Goal: Task Accomplishment & Management: Use online tool/utility

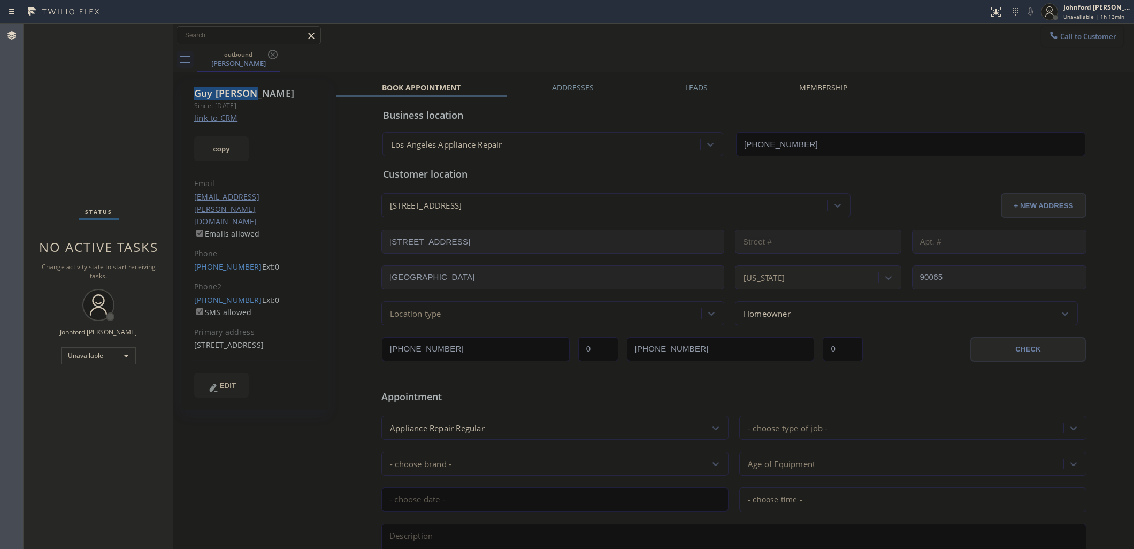
click at [1060, 39] on span "Call to Customer" at bounding box center [1088, 37] width 56 height 10
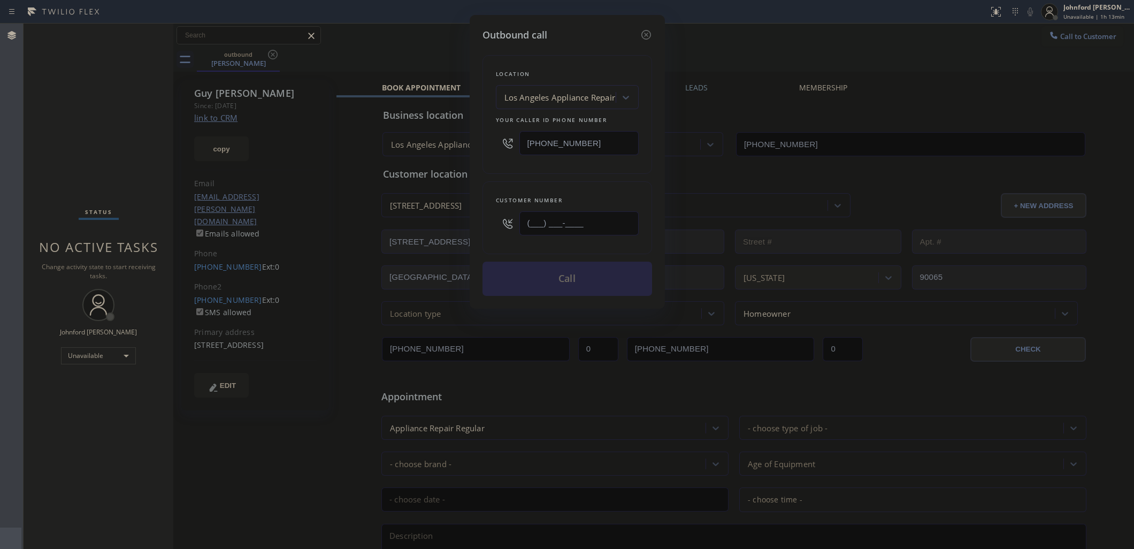
drag, startPoint x: 599, startPoint y: 215, endPoint x: 464, endPoint y: 217, distance: 135.3
click at [464, 217] on div "Outbound call Location [GEOGRAPHIC_DATA] Appliance Repair Your caller id phone …" at bounding box center [567, 274] width 1134 height 549
paste input "626) 893-2484"
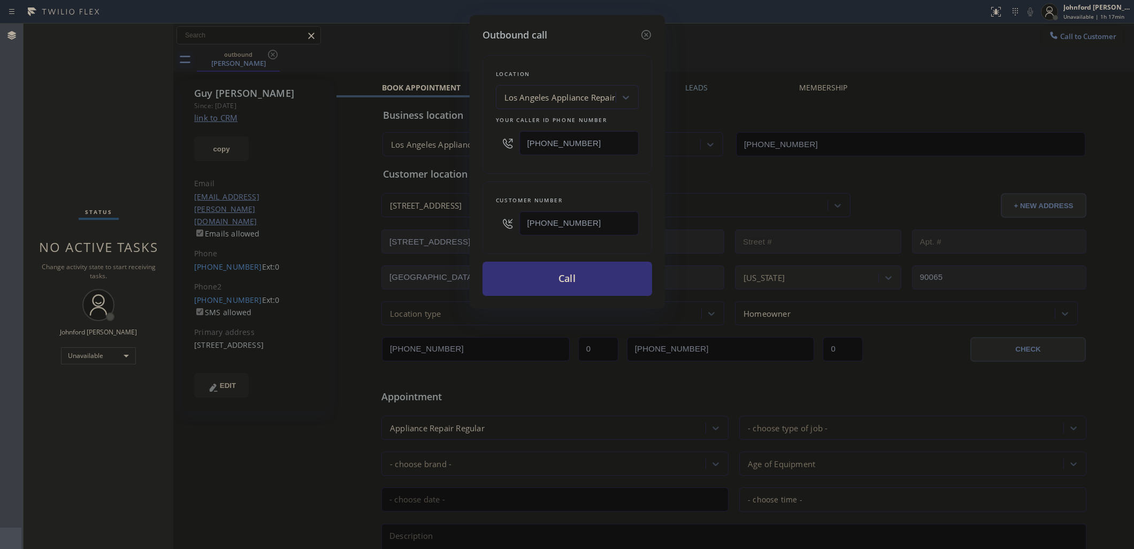
drag, startPoint x: 492, startPoint y: 220, endPoint x: 443, endPoint y: 220, distance: 49.2
click at [443, 220] on div "Outbound call Location [GEOGRAPHIC_DATA] Appliance Repair Your caller id phone …" at bounding box center [567, 274] width 1134 height 549
paste input "310) 245-0032"
type input "[PHONE_NUMBER]"
click at [535, 173] on div "Location [GEOGRAPHIC_DATA] Appliance Repair Your caller id phone number [PHONE_…" at bounding box center [567, 168] width 170 height 253
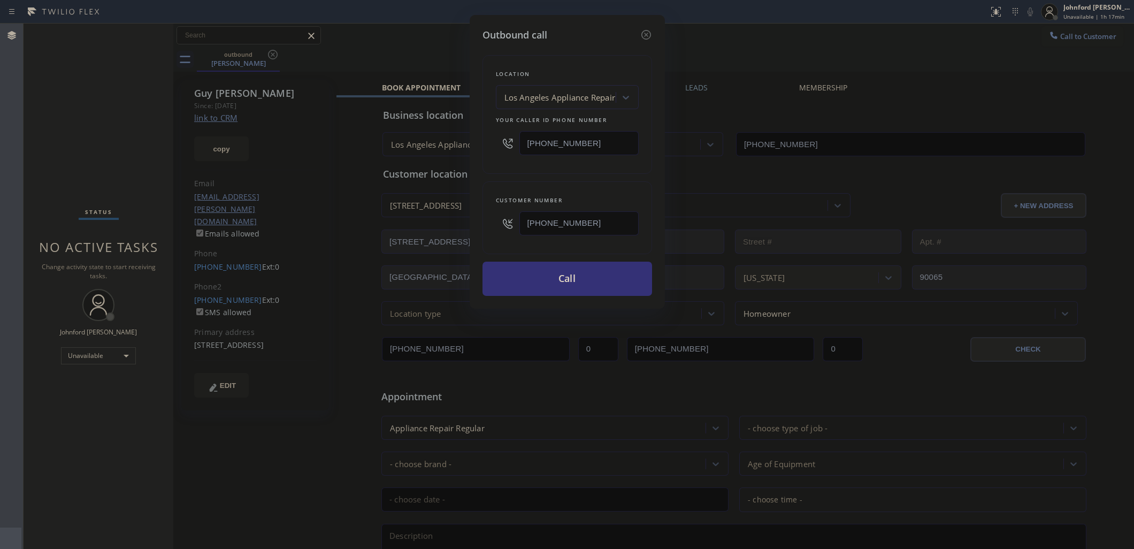
drag, startPoint x: 1056, startPoint y: 40, endPoint x: 1007, endPoint y: 50, distance: 50.1
click at [1057, 41] on div "Outbound call Location [GEOGRAPHIC_DATA] Appliance Repair Your caller id phone …" at bounding box center [567, 274] width 1134 height 549
drag, startPoint x: 616, startPoint y: 140, endPoint x: 480, endPoint y: 142, distance: 136.4
click at [480, 142] on div "Outbound call Location [GEOGRAPHIC_DATA] Appliance Repair Your caller id phone …" at bounding box center [567, 162] width 195 height 294
paste input "833) 692-2271"
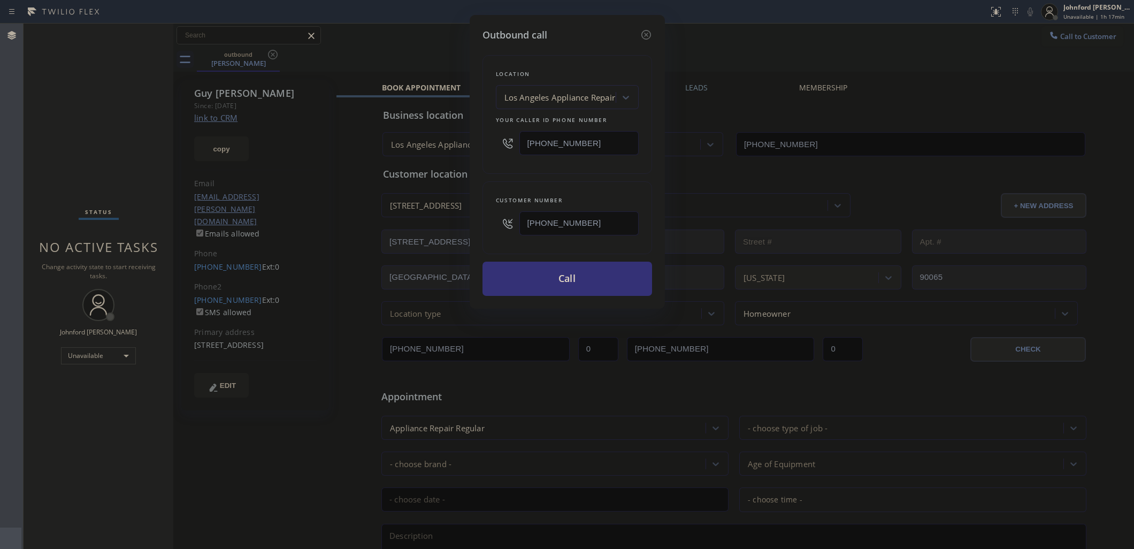
type input "[PHONE_NUMBER]"
drag, startPoint x: 553, startPoint y: 223, endPoint x: 498, endPoint y: 190, distance: 64.7
click at [473, 230] on div "Outbound call Location 4C.SMS Campaign AR B2B SMS Your caller id phone number […" at bounding box center [567, 162] width 195 height 294
paste input "text"
type input "[PHONE_NUMBER]"
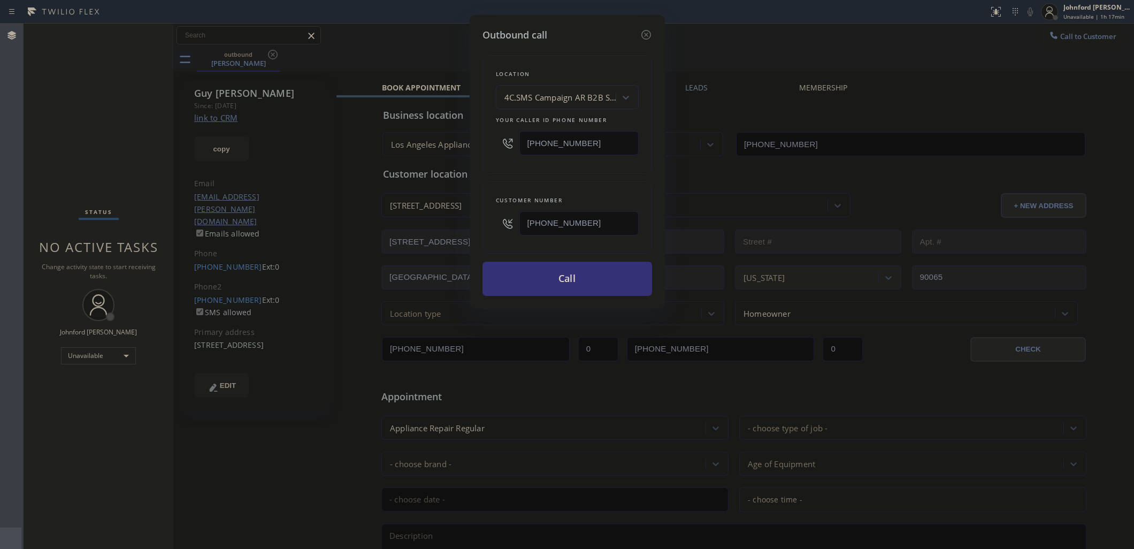
click at [515, 181] on div "Customer number [PHONE_NUMBER]" at bounding box center [567, 217] width 170 height 73
click at [557, 278] on button "Call" at bounding box center [567, 278] width 170 height 34
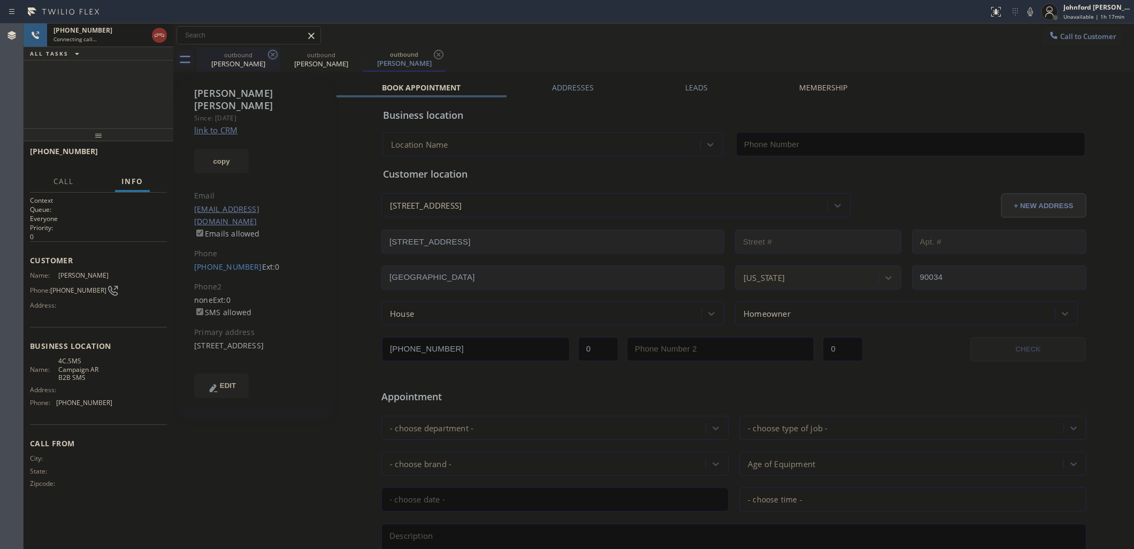
type input "[PHONE_NUMBER]"
drag, startPoint x: 273, startPoint y: 51, endPoint x: 565, endPoint y: 51, distance: 292.5
click at [0, 0] on icon at bounding box center [0, 0] width 0 height 0
click at [576, 46] on div "Call to Customer Outbound call Location AR B2B SMS Your caller id phone number …" at bounding box center [653, 36] width 960 height 24
click at [127, 110] on div "[PHONE_NUMBER] Live | 00:00 ALL TASKS ALL TASKS ACTIVE TASKS TASKS IN WRAP UP" at bounding box center [99, 76] width 150 height 105
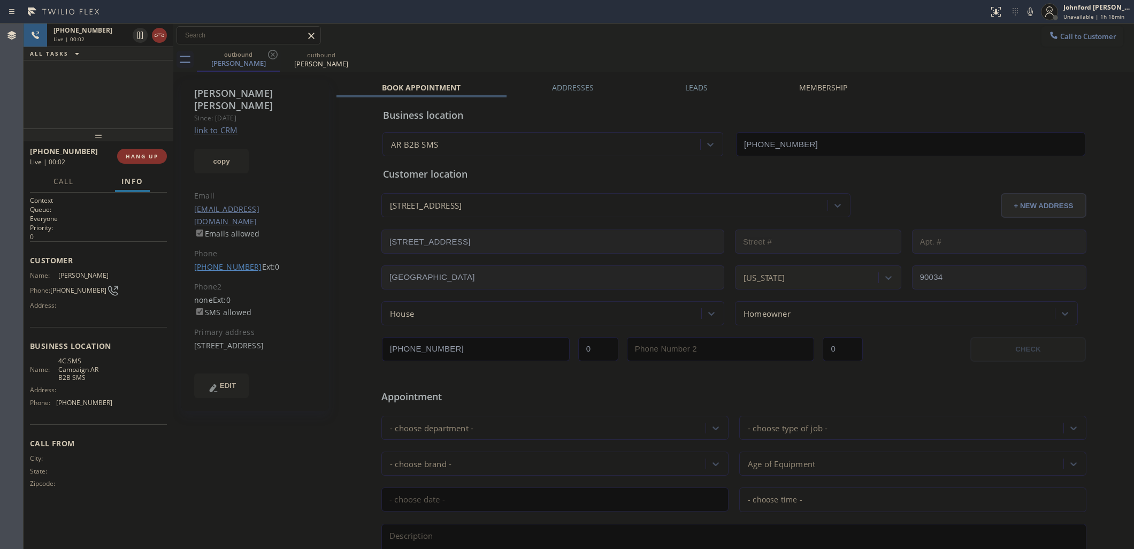
click at [140, 155] on span "HANG UP" at bounding box center [142, 155] width 33 height 7
click at [209, 261] on link "[PHONE_NUMBER]" at bounding box center [228, 266] width 68 height 10
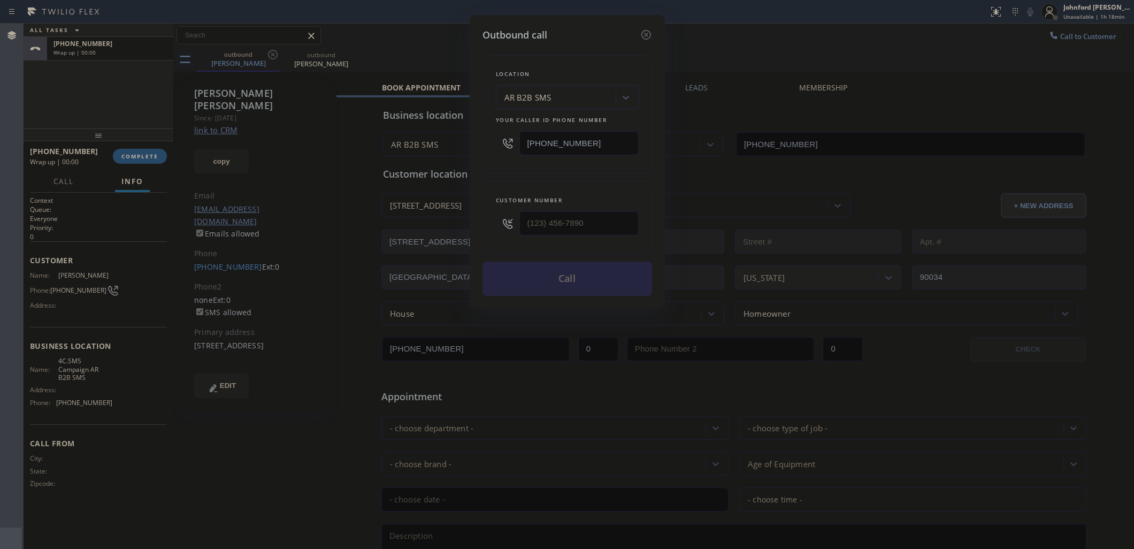
type input "[PHONE_NUMBER]"
click at [514, 272] on button "Call" at bounding box center [567, 278] width 170 height 34
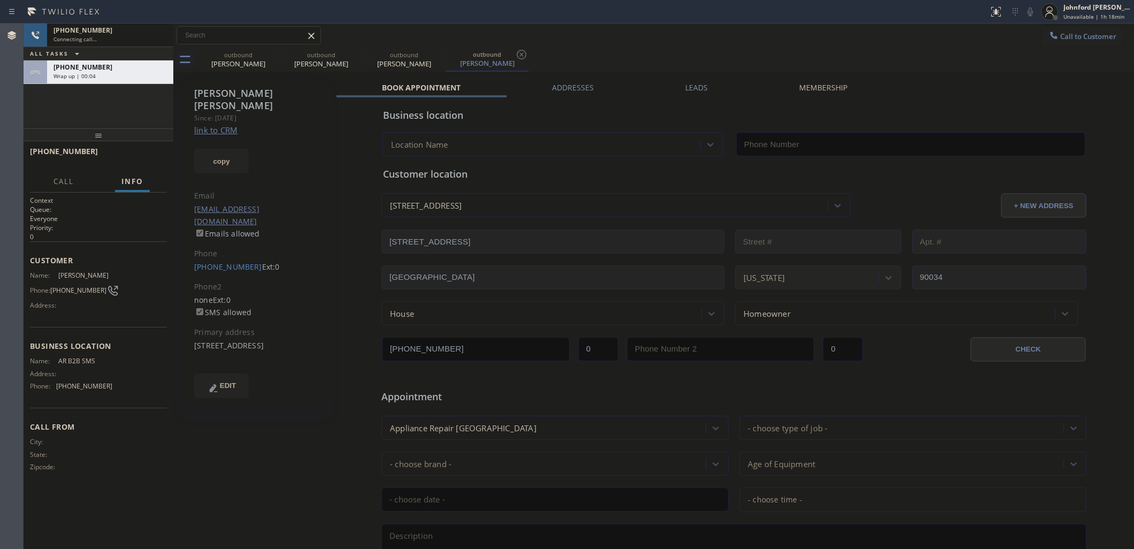
type input "[PHONE_NUMBER]"
click at [107, 73] on div "Wrap up | 00:13" at bounding box center [109, 75] width 113 height 7
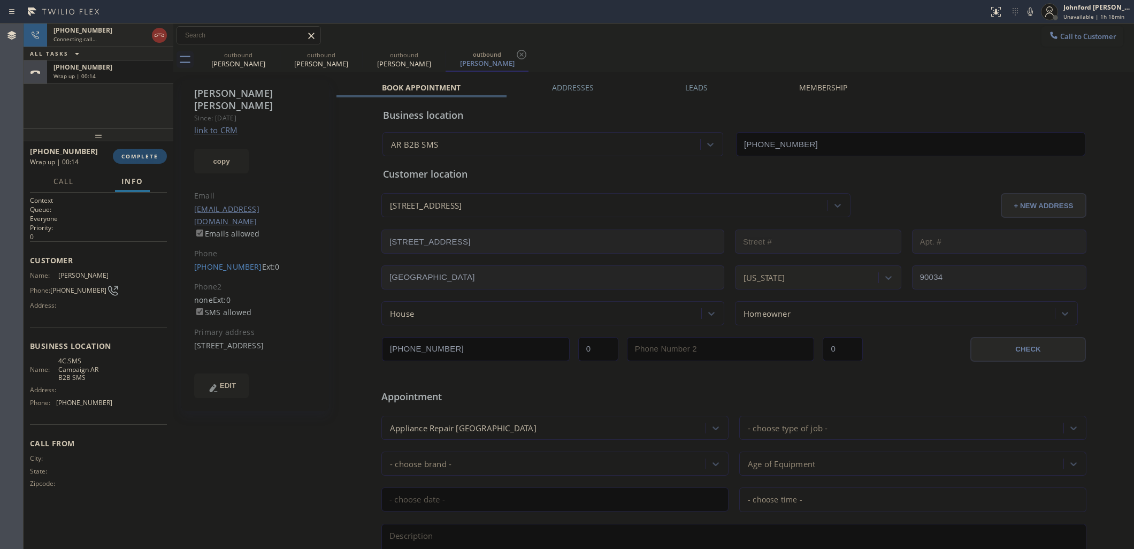
click at [132, 154] on span "COMPLETE" at bounding box center [139, 155] width 37 height 7
click at [116, 81] on div "[PHONE_NUMBER] Wrap up | 00:19" at bounding box center [108, 72] width 122 height 24
click at [135, 156] on span "COMPLETE" at bounding box center [139, 155] width 37 height 7
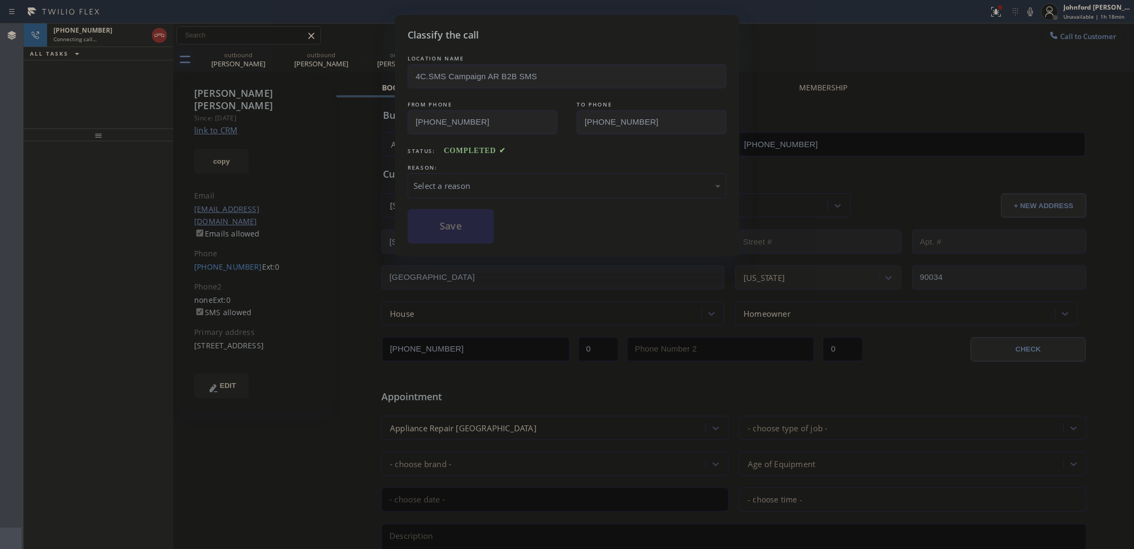
click at [480, 180] on div "Select a reason" at bounding box center [566, 186] width 307 height 12
click at [466, 230] on button "Save" at bounding box center [450, 226] width 86 height 34
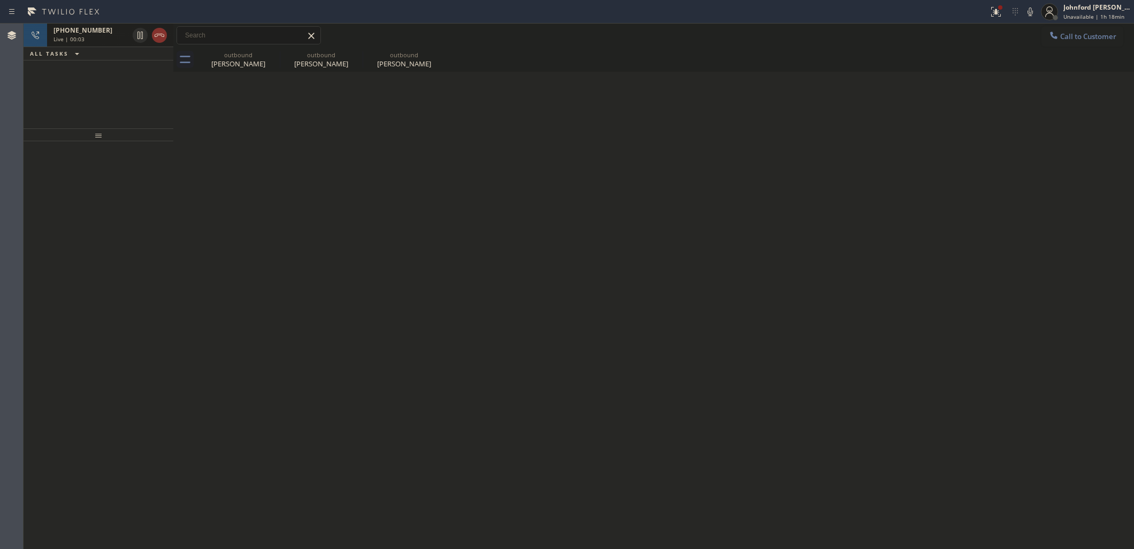
click at [113, 45] on div "[PHONE_NUMBER] Live | 00:03" at bounding box center [88, 36] width 83 height 24
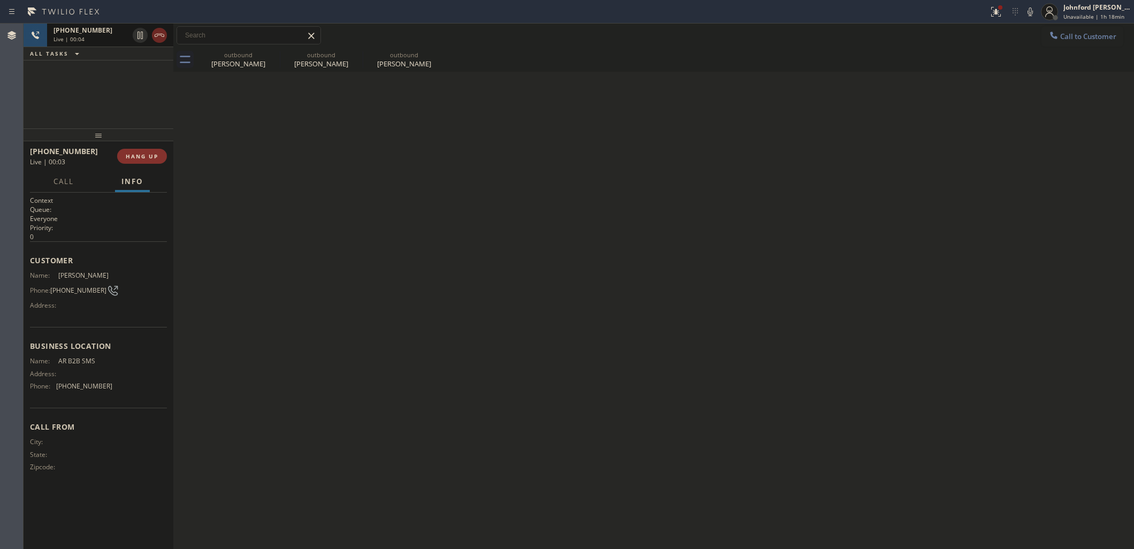
click at [164, 30] on icon at bounding box center [159, 35] width 13 height 13
click at [264, 56] on div "outbound" at bounding box center [238, 55] width 81 height 8
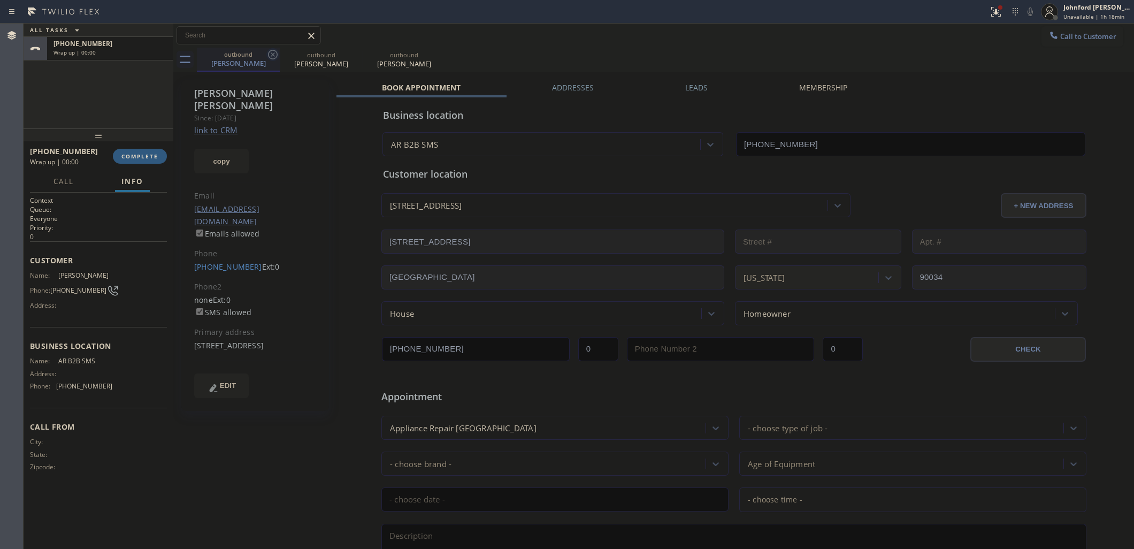
click at [266, 56] on icon at bounding box center [272, 54] width 13 height 13
click at [0, 0] on icon at bounding box center [0, 0] width 0 height 0
click at [269, 55] on icon at bounding box center [272, 54] width 13 height 13
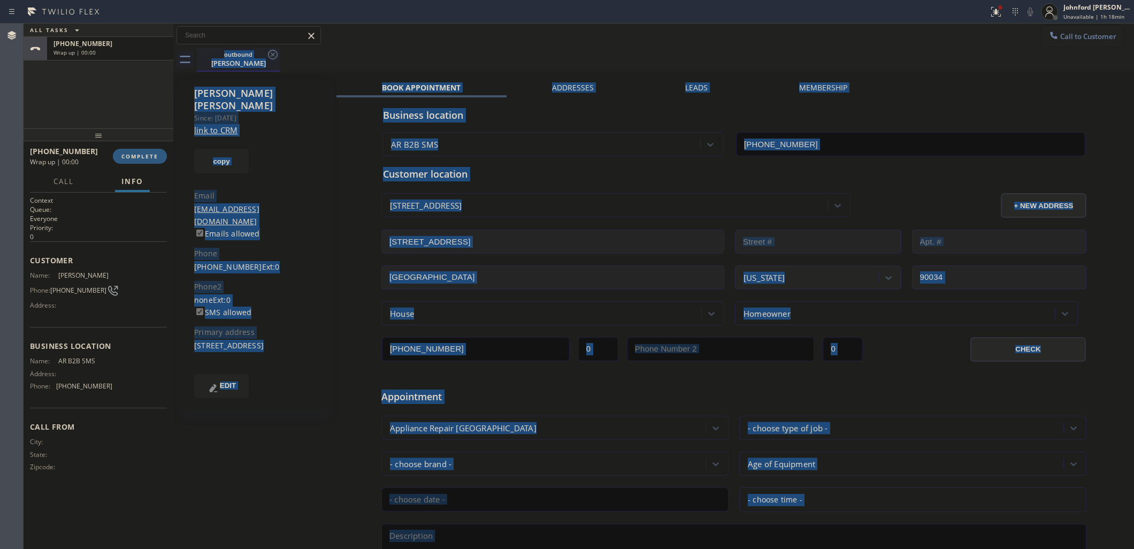
click at [269, 55] on div "outbound [PERSON_NAME]" at bounding box center [665, 60] width 937 height 24
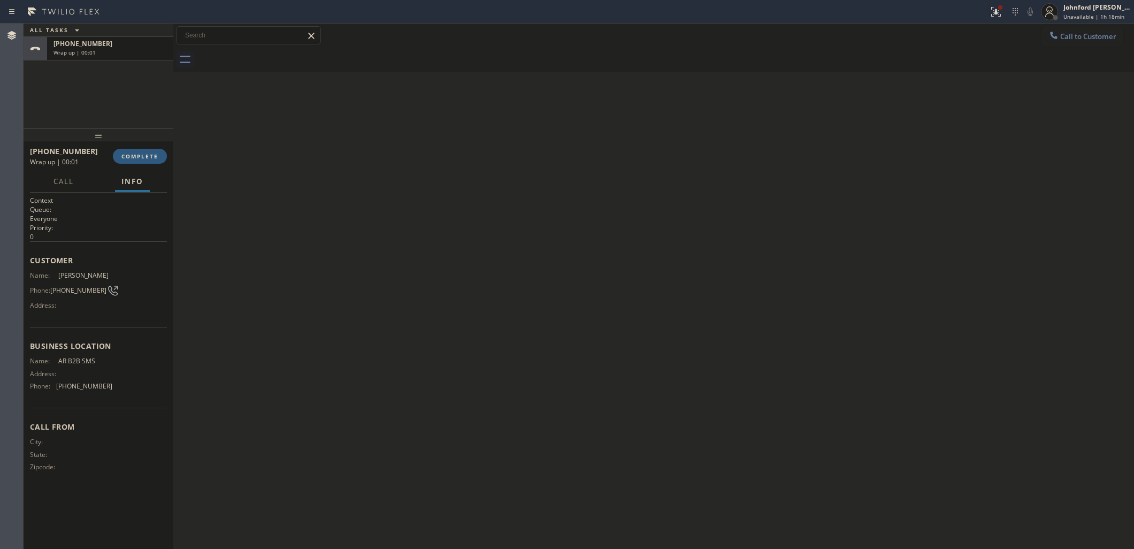
click at [132, 167] on div "[PHONE_NUMBER] Wrap up | 00:01 COMPLETE" at bounding box center [98, 156] width 137 height 28
click at [143, 160] on button "COMPLETE" at bounding box center [140, 156] width 54 height 15
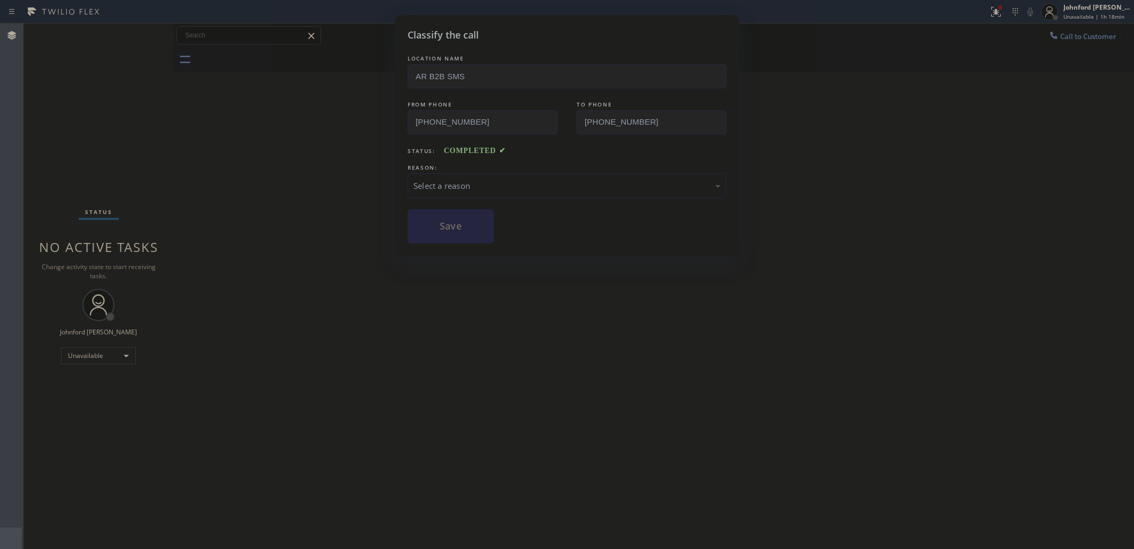
drag, startPoint x: 445, startPoint y: 169, endPoint x: 555, endPoint y: 196, distance: 112.4
click at [453, 169] on div "REASON: Select a reason" at bounding box center [566, 180] width 319 height 36
click at [480, 189] on div "Select a reason" at bounding box center [566, 185] width 319 height 25
click at [468, 237] on button "Save" at bounding box center [450, 226] width 86 height 34
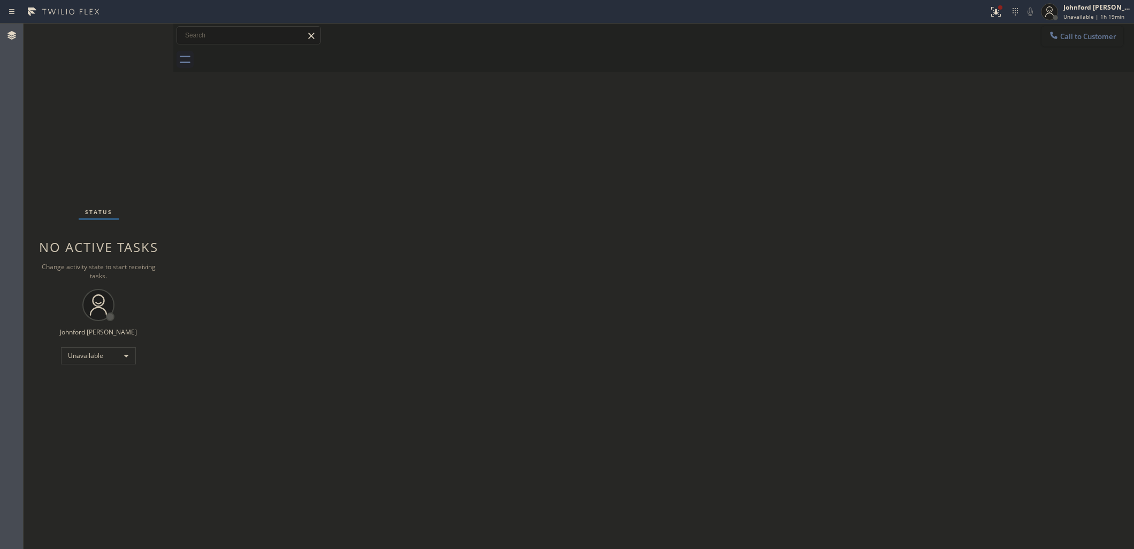
drag, startPoint x: 1076, startPoint y: 40, endPoint x: 964, endPoint y: 83, distance: 120.2
click at [1078, 42] on button "Call to Customer" at bounding box center [1082, 36] width 82 height 20
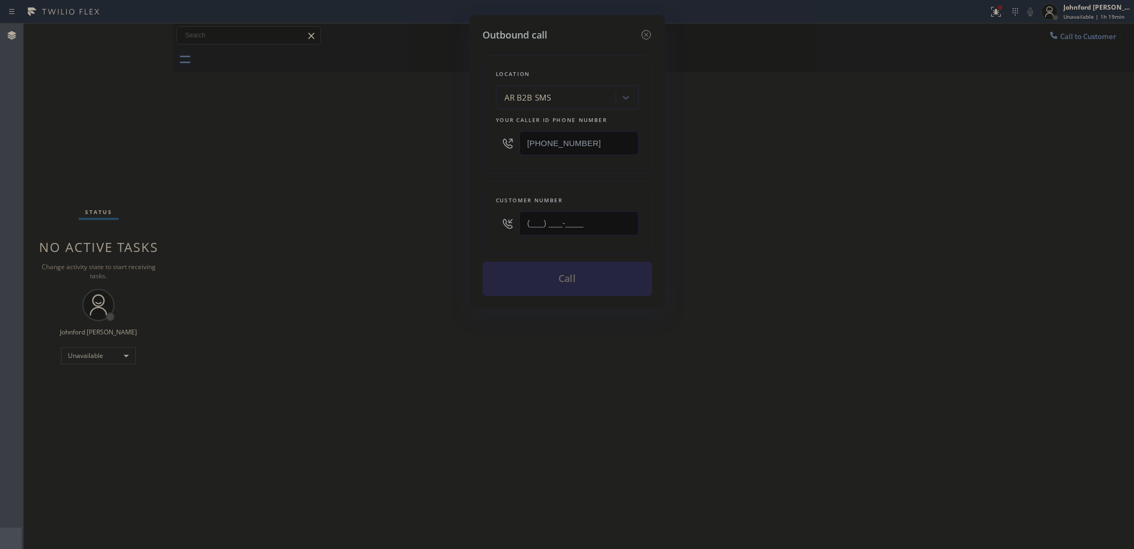
drag, startPoint x: 523, startPoint y: 229, endPoint x: 503, endPoint y: 231, distance: 19.9
click at [508, 229] on div "(___) ___-____" at bounding box center [567, 223] width 143 height 35
paste input "310) 770-7200"
type input "[PHONE_NUMBER]"
click at [821, 231] on div "Outbound call Location AR B2B SMS Your caller id phone number [PHONE_NUMBER] Cu…" at bounding box center [567, 274] width 1134 height 549
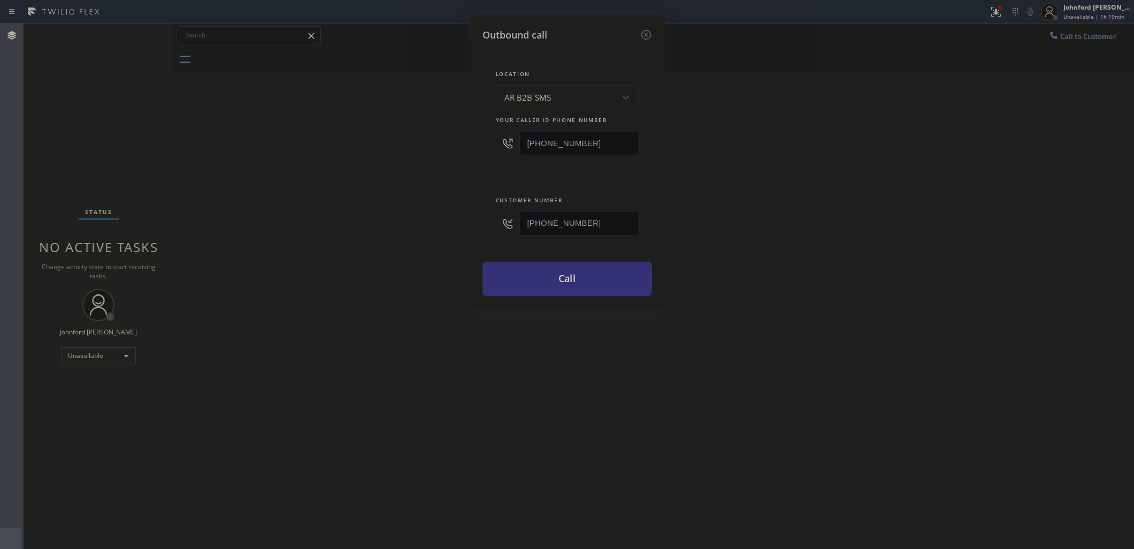
drag, startPoint x: 602, startPoint y: 135, endPoint x: 447, endPoint y: 135, distance: 155.1
click at [448, 135] on div "Outbound call Location AR B2B SMS Your caller id phone number [PHONE_NUMBER] Cu…" at bounding box center [567, 274] width 1134 height 549
paste input "00) 686-5038"
type input "[PHONE_NUMBER]"
drag, startPoint x: 601, startPoint y: 226, endPoint x: 398, endPoint y: 221, distance: 202.2
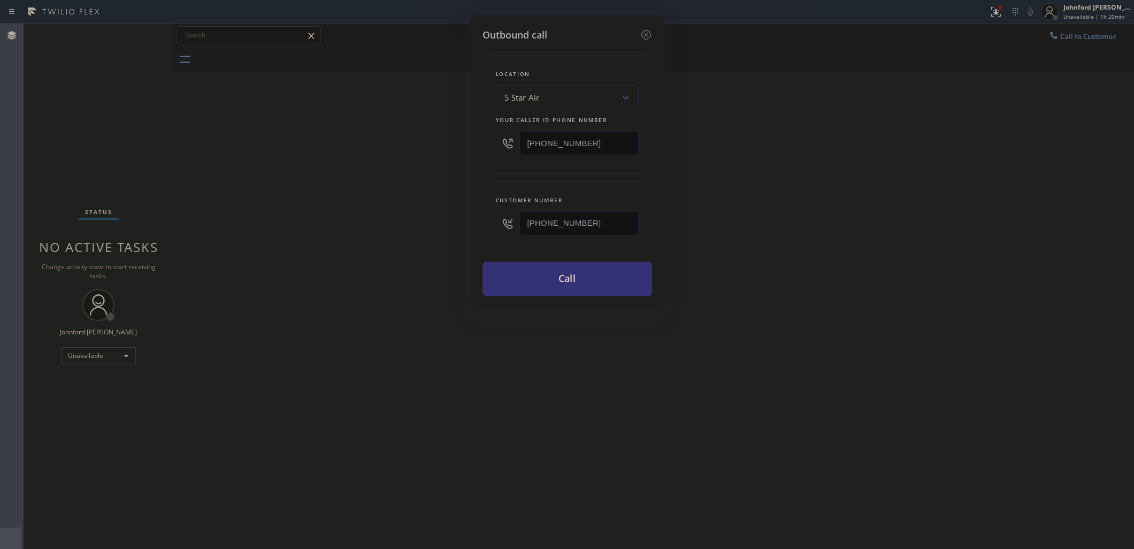
click at [406, 221] on div "Outbound call Location 5 Star Air Your caller id phone number [PHONE_NUMBER] Cu…" at bounding box center [567, 274] width 1134 height 549
paste input "818) 207-1912"
type input "[PHONE_NUMBER]"
click at [385, 222] on div "Outbound call Location 5 Star Air Your caller id phone number [PHONE_NUMBER] Cu…" at bounding box center [567, 274] width 1134 height 549
click at [543, 280] on button "Call" at bounding box center [567, 278] width 170 height 34
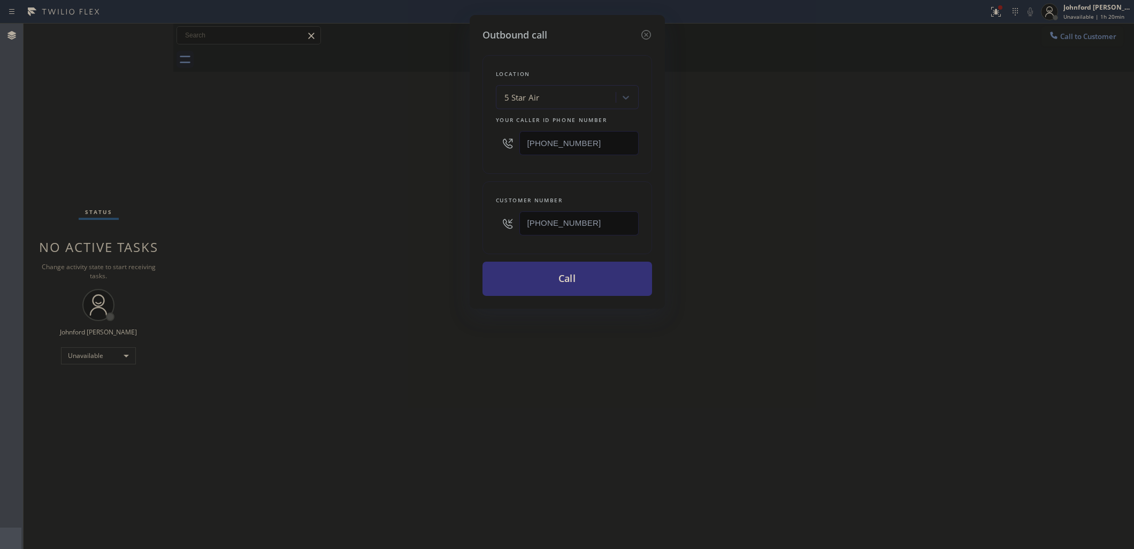
drag, startPoint x: 793, startPoint y: 253, endPoint x: 794, endPoint y: 153, distance: 100.0
click at [793, 253] on div "Outbound call Location 5 Star Air Your caller id phone number [PHONE_NUMBER] Cu…" at bounding box center [567, 274] width 1134 height 549
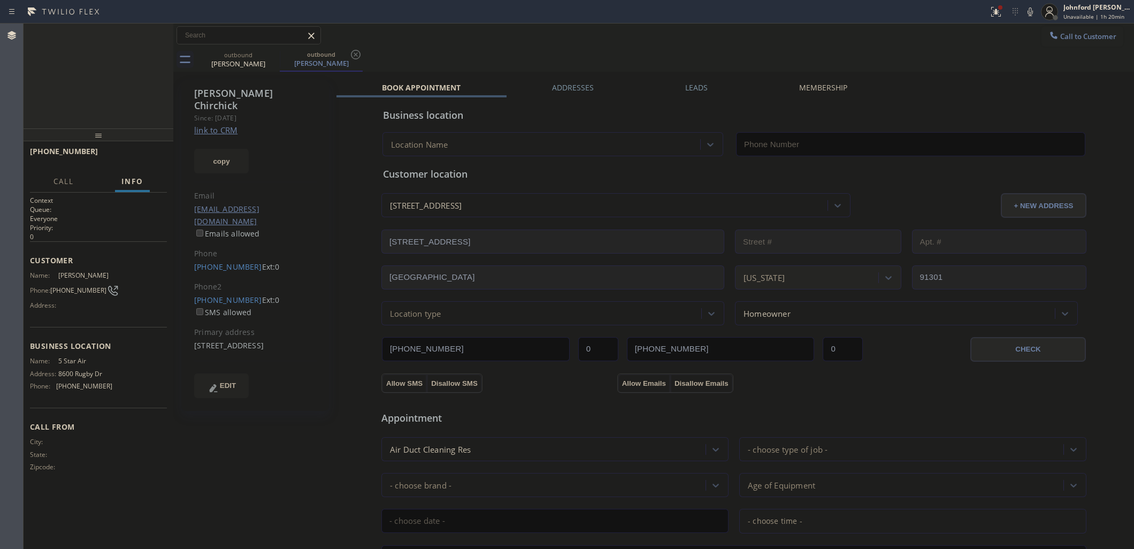
type input "[PHONE_NUMBER]"
click at [143, 156] on span "HANG UP" at bounding box center [142, 155] width 33 height 7
click at [225, 261] on link "[PHONE_NUMBER]" at bounding box center [228, 266] width 68 height 10
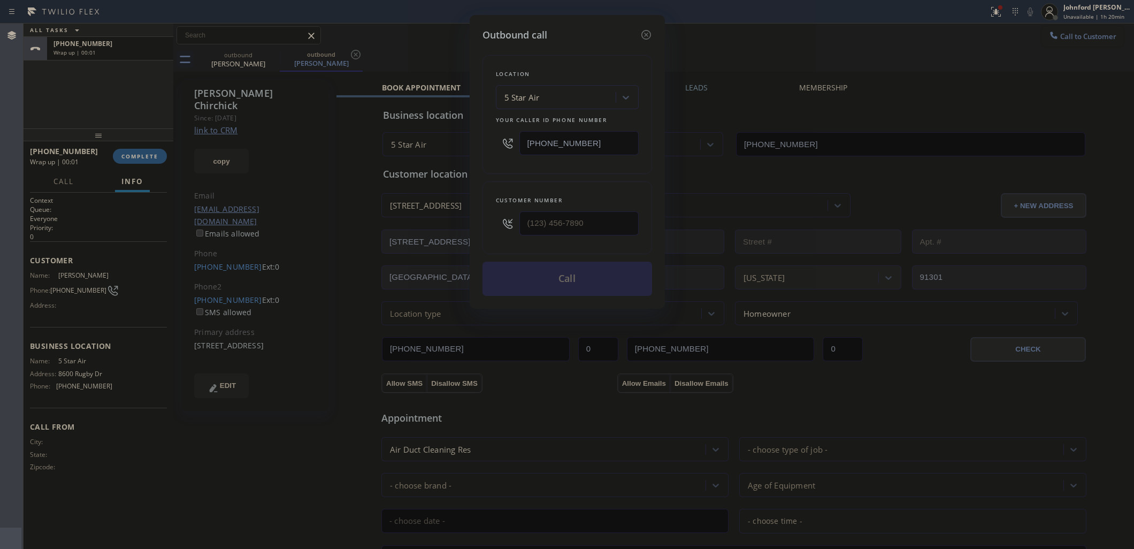
type input "[PHONE_NUMBER]"
click at [588, 279] on button "Call" at bounding box center [567, 278] width 170 height 34
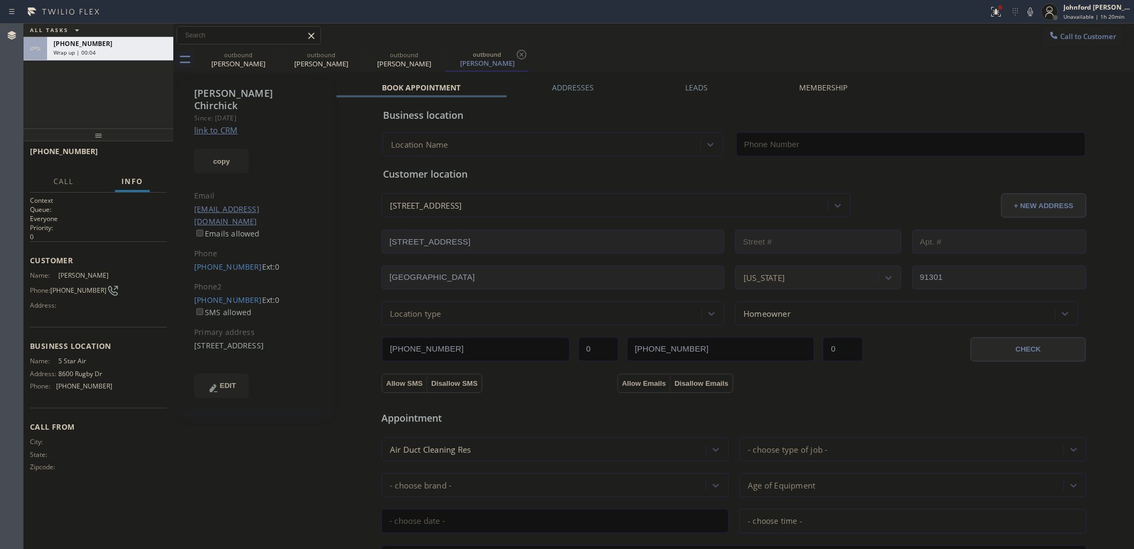
type input "[PHONE_NUMBER]"
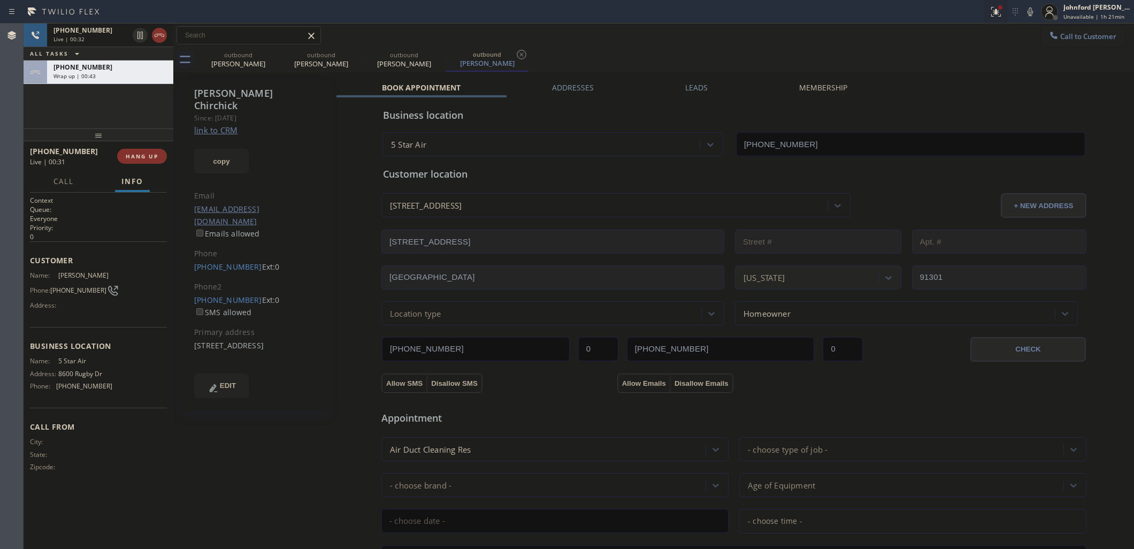
click at [987, 14] on div at bounding box center [996, 11] width 24 height 13
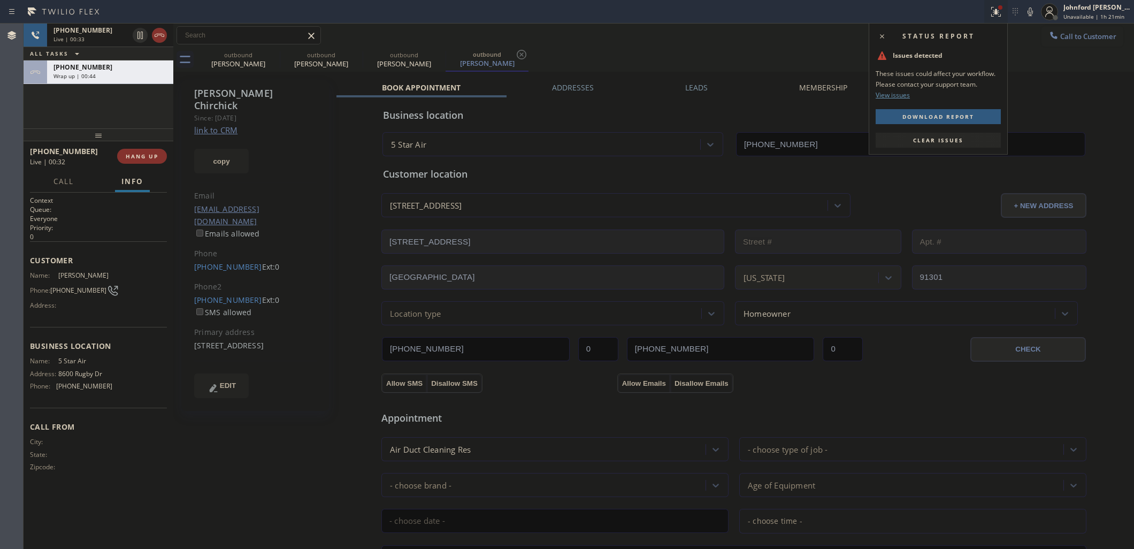
click at [934, 138] on span "Clear issues" at bounding box center [938, 139] width 50 height 7
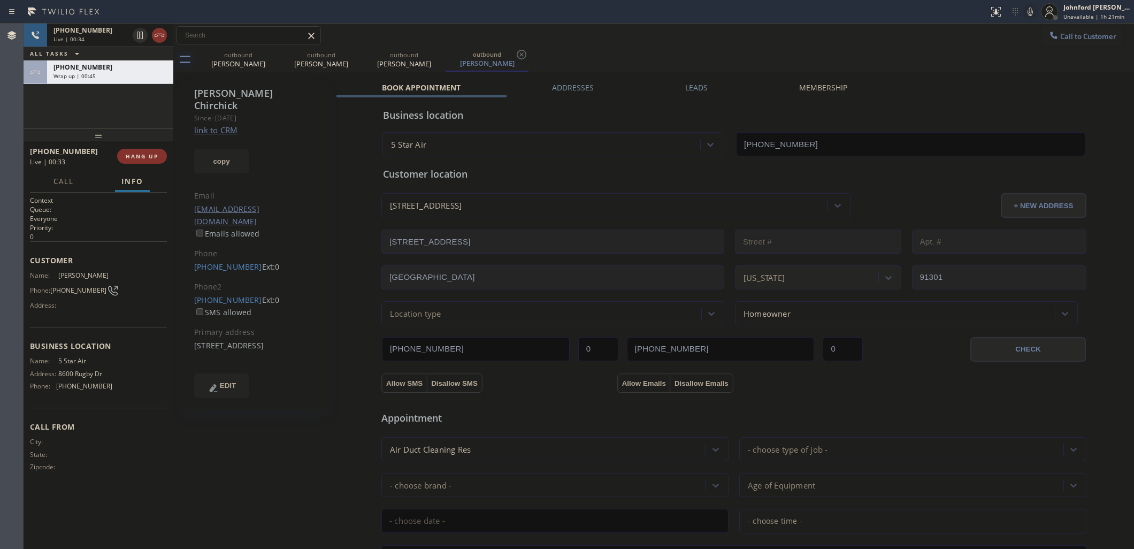
click at [1028, 14] on icon at bounding box center [1030, 11] width 13 height 13
click at [129, 68] on div "[PHONE_NUMBER]" at bounding box center [109, 67] width 113 height 9
click at [147, 156] on span "COMPLETE" at bounding box center [139, 155] width 37 height 7
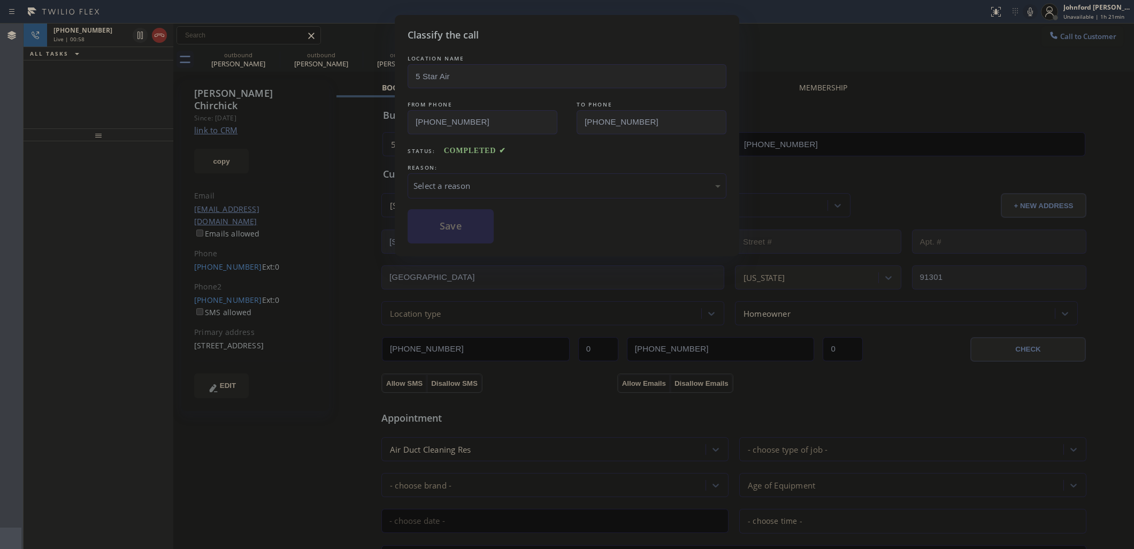
click at [474, 188] on div "Select a reason" at bounding box center [566, 186] width 307 height 12
click at [455, 194] on div "Tech, Unknown/didnt ring" at bounding box center [566, 185] width 319 height 25
click at [449, 236] on button "Save" at bounding box center [450, 226] width 86 height 34
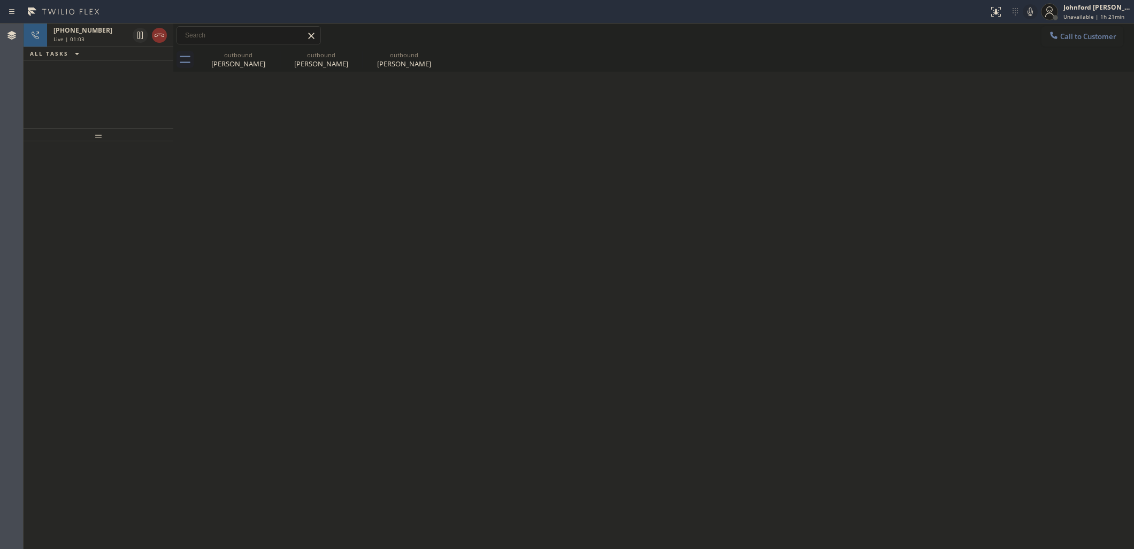
click at [125, 86] on div "[PHONE_NUMBER] Live | 01:03 ALL TASKS ALL TASKS ACTIVE TASKS TASKS IN WRAP UP" at bounding box center [99, 76] width 150 height 105
click at [116, 42] on div "Live | 01:03" at bounding box center [90, 38] width 75 height 7
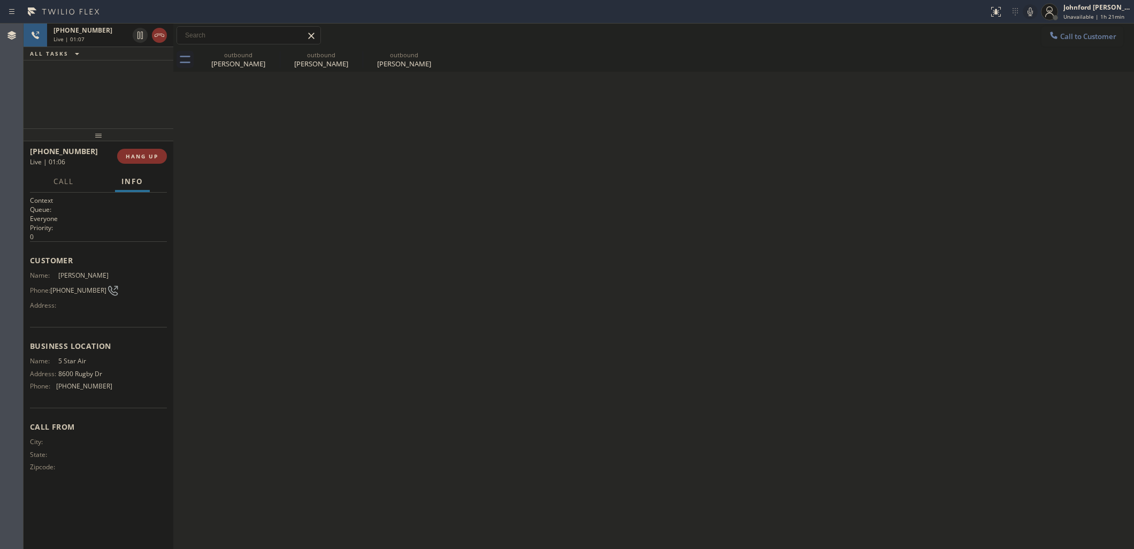
click at [94, 128] on div at bounding box center [99, 134] width 150 height 13
drag, startPoint x: 98, startPoint y: 146, endPoint x: 189, endPoint y: 89, distance: 107.1
click at [113, 102] on div "[PHONE_NUMBER] Live | 01:08 ALL TASKS ALL TASKS ACTIVE TASKS TASKS IN WRAP UP […" at bounding box center [99, 286] width 150 height 525
click at [268, 51] on icon at bounding box center [272, 54] width 13 height 13
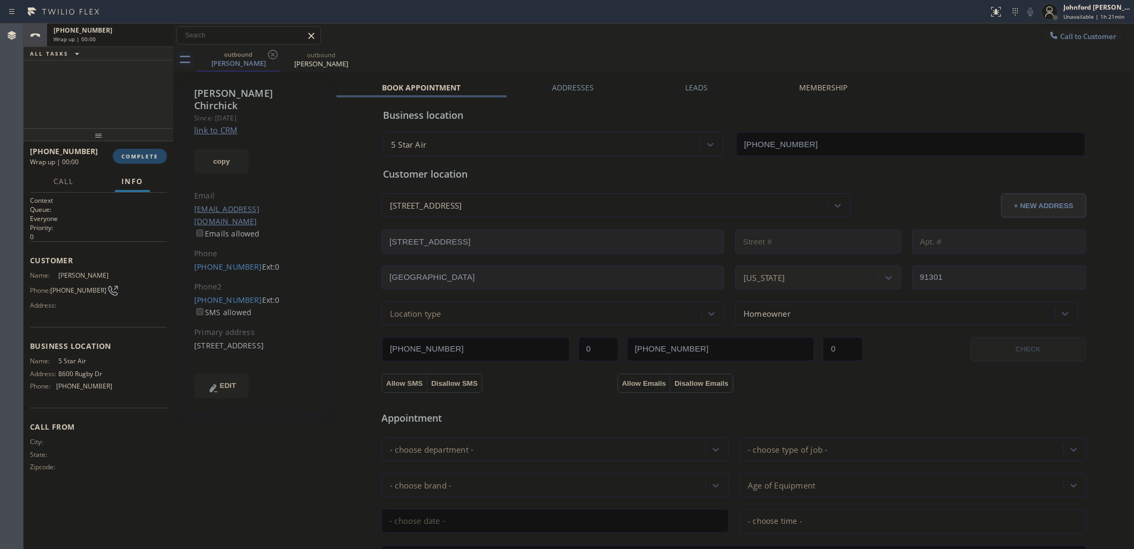
click at [142, 153] on span "COMPLETE" at bounding box center [139, 155] width 37 height 7
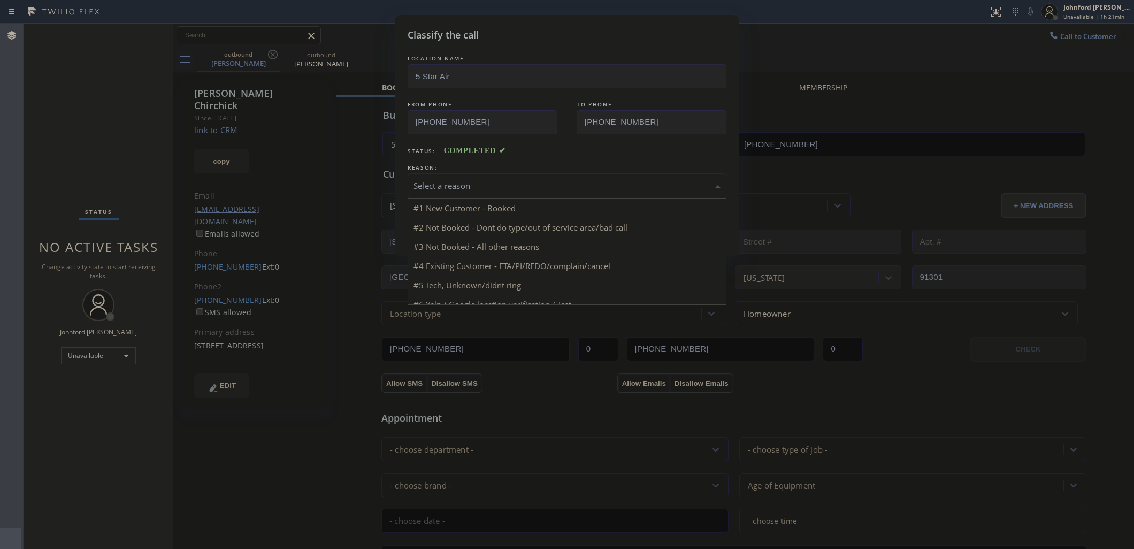
drag, startPoint x: 420, startPoint y: 185, endPoint x: 481, endPoint y: 183, distance: 61.0
click at [421, 185] on div "Select a reason" at bounding box center [566, 186] width 307 height 12
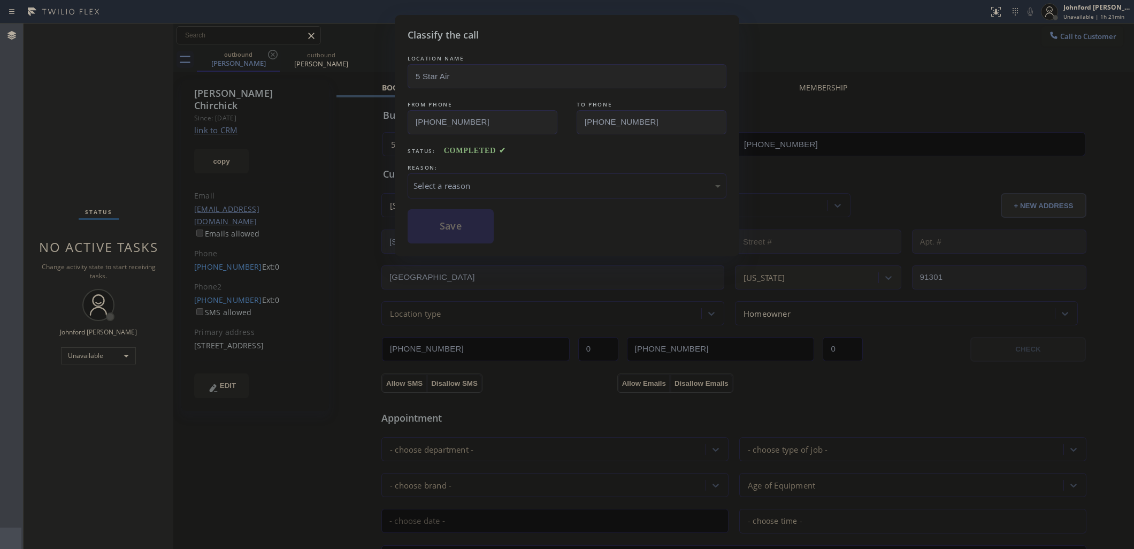
click at [481, 183] on div "Select a reason" at bounding box center [566, 186] width 307 height 12
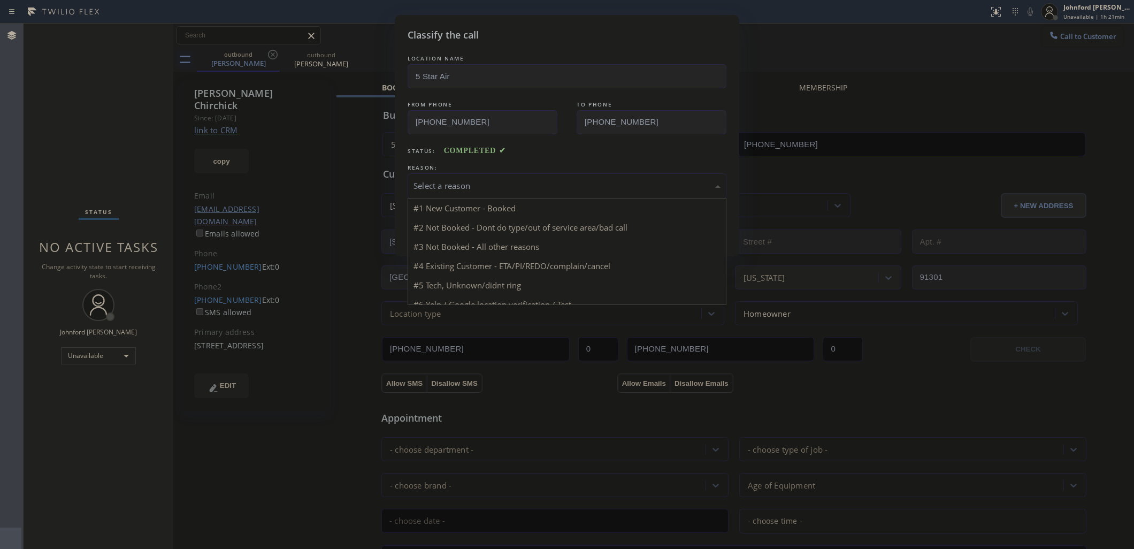
click at [499, 190] on div "Select a reason" at bounding box center [566, 185] width 319 height 25
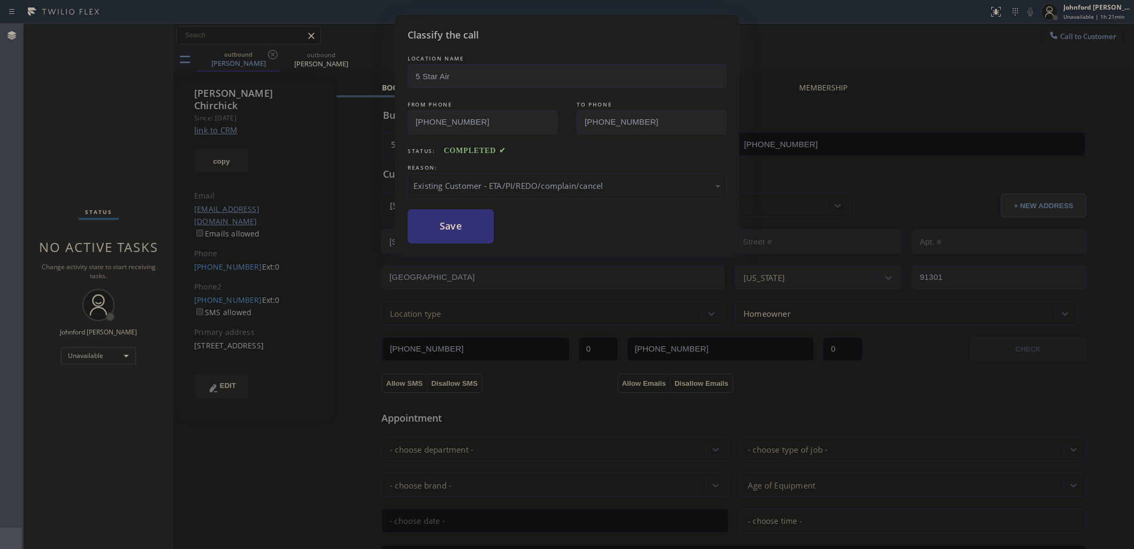
click at [441, 201] on div "LOCATION NAME 5 Star Air FROM PHONE [PHONE_NUMBER] TO PHONE [PHONE_NUMBER] Stat…" at bounding box center [566, 148] width 319 height 190
click at [442, 209] on button "Save" at bounding box center [450, 226] width 86 height 34
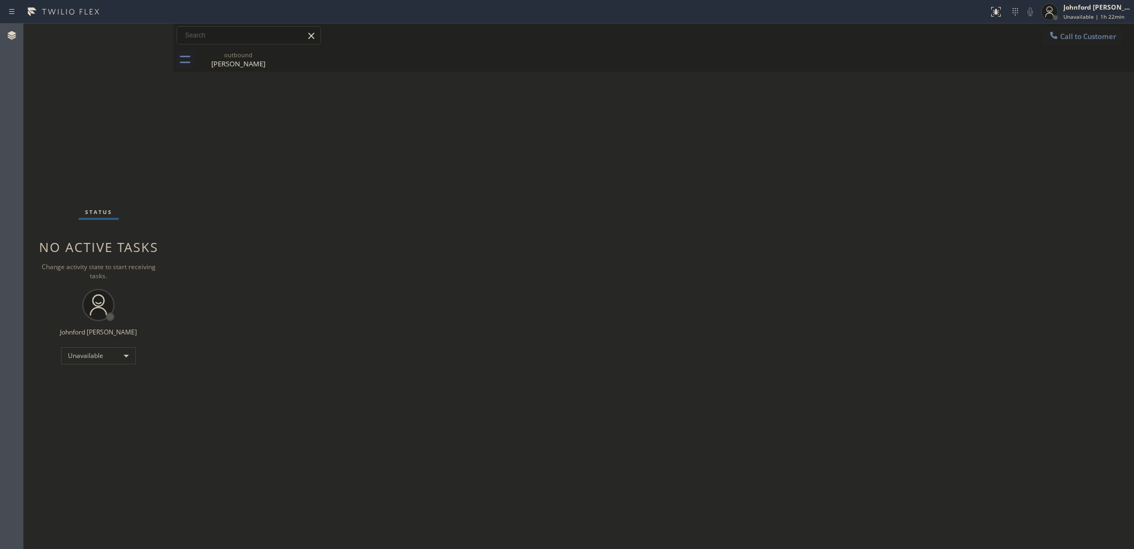
drag, startPoint x: 910, startPoint y: 172, endPoint x: 888, endPoint y: 72, distance: 102.3
click at [913, 170] on div "Back to Dashboard Change Sender ID Customers Technicians Select a contact Outbo…" at bounding box center [653, 286] width 960 height 525
click at [1034, 41] on div "Call to Customer Outbound call Location 5 Star Air Your caller id phone number …" at bounding box center [653, 35] width 960 height 19
drag, startPoint x: 1058, startPoint y: 39, endPoint x: 1012, endPoint y: 63, distance: 51.9
click at [1059, 39] on div at bounding box center [1053, 36] width 13 height 13
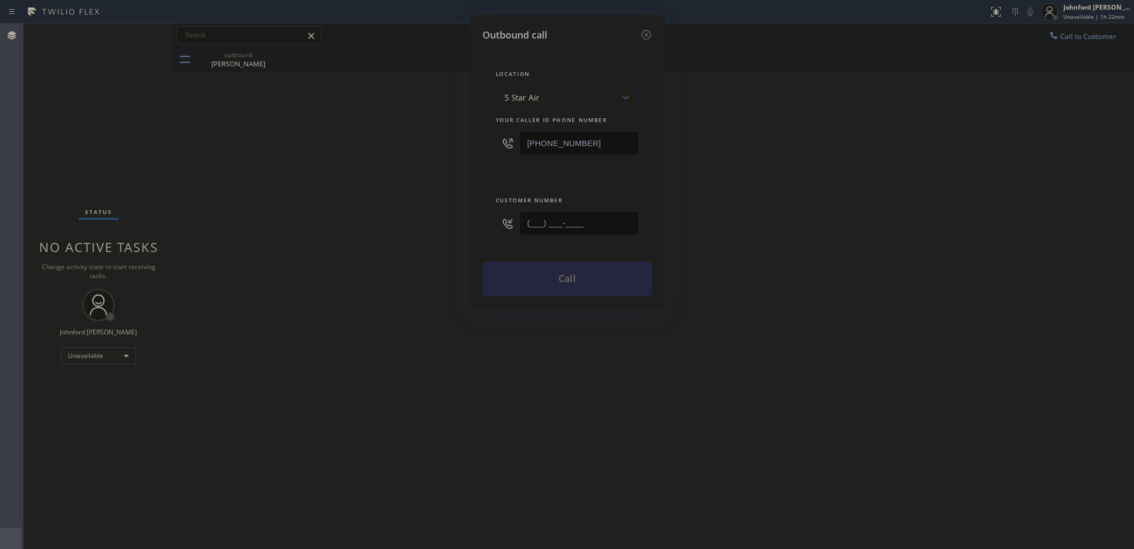
drag, startPoint x: 626, startPoint y: 219, endPoint x: 479, endPoint y: 234, distance: 148.3
click at [479, 234] on div "Outbound call Location 5 Star Air Your caller id phone number [PHONE_NUMBER] Cu…" at bounding box center [567, 162] width 195 height 294
paste input "310) 459-1459"
type input "[PHONE_NUMBER]"
drag, startPoint x: 422, startPoint y: 241, endPoint x: 420, endPoint y: 249, distance: 8.3
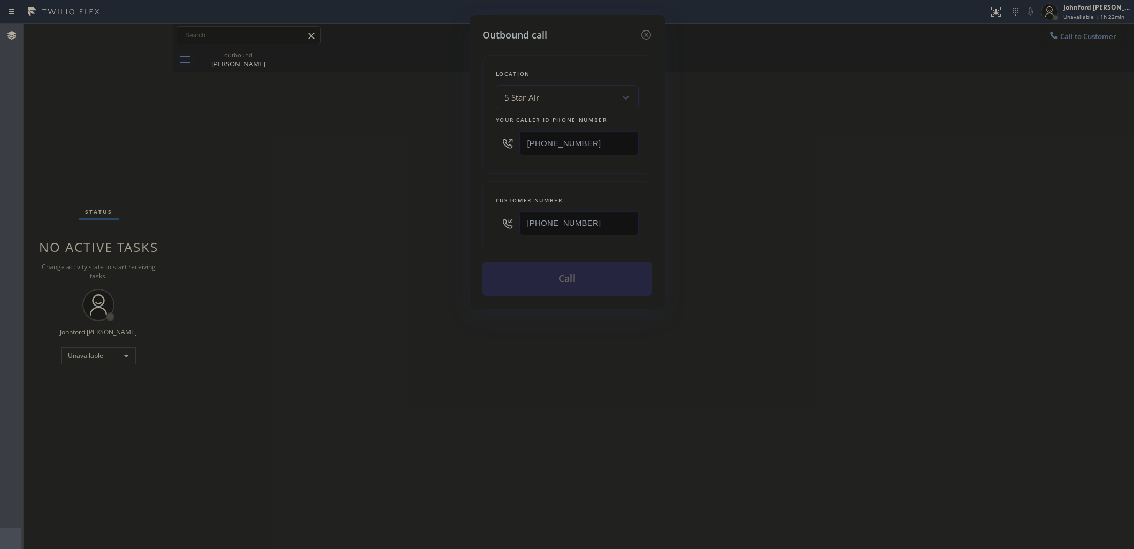
click at [421, 242] on div "Outbound call Location 5 Star Air Your caller id phone number [PHONE_NUMBER] Cu…" at bounding box center [567, 274] width 1134 height 549
click at [581, 284] on button "Call" at bounding box center [567, 278] width 170 height 34
click at [782, 249] on div "Outbound call Location 5 Star Air Your caller id phone number [PHONE_NUMBER] Cu…" at bounding box center [567, 274] width 1134 height 549
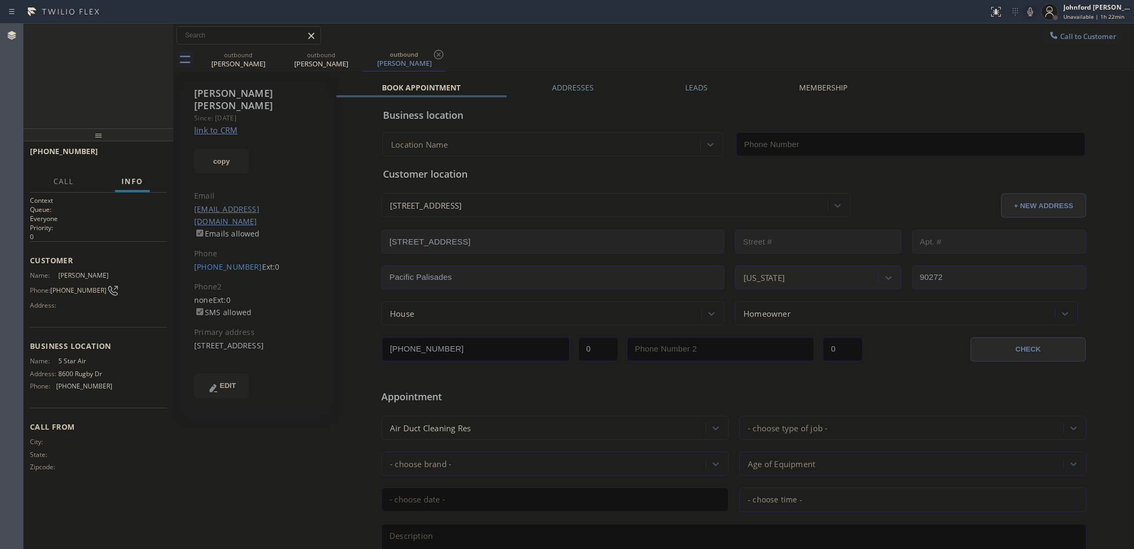
type input "[PHONE_NUMBER]"
drag, startPoint x: 164, startPoint y: 156, endPoint x: 157, endPoint y: 155, distance: 7.0
click at [162, 155] on button "HANG UP" at bounding box center [142, 156] width 50 height 15
click at [213, 261] on link "[PHONE_NUMBER]" at bounding box center [228, 266] width 68 height 10
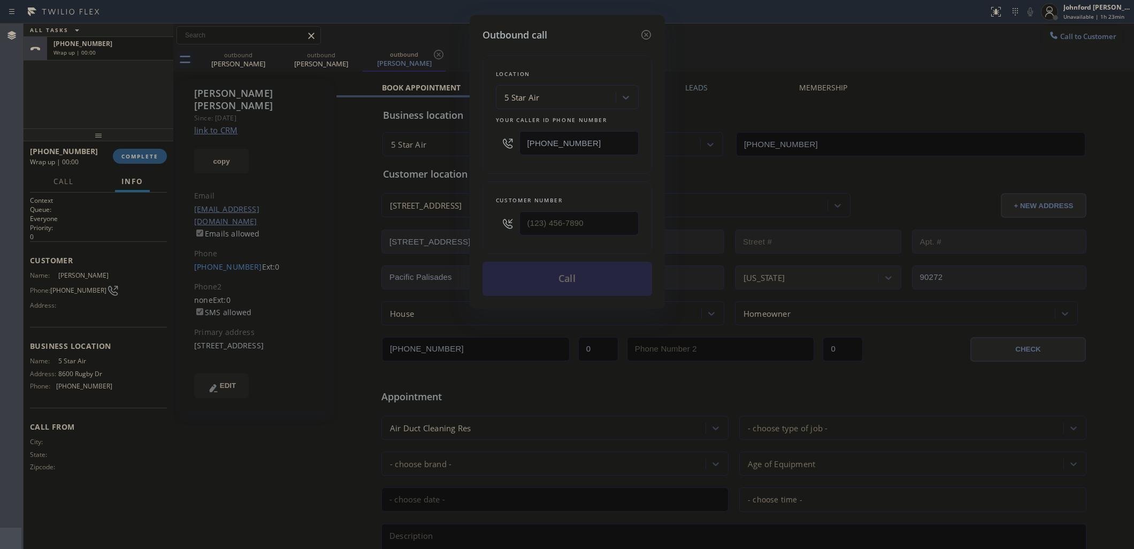
type input "[PHONE_NUMBER]"
click at [602, 273] on button "Call" at bounding box center [567, 278] width 170 height 34
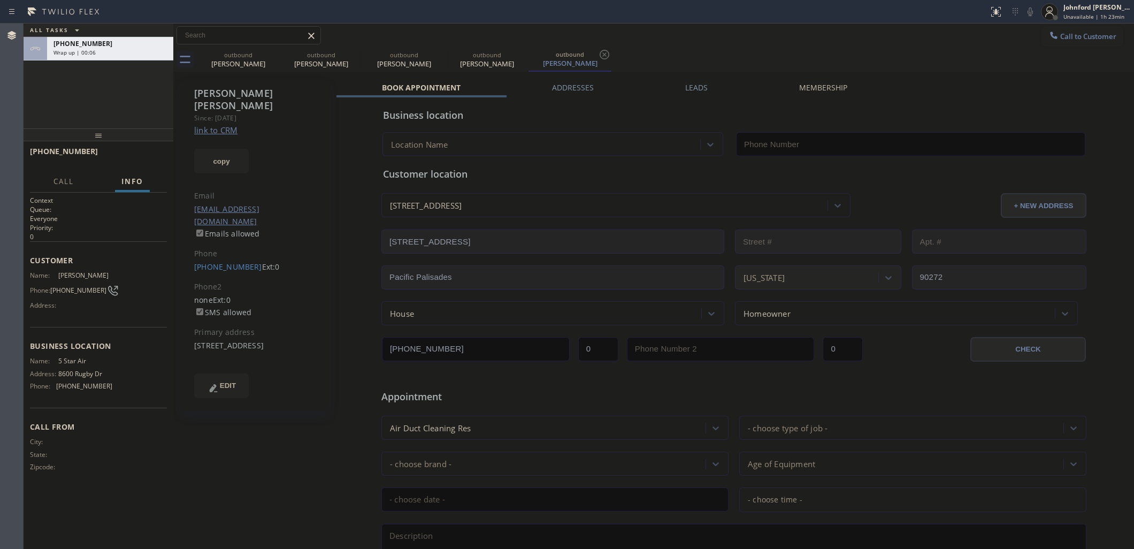
type input "[PHONE_NUMBER]"
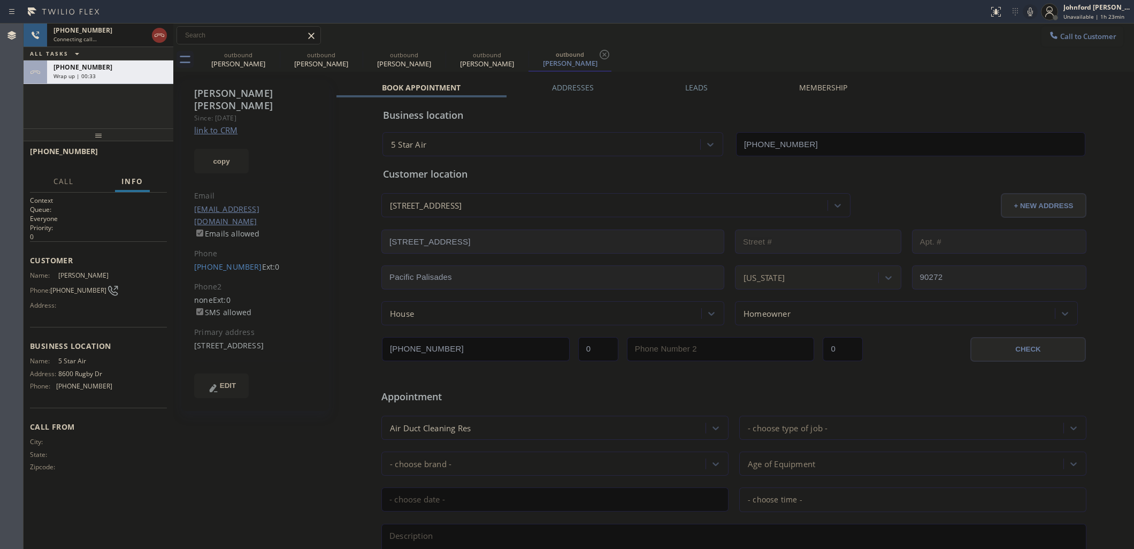
click at [1030, 14] on icon at bounding box center [1029, 11] width 5 height 9
click at [135, 65] on div "[PHONE_NUMBER]" at bounding box center [109, 67] width 113 height 9
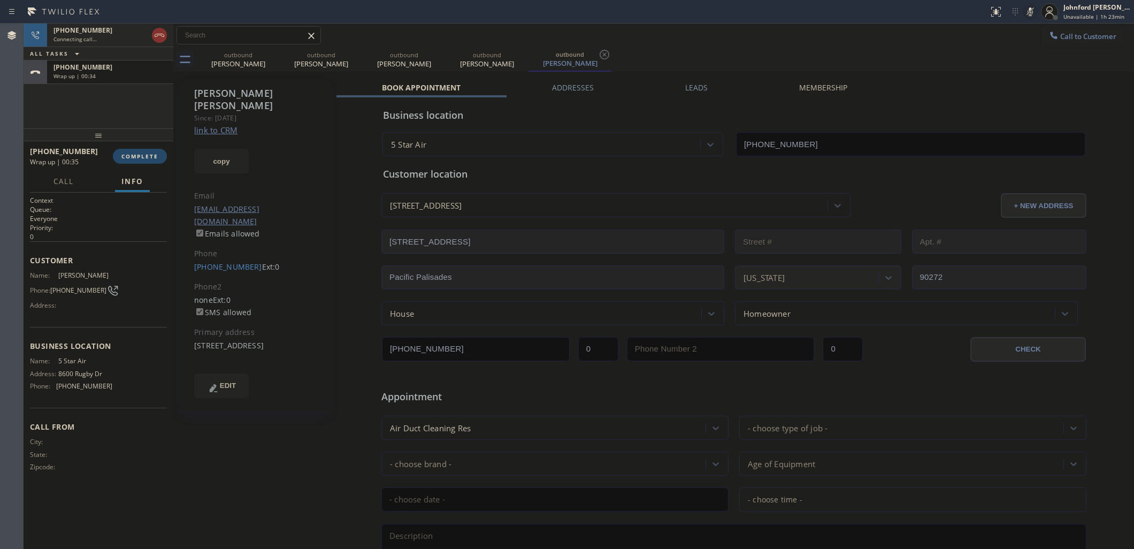
drag, startPoint x: 140, startPoint y: 142, endPoint x: 139, endPoint y: 152, distance: 10.7
click at [140, 141] on div at bounding box center [99, 134] width 150 height 13
click at [139, 152] on button "COMPLETE" at bounding box center [140, 157] width 54 height 15
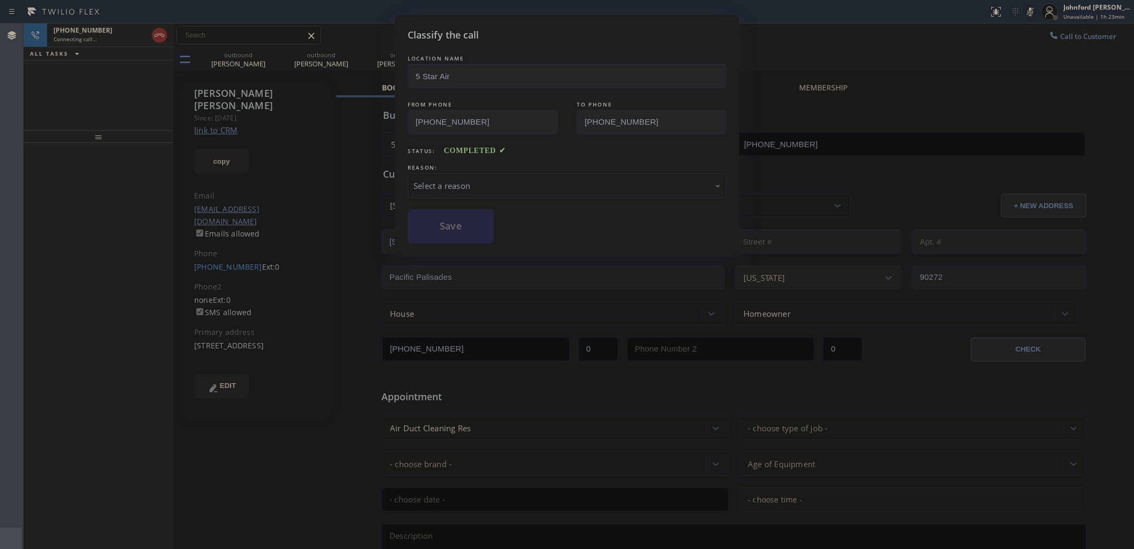
click at [480, 182] on div "Select a reason" at bounding box center [566, 186] width 307 height 12
click at [451, 233] on button "Save" at bounding box center [450, 226] width 86 height 34
click at [1024, 11] on div "Status report No issues detected If you experience an issue, please download th…" at bounding box center [567, 274] width 1134 height 549
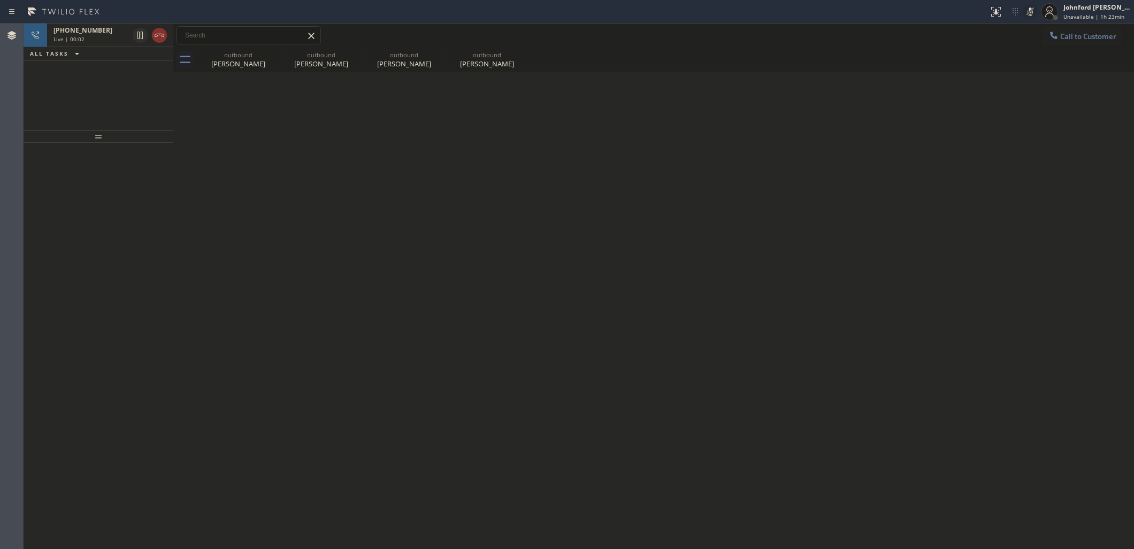
click at [1024, 11] on icon at bounding box center [1030, 11] width 13 height 13
click at [159, 39] on icon at bounding box center [159, 35] width 13 height 13
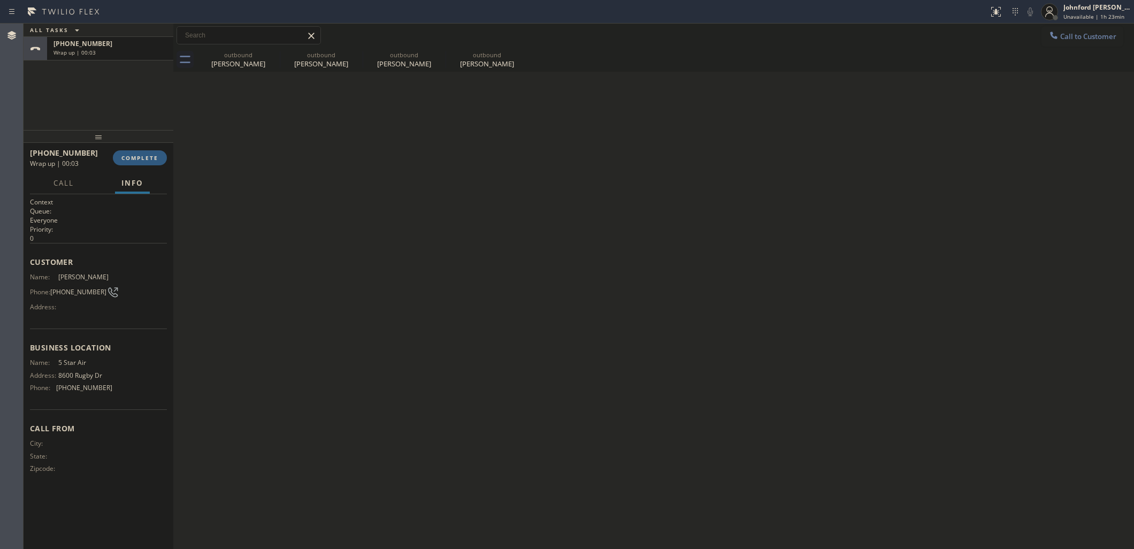
click at [144, 146] on div "[PHONE_NUMBER] Wrap up | 00:03 COMPLETE" at bounding box center [98, 158] width 137 height 28
click at [148, 152] on button "COMPLETE" at bounding box center [140, 157] width 54 height 15
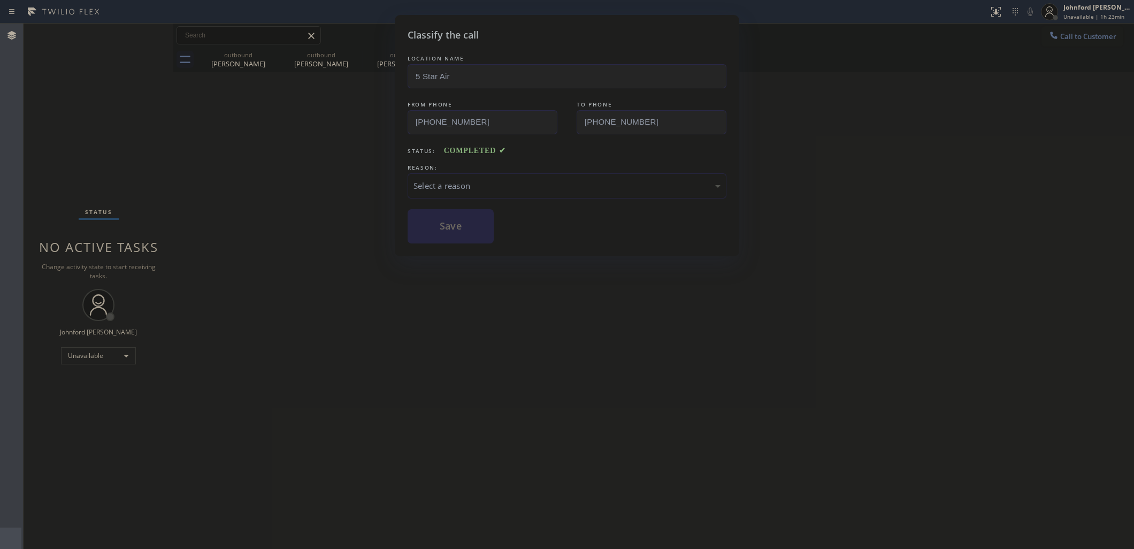
click at [433, 201] on div "LOCATION NAME 5 Star Air FROM PHONE [PHONE_NUMBER] TO PHONE [PHONE_NUMBER] Stat…" at bounding box center [566, 148] width 319 height 190
click at [437, 186] on div "Select a reason" at bounding box center [566, 186] width 307 height 12
click at [458, 220] on button "Save" at bounding box center [450, 226] width 86 height 34
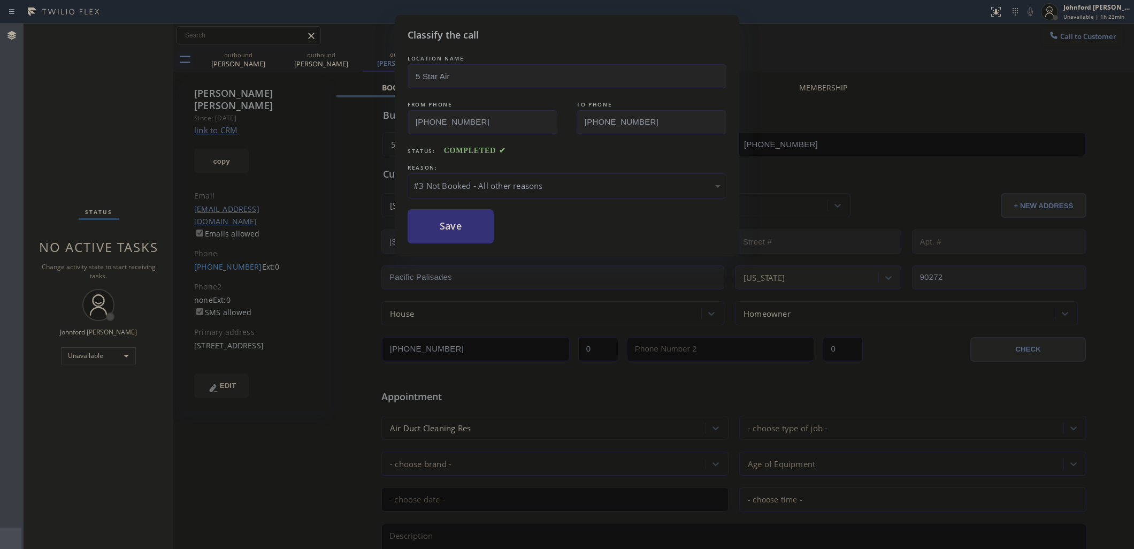
click at [266, 271] on div "Classify the call LOCATION NAME 5 Star Air FROM PHONE [PHONE_NUMBER] TO PHONE […" at bounding box center [567, 274] width 1134 height 549
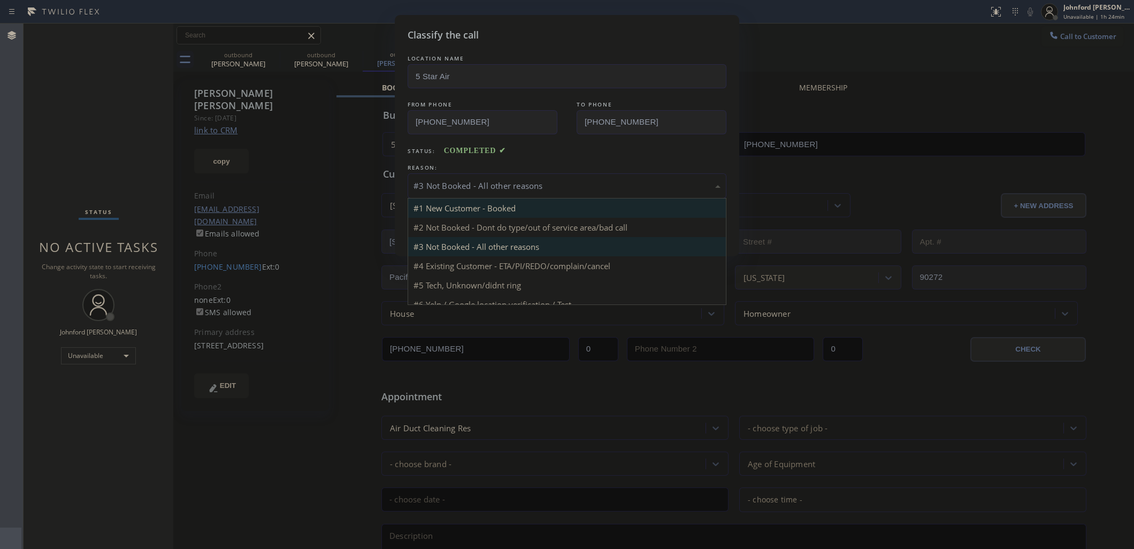
drag, startPoint x: 604, startPoint y: 183, endPoint x: 517, endPoint y: 206, distance: 90.7
click at [568, 183] on div "#3 Not Booked - All other reasons" at bounding box center [566, 186] width 307 height 12
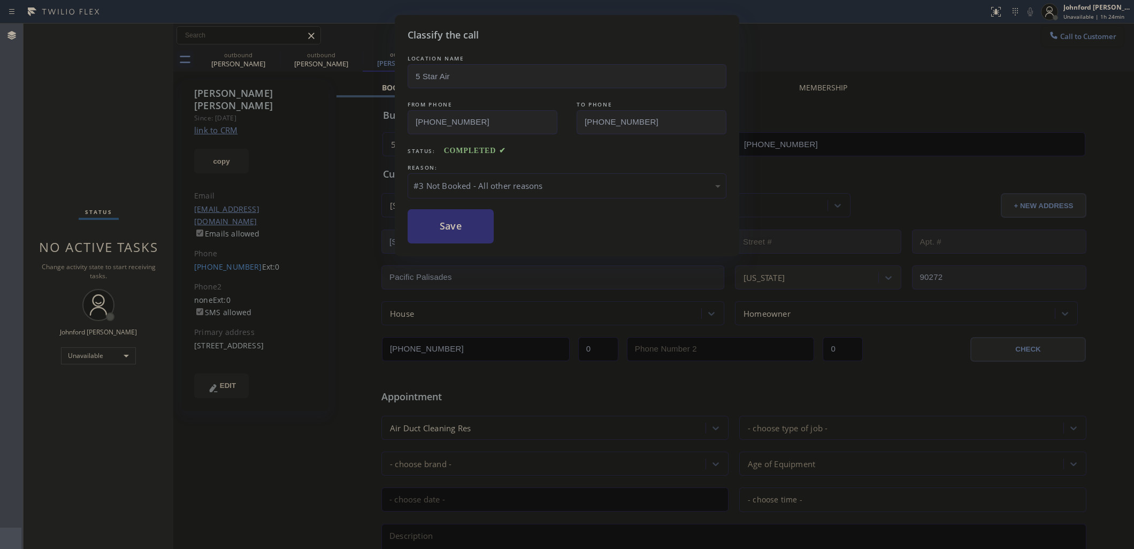
click at [466, 229] on button "Save" at bounding box center [450, 226] width 86 height 34
drag, startPoint x: 872, startPoint y: 67, endPoint x: 822, endPoint y: 54, distance: 50.8
click at [873, 63] on div "Classify the call LOCATION NAME 5 Star Air FROM PHONE [PHONE_NUMBER] TO PHONE […" at bounding box center [567, 274] width 1134 height 549
click at [437, 180] on div "#3 Not Booked - All other reasons" at bounding box center [566, 186] width 307 height 12
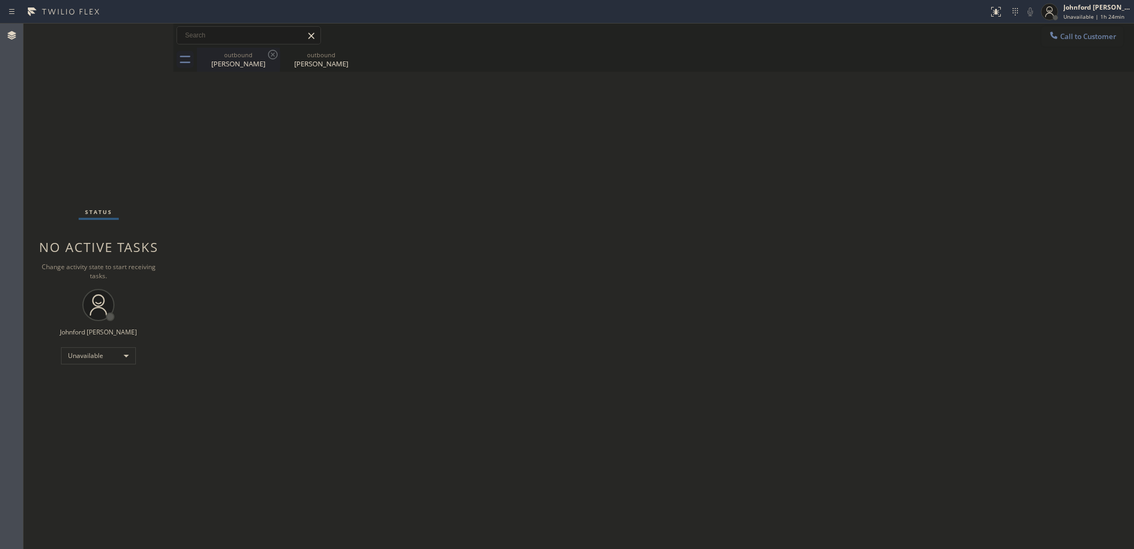
click at [255, 56] on div "outbound" at bounding box center [238, 55] width 81 height 8
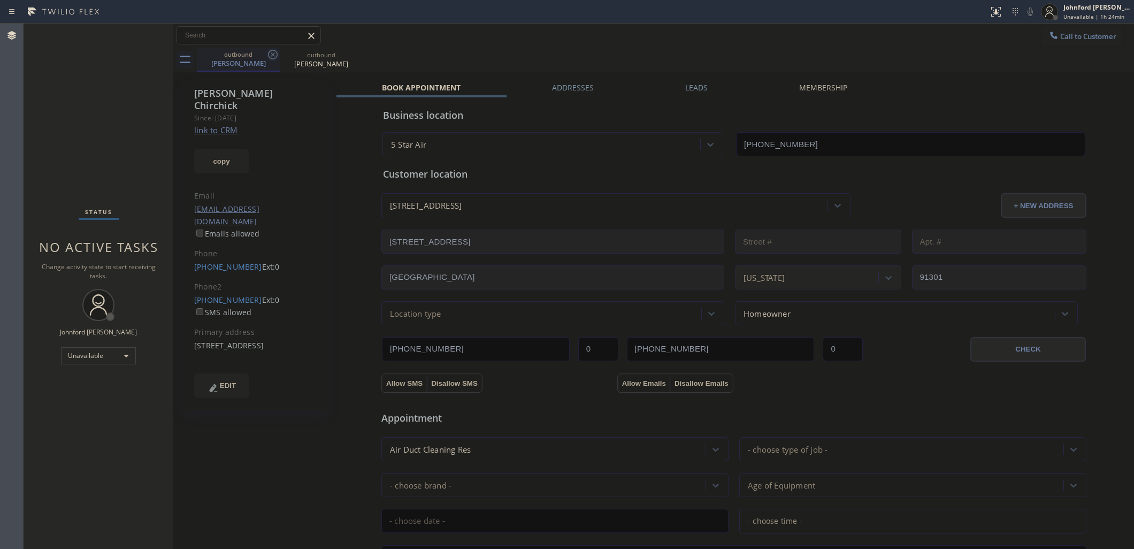
click at [276, 50] on icon at bounding box center [272, 54] width 13 height 13
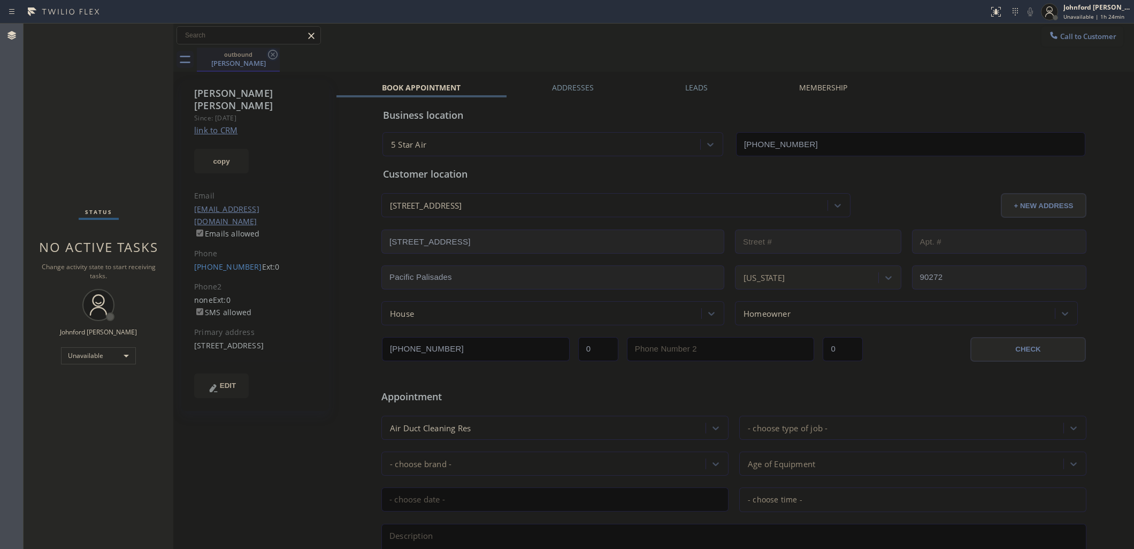
click at [273, 53] on icon at bounding box center [273, 55] width 10 height 10
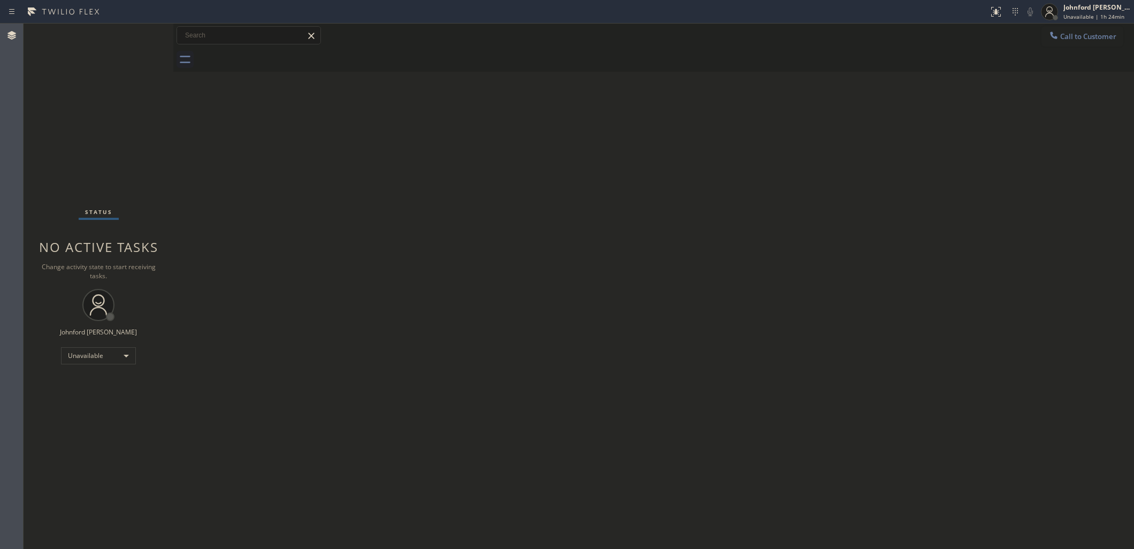
click at [273, 53] on div at bounding box center [665, 60] width 937 height 24
click at [1075, 30] on button "Call to Customer" at bounding box center [1082, 36] width 82 height 20
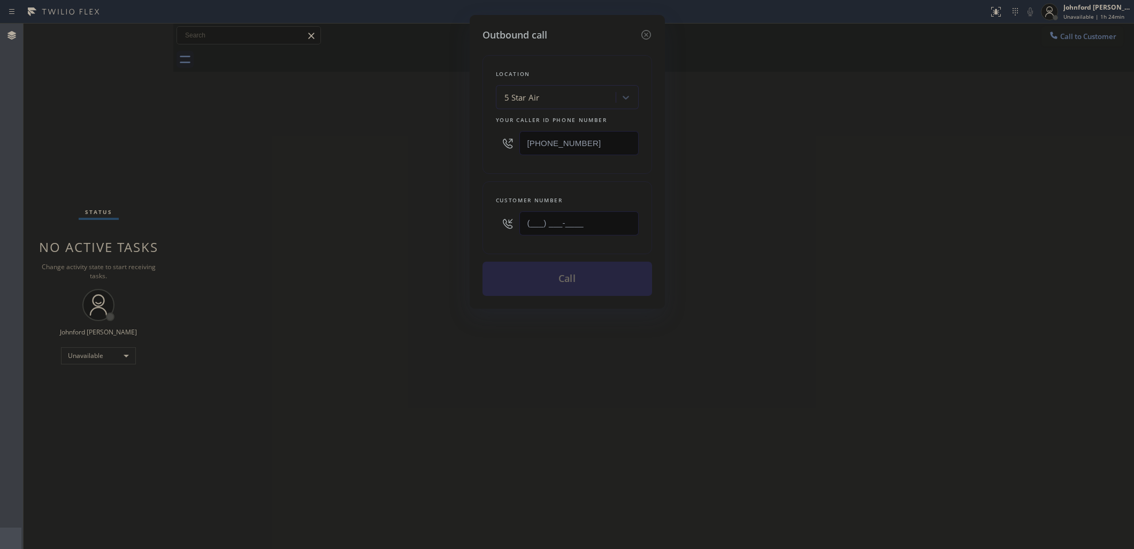
drag, startPoint x: 606, startPoint y: 216, endPoint x: 439, endPoint y: 233, distance: 167.8
click at [447, 233] on div "Outbound call Location 5 Star Air Your caller id phone number [PHONE_NUMBER] Cu…" at bounding box center [567, 274] width 1134 height 549
paste input "818) 384-1490"
type input "[PHONE_NUMBER]"
click at [332, 237] on div "Outbound call Location 5 Star Air Your caller id phone number [PHONE_NUMBER] Cu…" at bounding box center [567, 274] width 1134 height 549
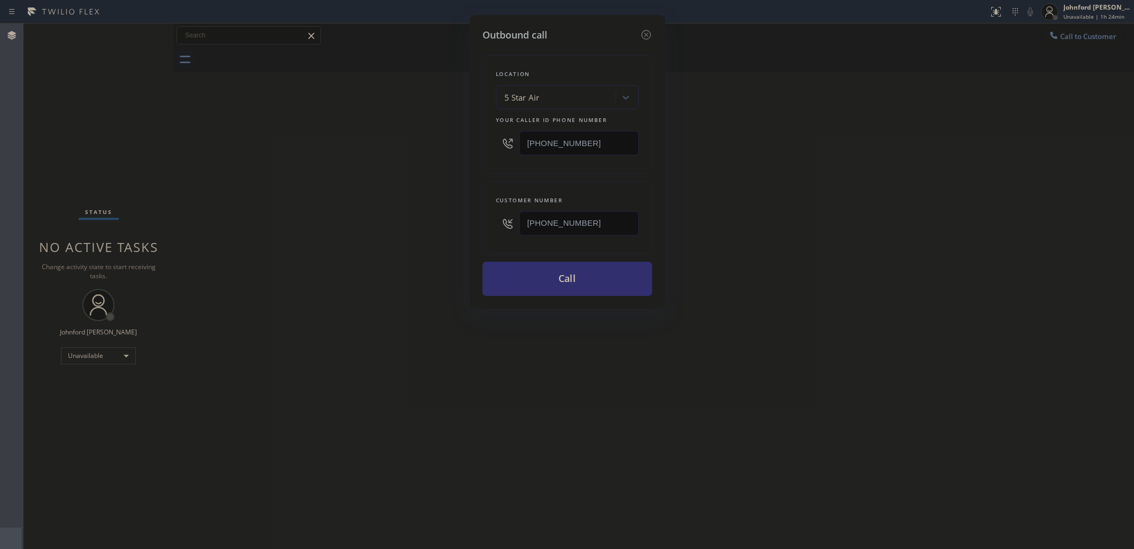
click at [541, 282] on button "Call" at bounding box center [567, 278] width 170 height 34
click at [847, 188] on div "Outbound call Location 5 Star Air Your caller id phone number [PHONE_NUMBER] Cu…" at bounding box center [567, 274] width 1134 height 549
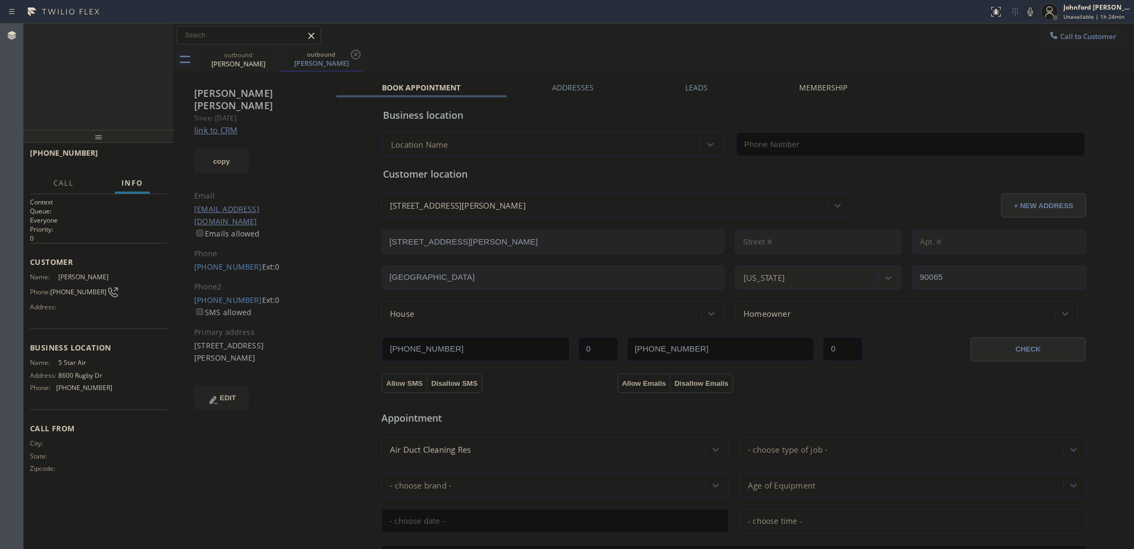
type input "[PHONE_NUMBER]"
click at [136, 165] on button "COMPLETE" at bounding box center [140, 157] width 54 height 15
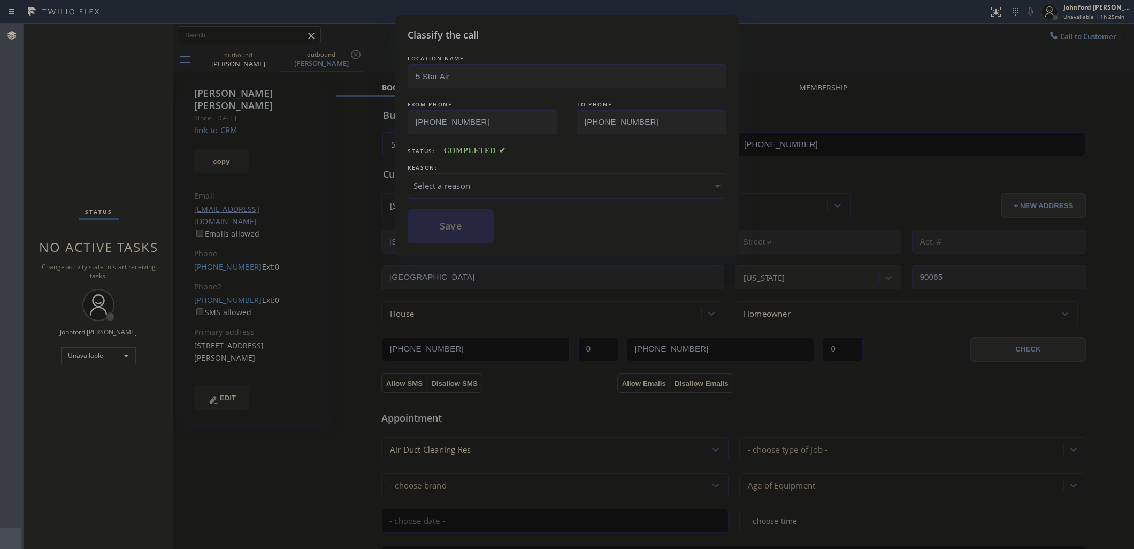
click at [488, 180] on div "Select a reason" at bounding box center [566, 186] width 307 height 12
drag, startPoint x: 525, startPoint y: 247, endPoint x: 472, endPoint y: 233, distance: 54.4
click at [472, 233] on button "Save" at bounding box center [450, 226] width 86 height 34
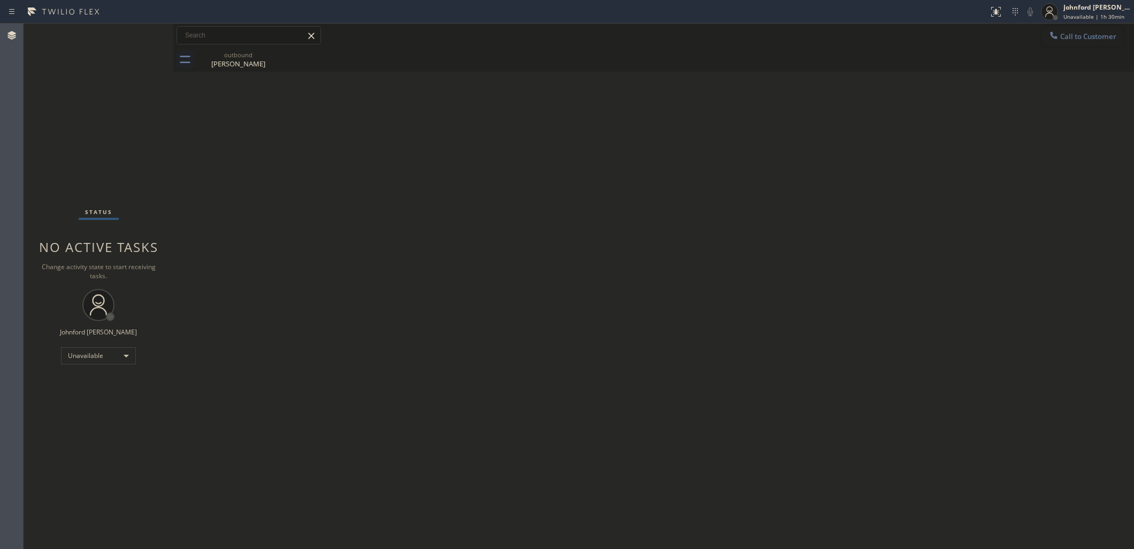
drag, startPoint x: 1043, startPoint y: 28, endPoint x: 1048, endPoint y: 26, distance: 5.8
click at [1047, 26] on div "Call to Customer Outbound call Location 5 Star Air Your caller id phone number …" at bounding box center [653, 35] width 960 height 19
click at [1070, 32] on button "Call to Customer" at bounding box center [1082, 36] width 82 height 20
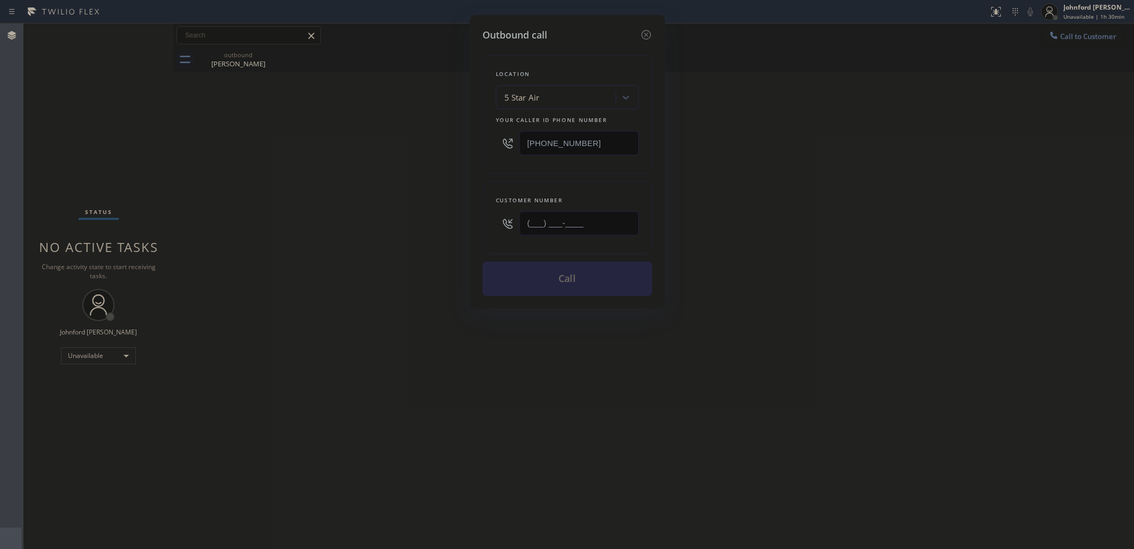
drag, startPoint x: 602, startPoint y: 222, endPoint x: 449, endPoint y: 222, distance: 152.9
click at [460, 222] on div "Outbound call Location 5 Star Air Your caller id phone number [PHONE_NUMBER] Cu…" at bounding box center [567, 274] width 1134 height 549
paste input "815) 345-1111"
type input "[PHONE_NUMBER]"
click at [433, 224] on div "Outbound call Location 5 Star Air Your caller id phone number [PHONE_NUMBER] Cu…" at bounding box center [567, 274] width 1134 height 549
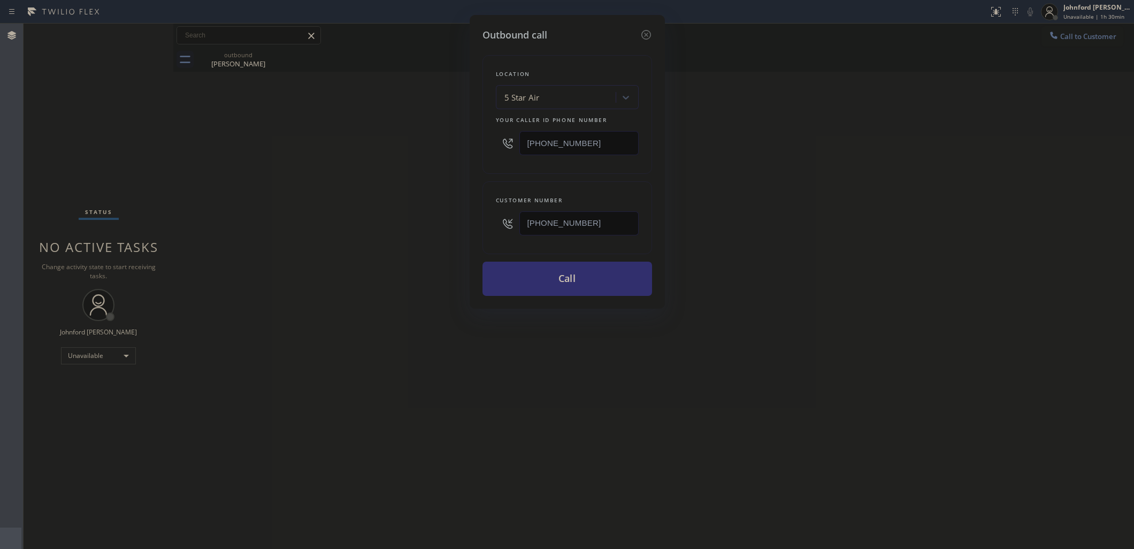
click at [542, 281] on button "Call" at bounding box center [567, 278] width 170 height 34
drag, startPoint x: 841, startPoint y: 251, endPoint x: 883, endPoint y: 73, distance: 183.1
click at [864, 231] on div "Outbound call Location 5 Star Air Your caller id phone number [PHONE_NUMBER] Cu…" at bounding box center [567, 274] width 1134 height 549
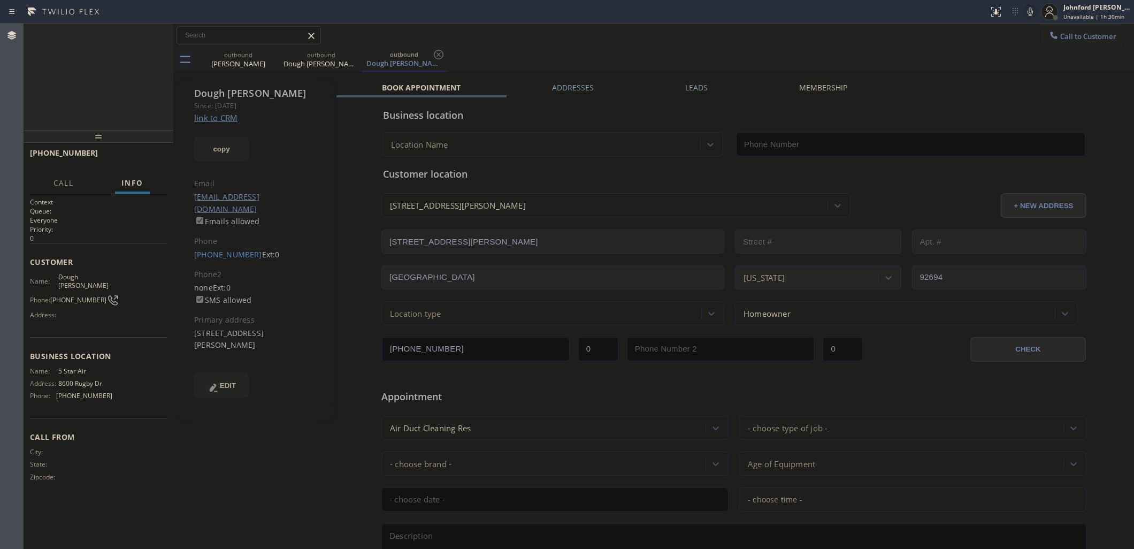
type input "[PHONE_NUMBER]"
click at [159, 161] on button "HANG UP" at bounding box center [142, 157] width 50 height 15
click at [159, 161] on button "COMPLETE" at bounding box center [140, 157] width 54 height 15
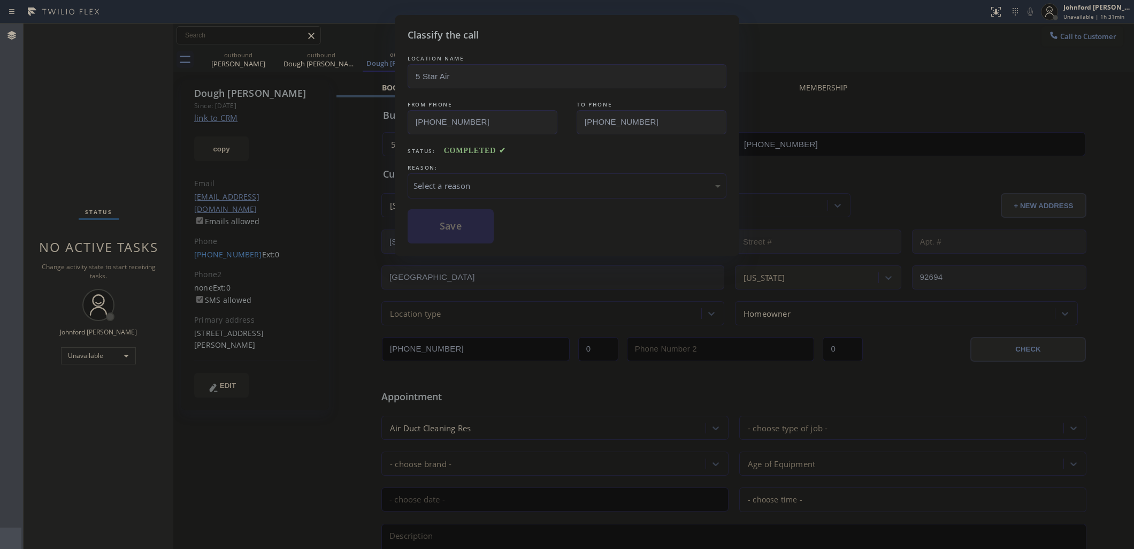
drag, startPoint x: 437, startPoint y: 176, endPoint x: 450, endPoint y: 176, distance: 12.8
click at [444, 180] on div "Select a reason" at bounding box center [566, 186] width 307 height 12
click at [466, 226] on button "Save" at bounding box center [450, 226] width 86 height 34
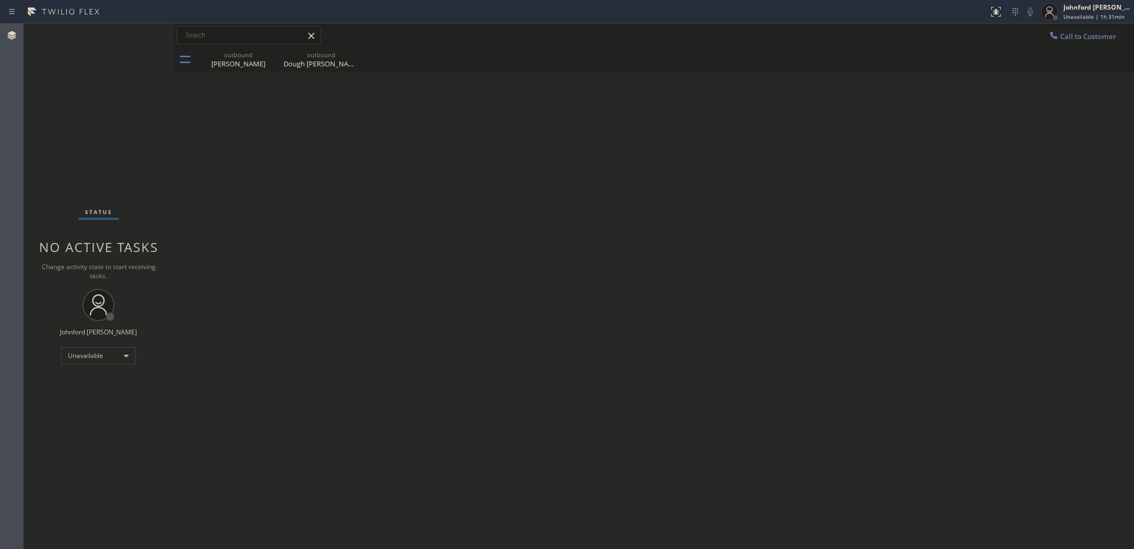
click at [1056, 35] on icon at bounding box center [1053, 35] width 11 height 11
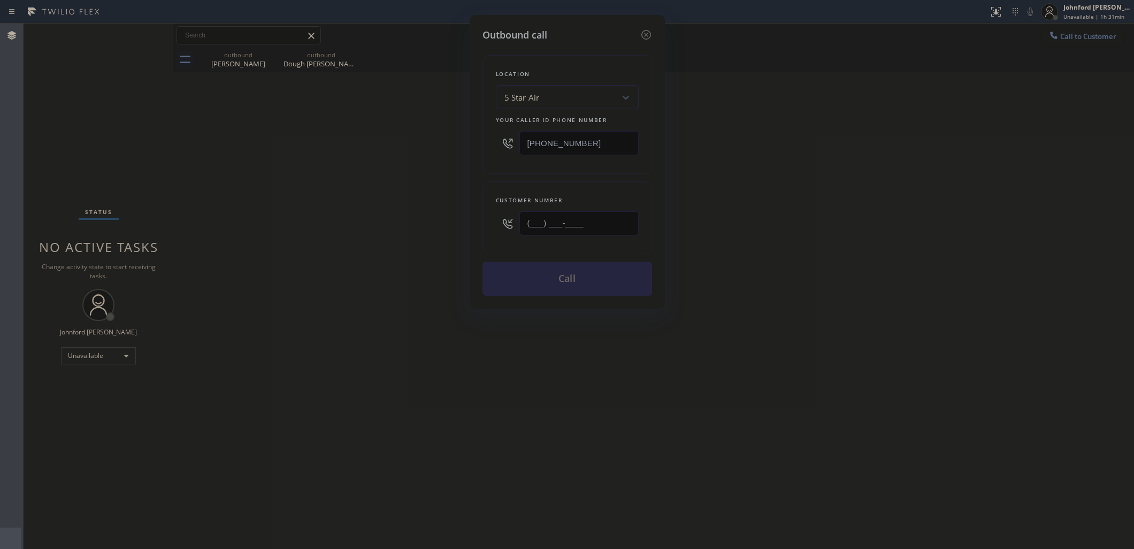
drag, startPoint x: 543, startPoint y: 212, endPoint x: 395, endPoint y: 212, distance: 148.1
click at [418, 212] on div "Outbound call Location 5 Star Air Your caller id phone number [PHONE_NUMBER] Cu…" at bounding box center [567, 274] width 1134 height 549
paste input "949) 668-3108"
type input "[PHONE_NUMBER]"
click at [383, 213] on div "Outbound call Location 5 Star Air Your caller id phone number [PHONE_NUMBER] Cu…" at bounding box center [567, 274] width 1134 height 549
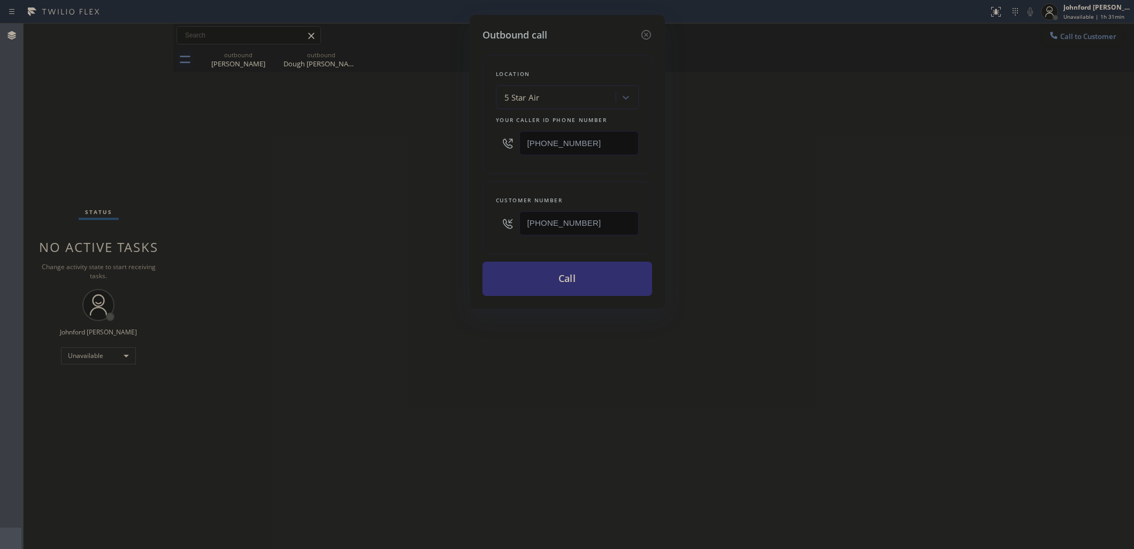
click at [573, 278] on button "Call" at bounding box center [567, 278] width 170 height 34
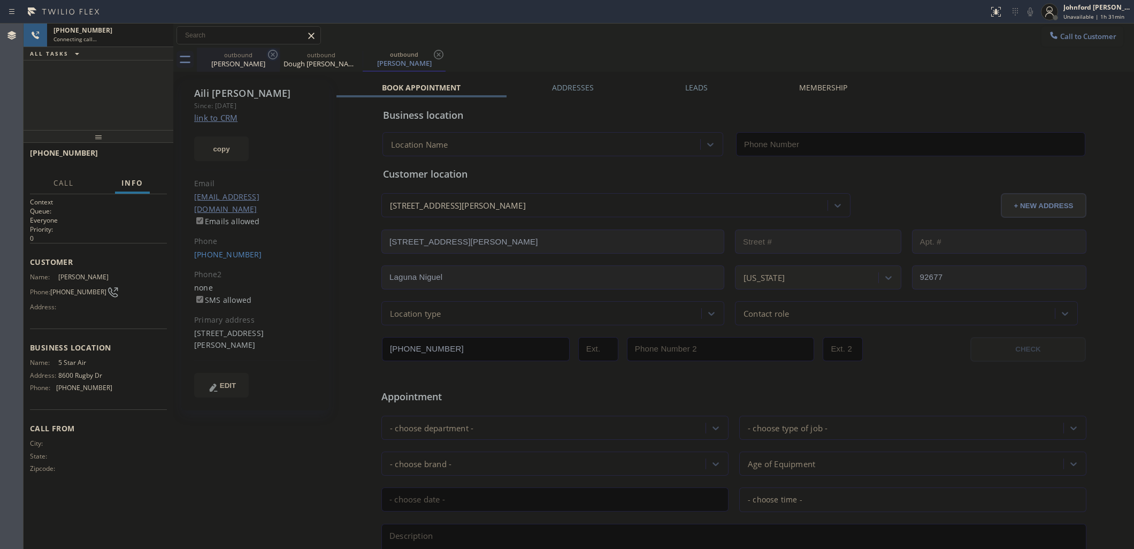
click at [270, 54] on icon at bounding box center [272, 54] width 13 height 13
click at [0, 0] on icon at bounding box center [0, 0] width 0 height 0
click at [472, 50] on div "outbound [PERSON_NAME] outbound [PERSON_NAME]" at bounding box center [665, 60] width 937 height 24
type input "[PHONE_NUMBER]"
click at [94, 106] on div "[PHONE_NUMBER] Connecting call… ALL TASKS ALL TASKS ACTIVE TASKS TASKS IN WRAP …" at bounding box center [99, 77] width 150 height 106
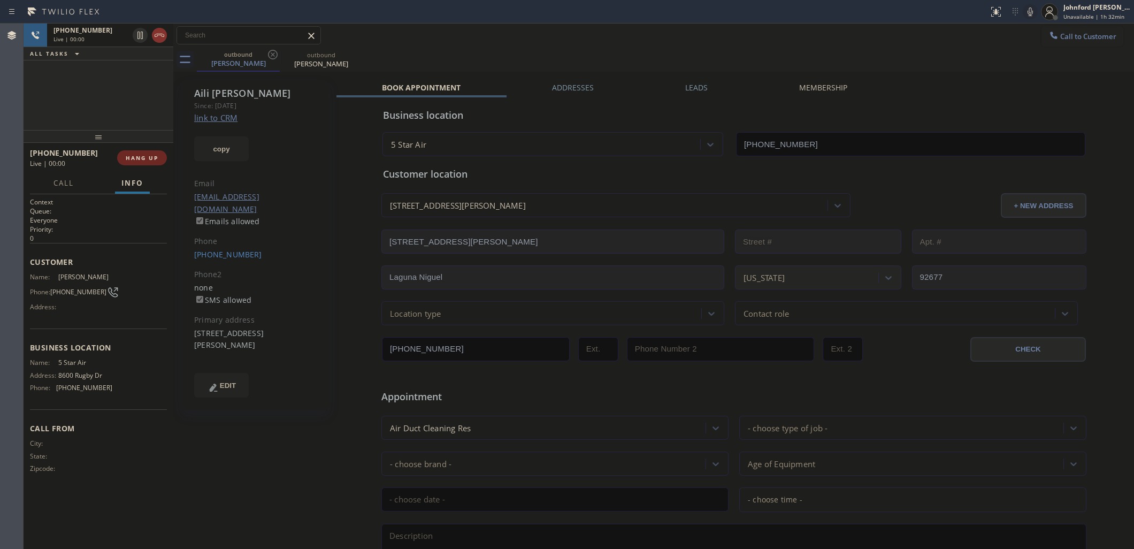
click at [148, 154] on span "HANG UP" at bounding box center [142, 157] width 33 height 7
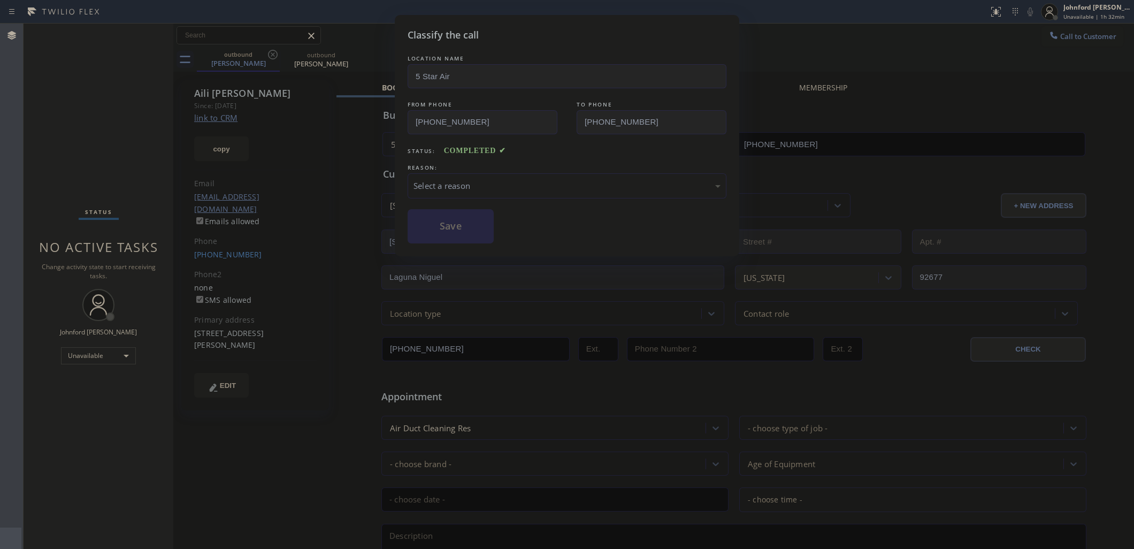
drag, startPoint x: 439, startPoint y: 186, endPoint x: 461, endPoint y: 191, distance: 23.2
click at [439, 186] on div "Select a reason" at bounding box center [566, 186] width 307 height 12
click at [447, 228] on button "Save" at bounding box center [450, 226] width 86 height 34
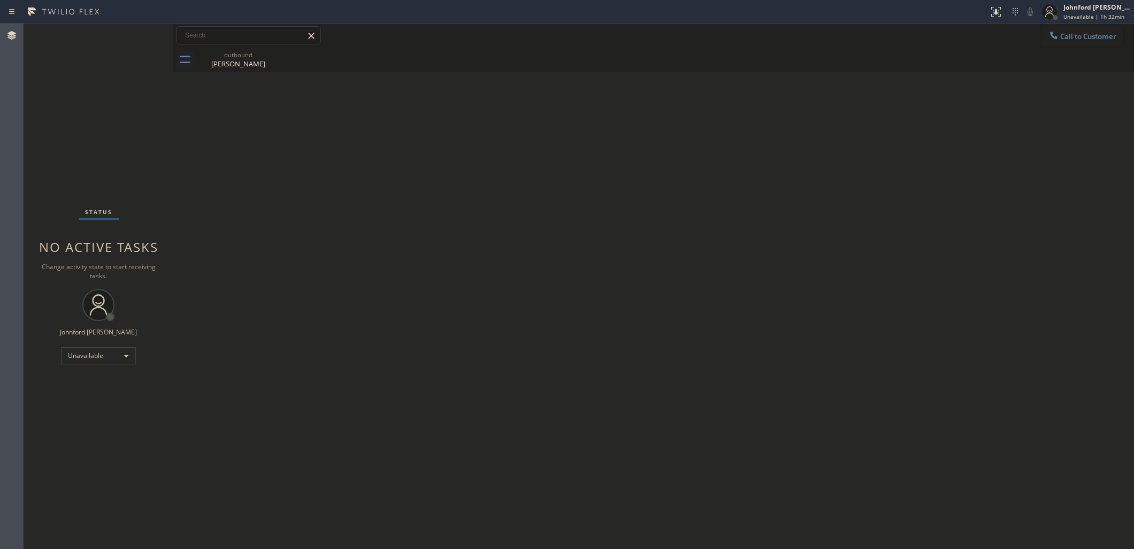
click at [1076, 47] on div "Call to Customer Outbound call Location 5 Star Air Your caller id phone number …" at bounding box center [653, 36] width 960 height 24
click at [1071, 22] on div "Johnford [PERSON_NAME] Unavailable | 1h 32min" at bounding box center [1085, 12] width 96 height 24
click at [937, 79] on div "Back to Dashboard Change Sender ID Customers Technicians Select a contact Outbo…" at bounding box center [653, 286] width 960 height 525
click at [1071, 36] on button "Call to Customer" at bounding box center [1082, 36] width 82 height 20
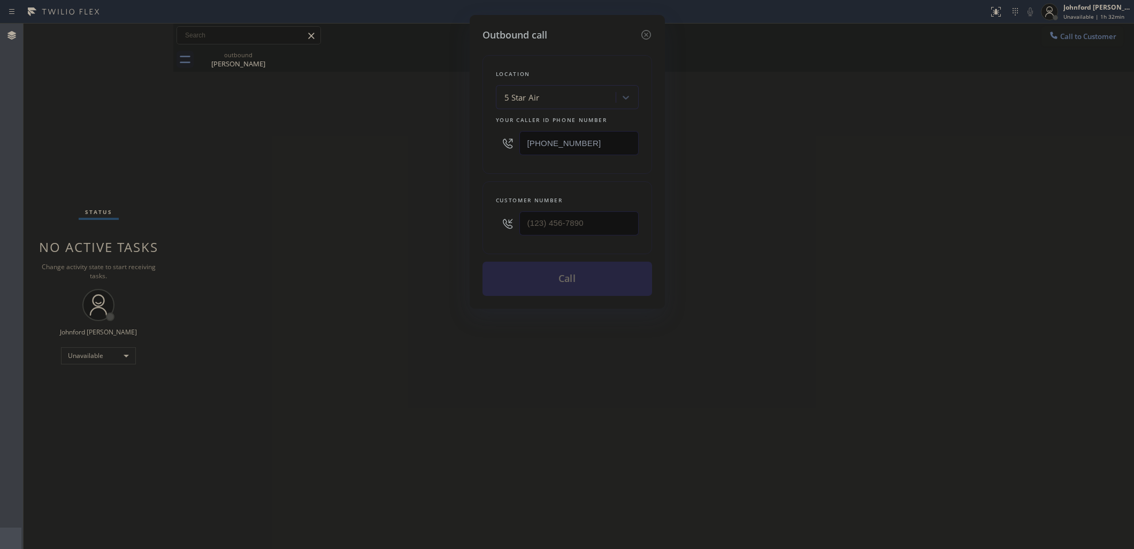
drag, startPoint x: 603, startPoint y: 145, endPoint x: 442, endPoint y: 140, distance: 160.5
click at [450, 143] on div "Outbound call Location 5 Star Air Your caller id phone number [PHONE_NUMBER] Cu…" at bounding box center [567, 274] width 1134 height 549
paste input "949) 239-0537"
type input "[PHONE_NUMBER]"
drag, startPoint x: 602, startPoint y: 212, endPoint x: 397, endPoint y: 225, distance: 205.7
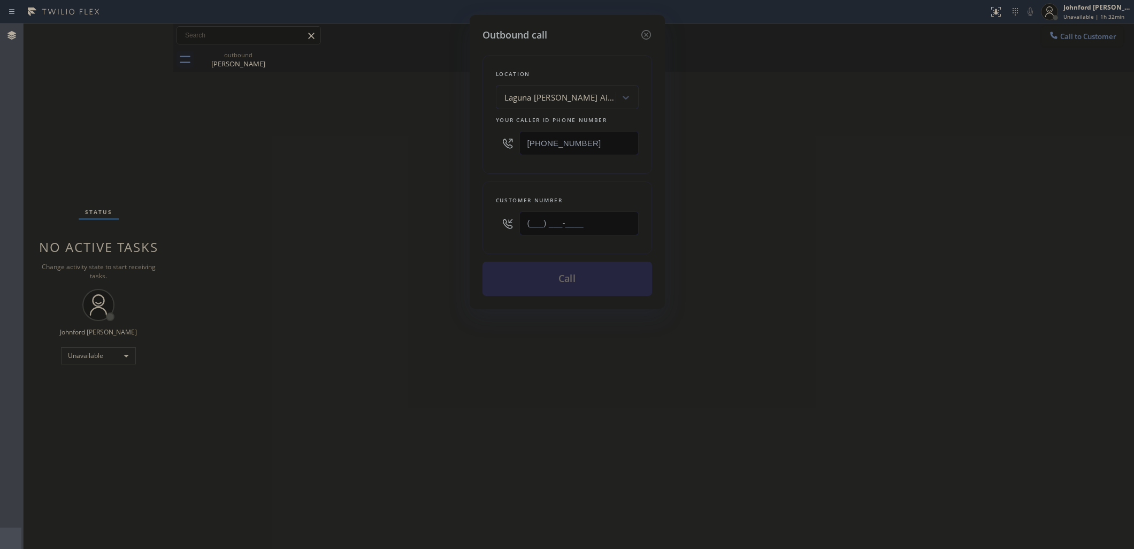
click at [405, 225] on div "Outbound call Location [GEOGRAPHIC_DATA][PERSON_NAME] Air Duct Cleaners Your ca…" at bounding box center [567, 274] width 1134 height 549
paste input "949) 668-3108"
type input "[PHONE_NUMBER]"
click at [397, 225] on div "Outbound call Location [GEOGRAPHIC_DATA][PERSON_NAME] Air Duct Cleaners Your ca…" at bounding box center [567, 274] width 1134 height 549
click at [523, 270] on button "Call" at bounding box center [567, 278] width 170 height 34
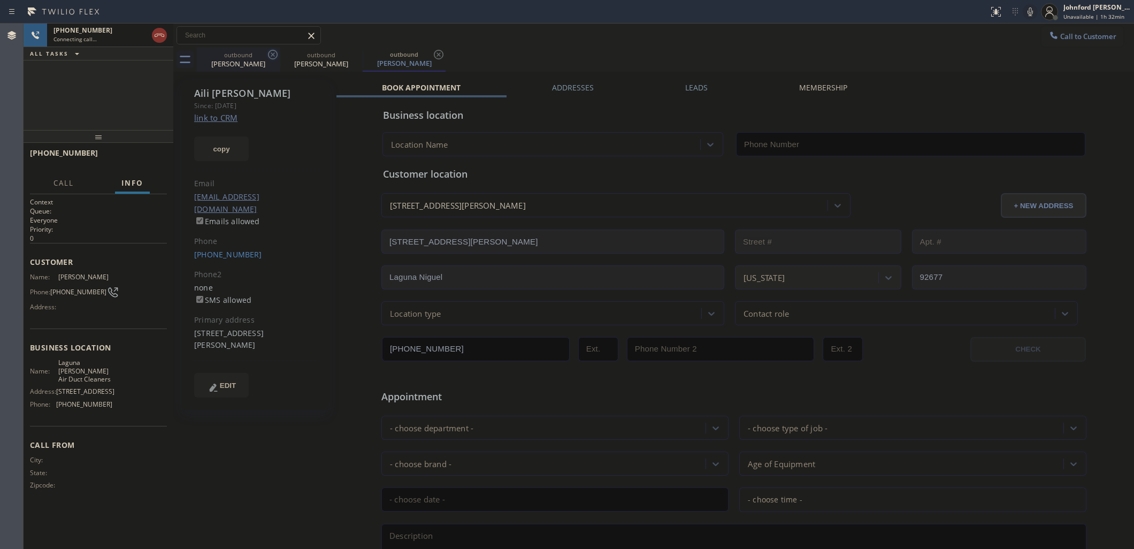
click at [272, 60] on icon at bounding box center [272, 54] width 13 height 13
type input "[PHONE_NUMBER]"
click at [482, 55] on div "outbound [PERSON_NAME] outbound [PERSON_NAME]" at bounding box center [665, 60] width 937 height 24
click at [93, 84] on div "[PHONE_NUMBER] Connecting call… ALL TASKS ALL TASKS ACTIVE TASKS TASKS IN WRAP …" at bounding box center [99, 77] width 150 height 106
click at [1024, 15] on icon at bounding box center [1030, 11] width 13 height 13
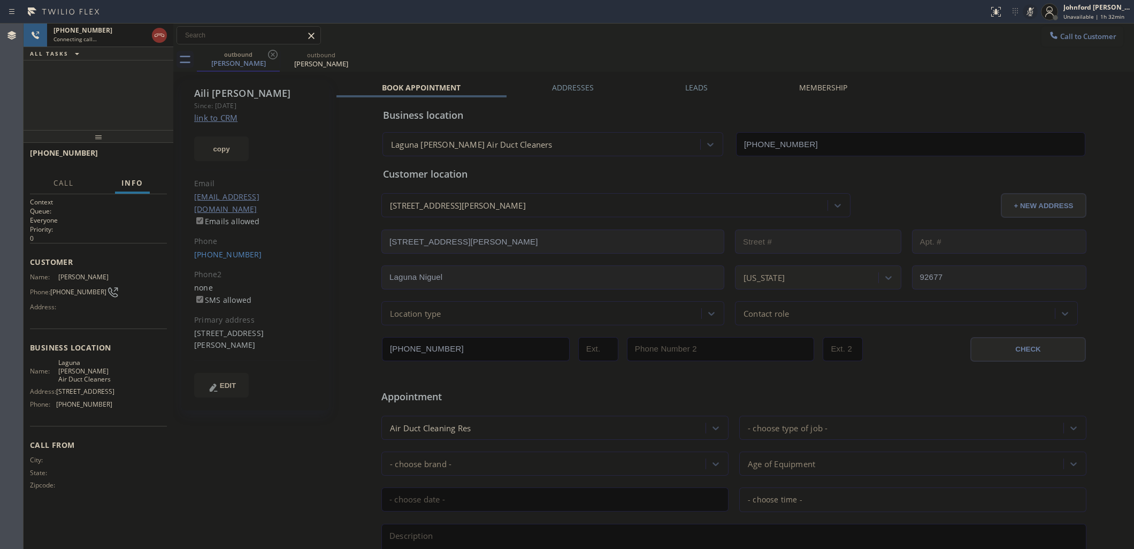
click at [1024, 14] on icon at bounding box center [1030, 11] width 13 height 13
click at [150, 159] on span "HANG UP" at bounding box center [142, 157] width 33 height 7
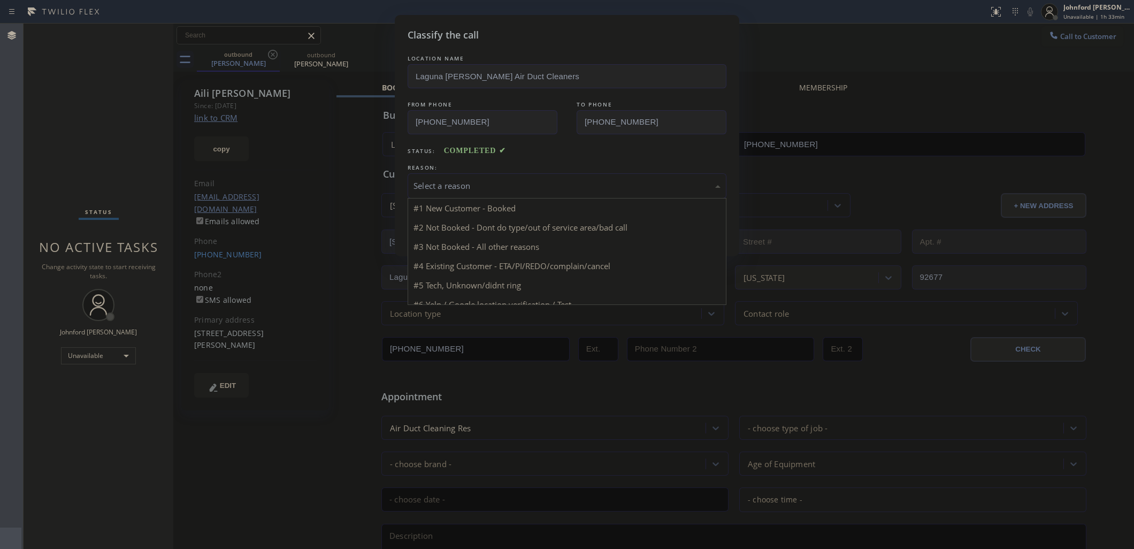
click at [460, 182] on div "Select a reason" at bounding box center [566, 186] width 307 height 12
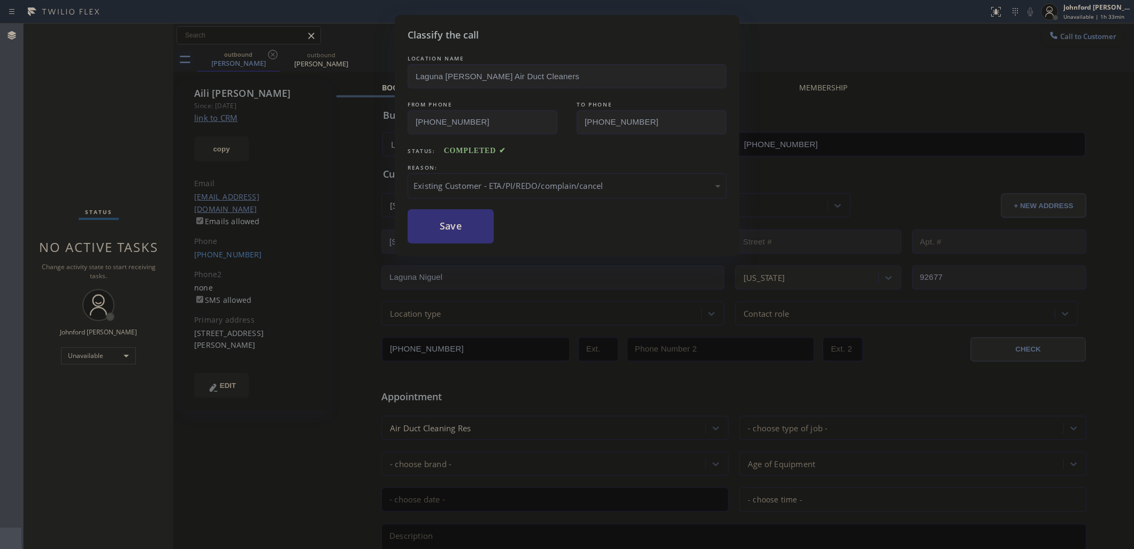
drag, startPoint x: 450, startPoint y: 214, endPoint x: 905, endPoint y: 1, distance: 502.6
click at [450, 214] on button "Save" at bounding box center [450, 226] width 86 height 34
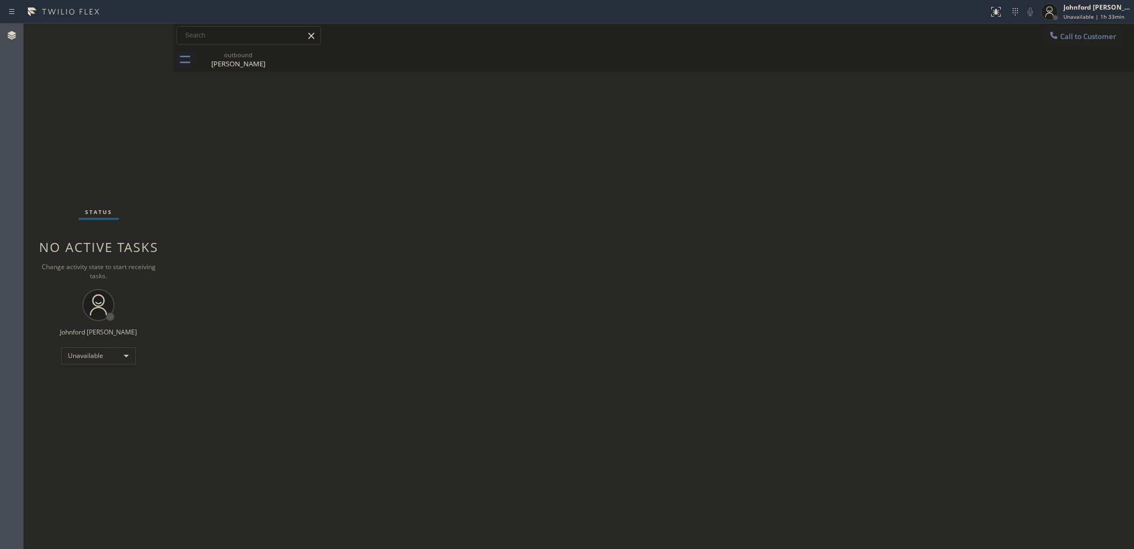
click at [1068, 32] on button "Call to Customer" at bounding box center [1082, 36] width 82 height 20
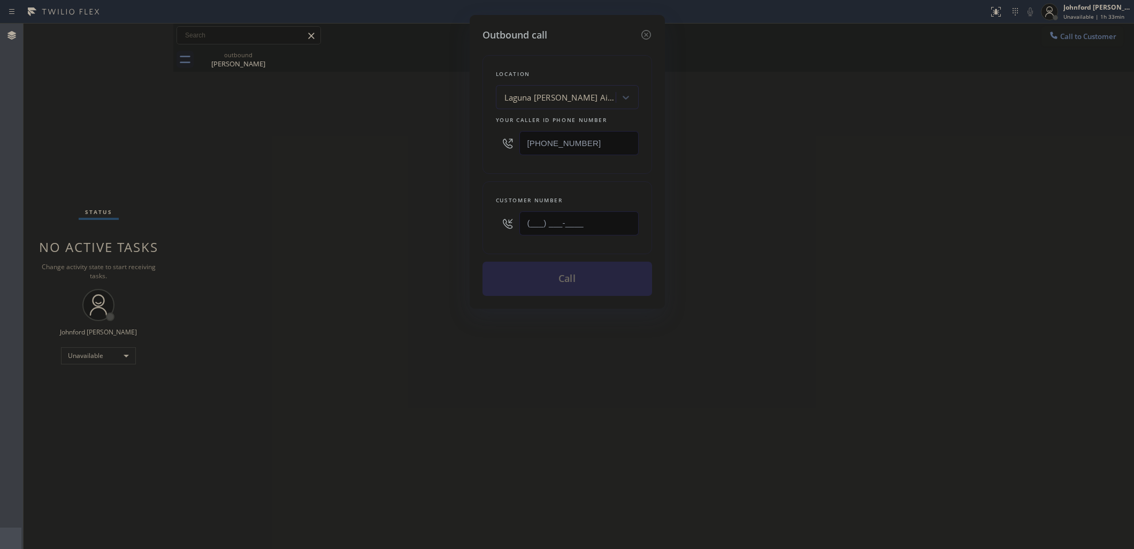
drag, startPoint x: 603, startPoint y: 224, endPoint x: 405, endPoint y: 228, distance: 198.4
click at [407, 228] on div "Outbound call Location [GEOGRAPHIC_DATA][PERSON_NAME] Air Duct Cleaners Your ca…" at bounding box center [567, 274] width 1134 height 549
paste input "310) 925-1739"
type input "[PHONE_NUMBER]"
click at [405, 228] on div "Outbound call Location [GEOGRAPHIC_DATA][PERSON_NAME] Air Duct Cleaners Your ca…" at bounding box center [567, 274] width 1134 height 549
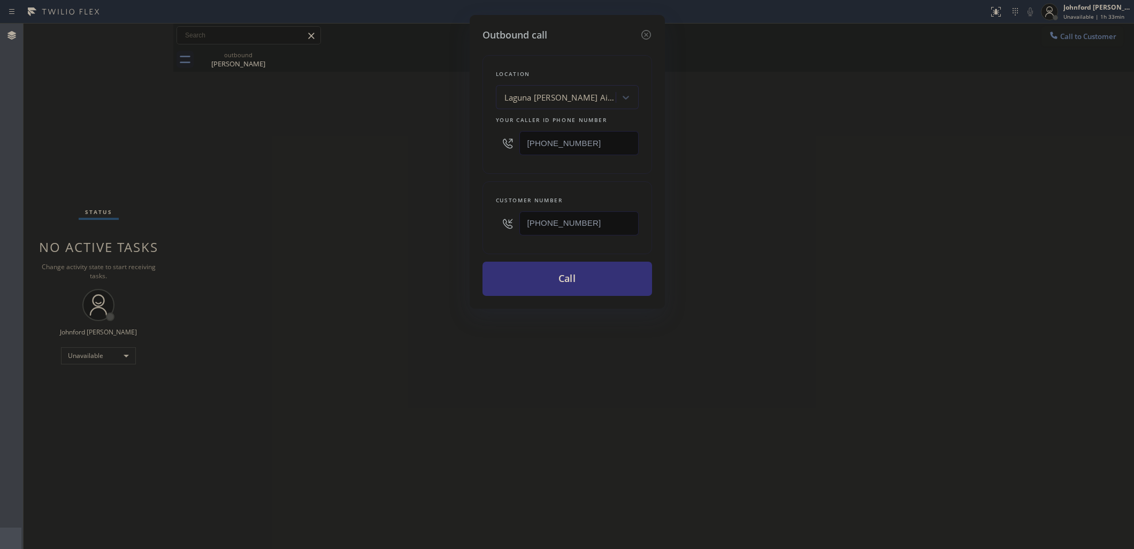
drag, startPoint x: 579, startPoint y: 137, endPoint x: 448, endPoint y: 137, distance: 131.0
click at [448, 137] on div "Outbound call Location [GEOGRAPHIC_DATA][PERSON_NAME] Air Duct Cleaners Your ca…" at bounding box center [567, 274] width 1134 height 549
paste input "800) 686-5038"
click at [408, 146] on div "Outbound call Location [GEOGRAPHIC_DATA][PERSON_NAME] Duct Cleaners Your caller…" at bounding box center [567, 274] width 1134 height 549
drag, startPoint x: 1073, startPoint y: 41, endPoint x: 987, endPoint y: 60, distance: 88.2
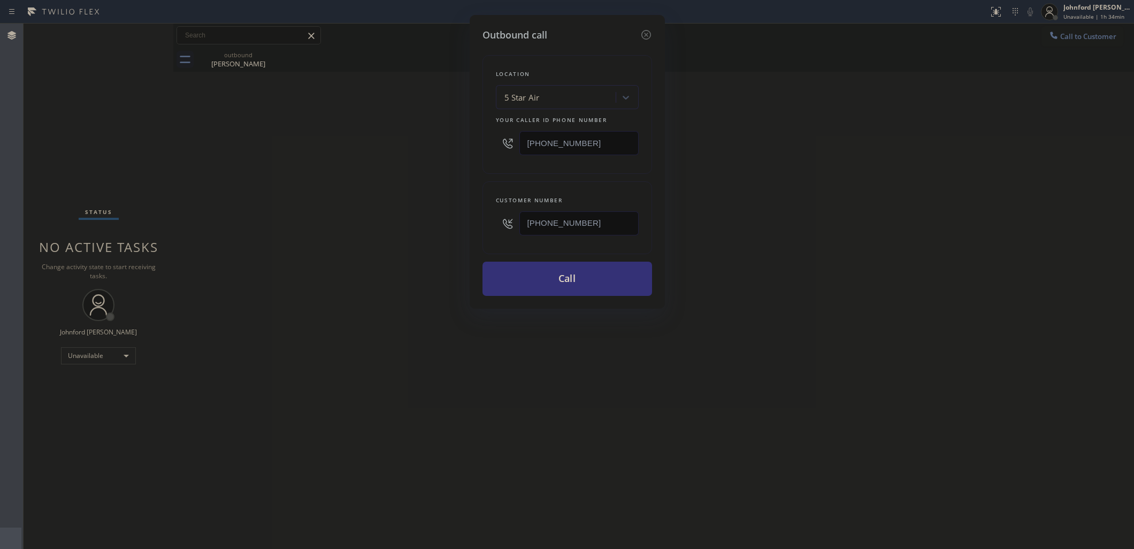
click at [1074, 44] on div "Outbound call Location 5 Star Air Your caller id phone number [PHONE_NUMBER] Cu…" at bounding box center [567, 274] width 1134 height 549
drag, startPoint x: 563, startPoint y: 139, endPoint x: 477, endPoint y: 140, distance: 86.1
click at [477, 140] on div "Outbound call Location 5 Star Air Your caller id phone number [PHONE_NUMBER] Cu…" at bounding box center [567, 162] width 195 height 294
paste input "480) 418-9915"
type input "[PHONE_NUMBER]"
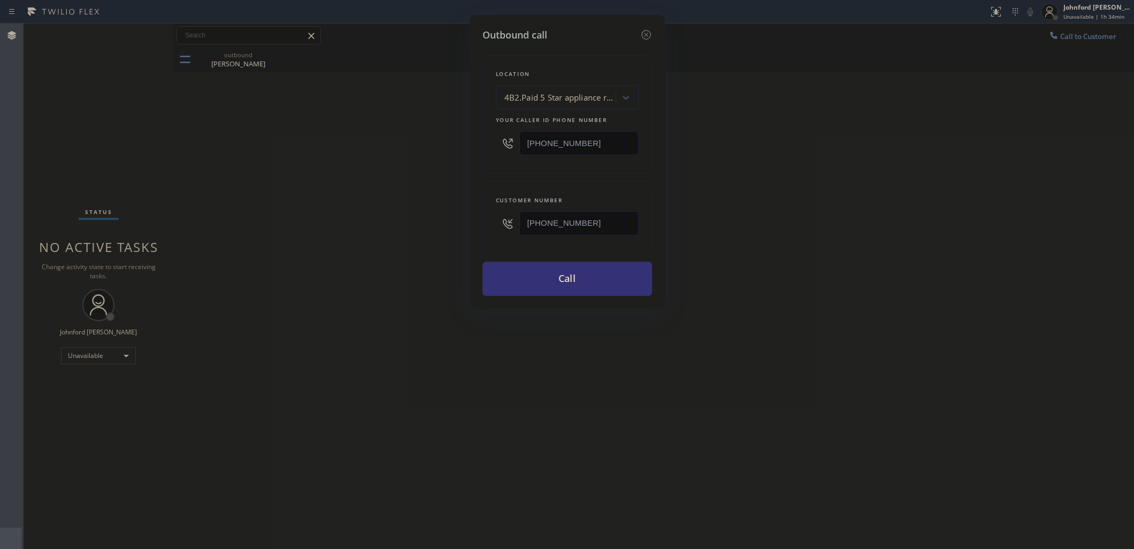
drag, startPoint x: 581, startPoint y: 228, endPoint x: 402, endPoint y: 234, distance: 179.8
click at [468, 231] on div "Outbound call Location 4B2.Paid 5 Star appliance repair Your caller id phone nu…" at bounding box center [567, 274] width 1134 height 549
paste input "text"
type input "[PHONE_NUMBER]"
click at [397, 234] on div "Outbound call Location 4B2.Paid 5 Star appliance repair Your caller id phone nu…" at bounding box center [567, 274] width 1134 height 549
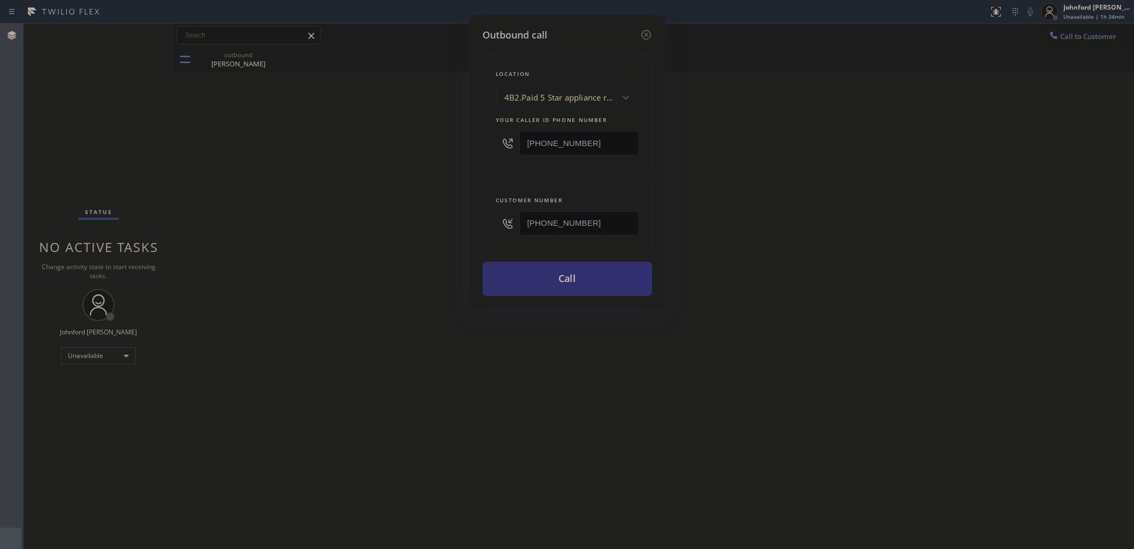
click at [545, 268] on button "Call" at bounding box center [567, 278] width 170 height 34
drag, startPoint x: 843, startPoint y: 206, endPoint x: 863, endPoint y: 175, distance: 36.8
click at [854, 193] on div "Outbound call Location 4B2.Paid 5 Star appliance repair Your caller id phone nu…" at bounding box center [567, 274] width 1134 height 549
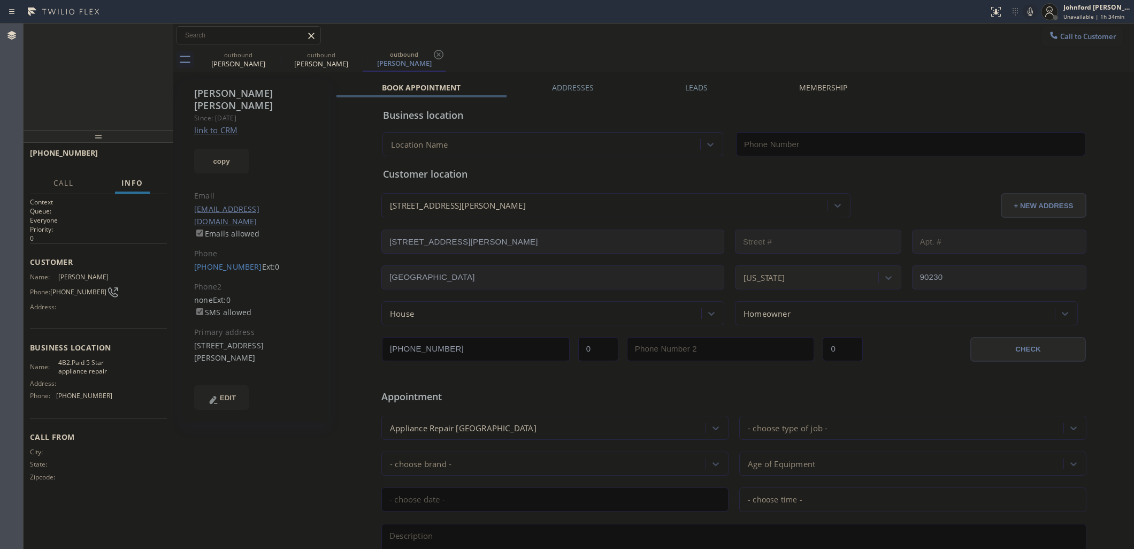
type input "[PHONE_NUMBER]"
click at [148, 156] on span "HANG UP" at bounding box center [142, 157] width 33 height 7
click at [191, 242] on div "[PERSON_NAME] Since: [DATE] link to CRM copy Email [EMAIL_ADDRESS][DOMAIN_NAME]…" at bounding box center [255, 251] width 148 height 343
click at [241, 261] on link "[PHONE_NUMBER]" at bounding box center [228, 266] width 68 height 10
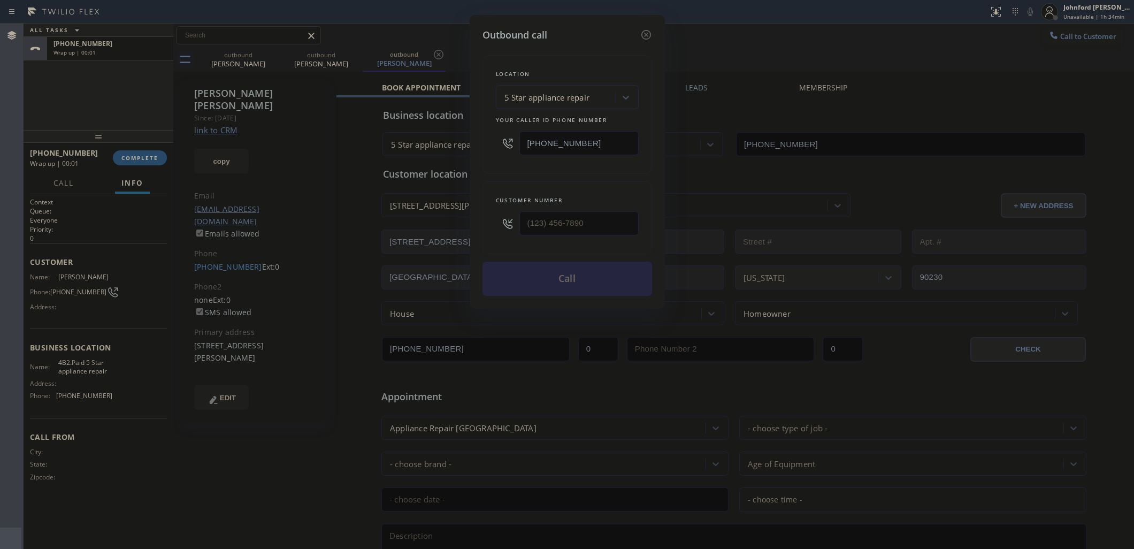
type input "[PHONE_NUMBER]"
click at [586, 268] on button "Call" at bounding box center [567, 278] width 170 height 34
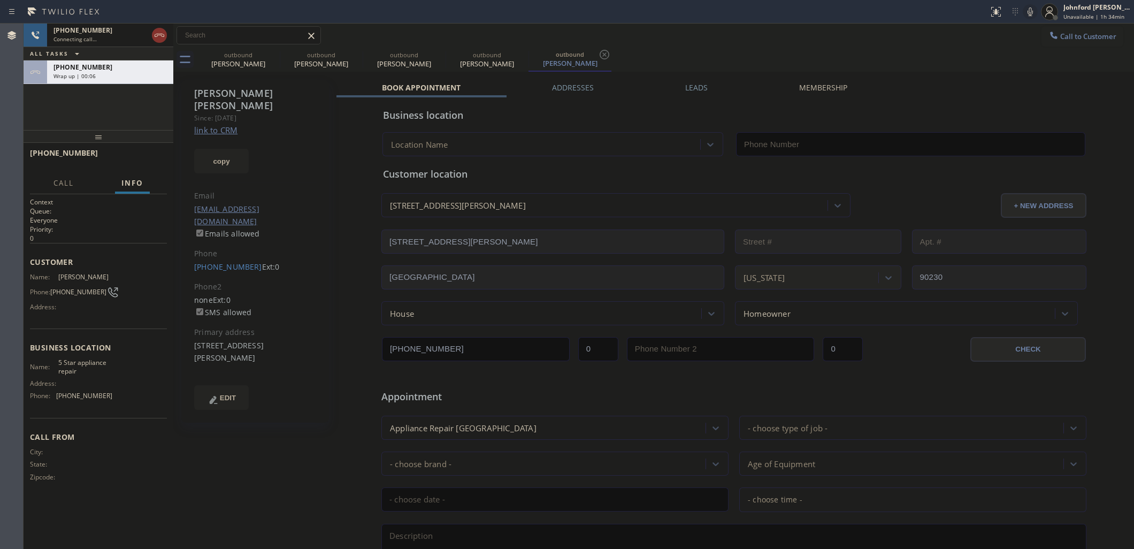
type input "[PHONE_NUMBER]"
click at [271, 57] on icon at bounding box center [272, 54] width 13 height 13
click at [0, 0] on icon at bounding box center [0, 0] width 0 height 0
drag, startPoint x: 266, startPoint y: 53, endPoint x: 167, endPoint y: 70, distance: 100.8
click at [267, 53] on icon at bounding box center [272, 54] width 13 height 13
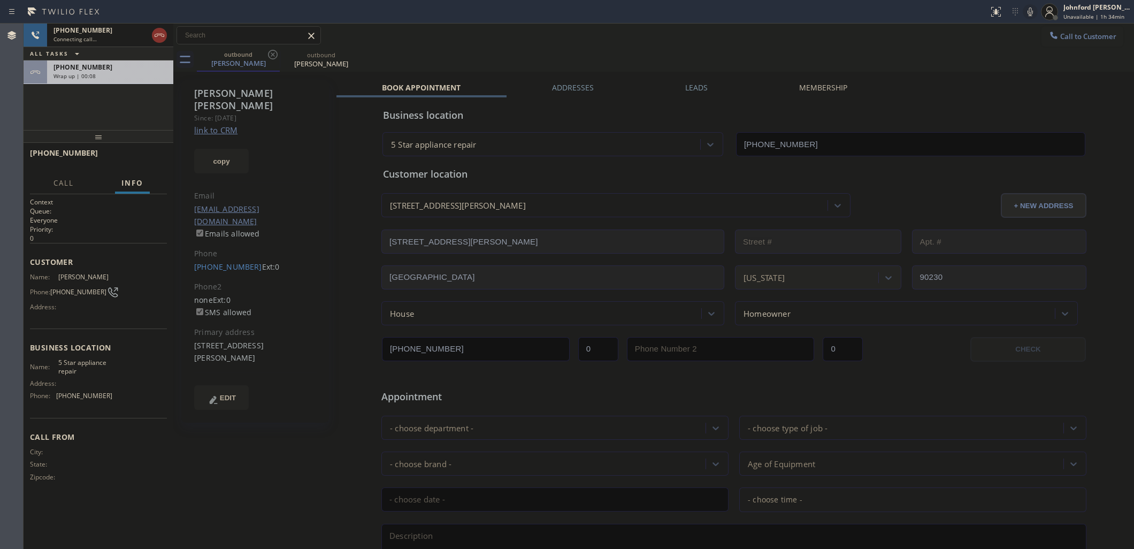
click at [142, 70] on div "[PHONE_NUMBER]" at bounding box center [109, 67] width 113 height 9
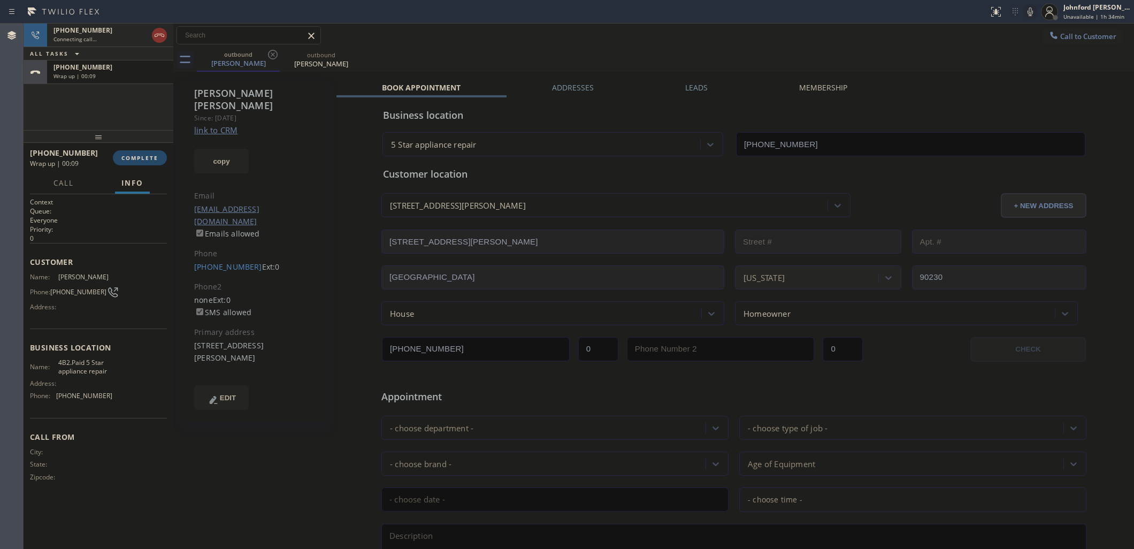
click at [137, 154] on span "COMPLETE" at bounding box center [139, 157] width 37 height 7
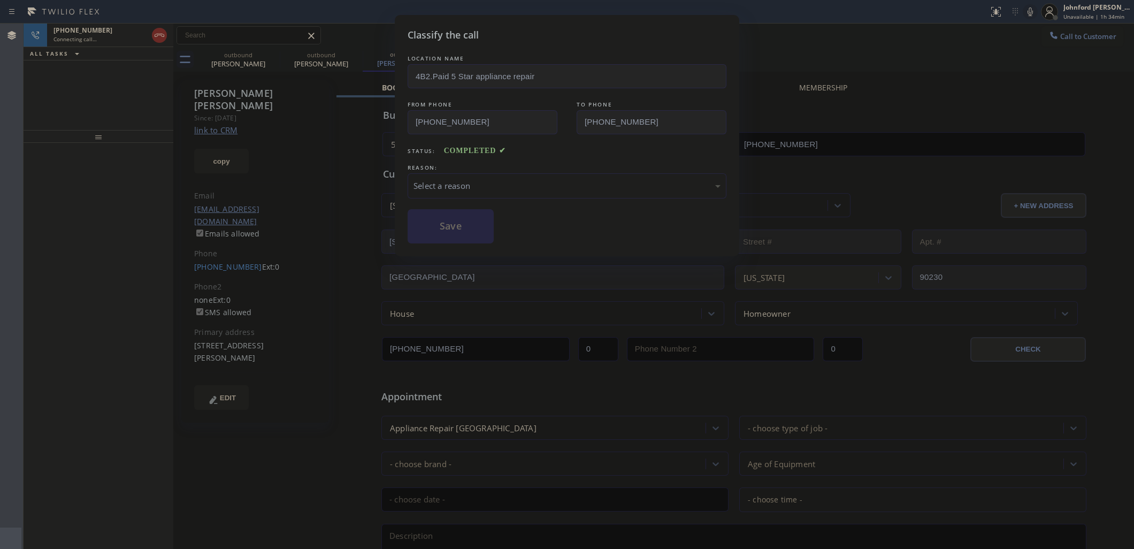
type input "[PHONE_NUMBER]"
click at [449, 180] on div "Select a reason" at bounding box center [566, 186] width 307 height 12
click at [471, 222] on button "Save" at bounding box center [450, 226] width 86 height 34
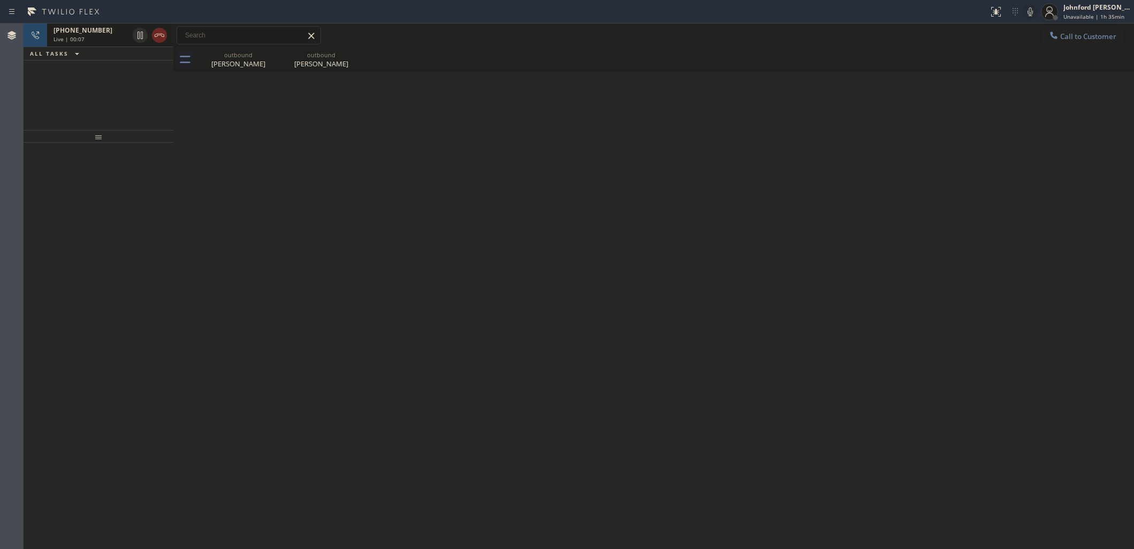
click at [158, 38] on icon at bounding box center [159, 35] width 13 height 13
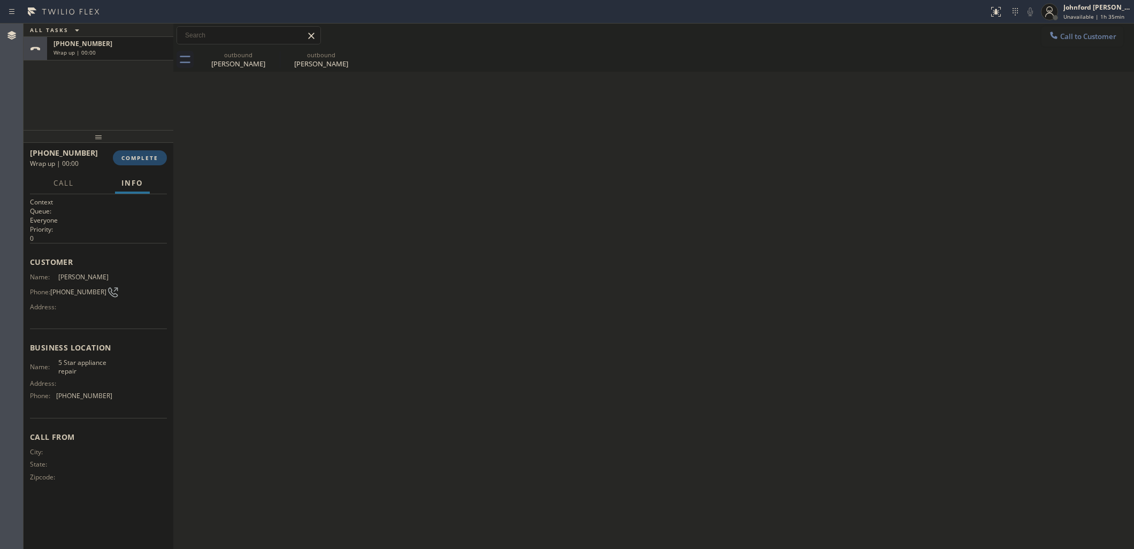
click at [150, 150] on button "COMPLETE" at bounding box center [140, 157] width 54 height 15
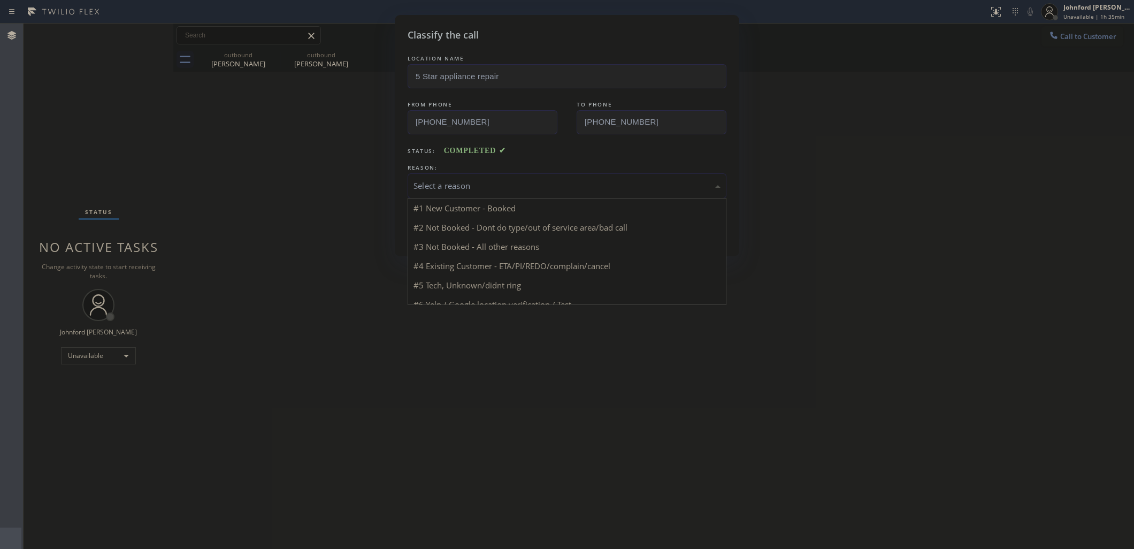
click at [463, 187] on div "Select a reason" at bounding box center [566, 186] width 307 height 12
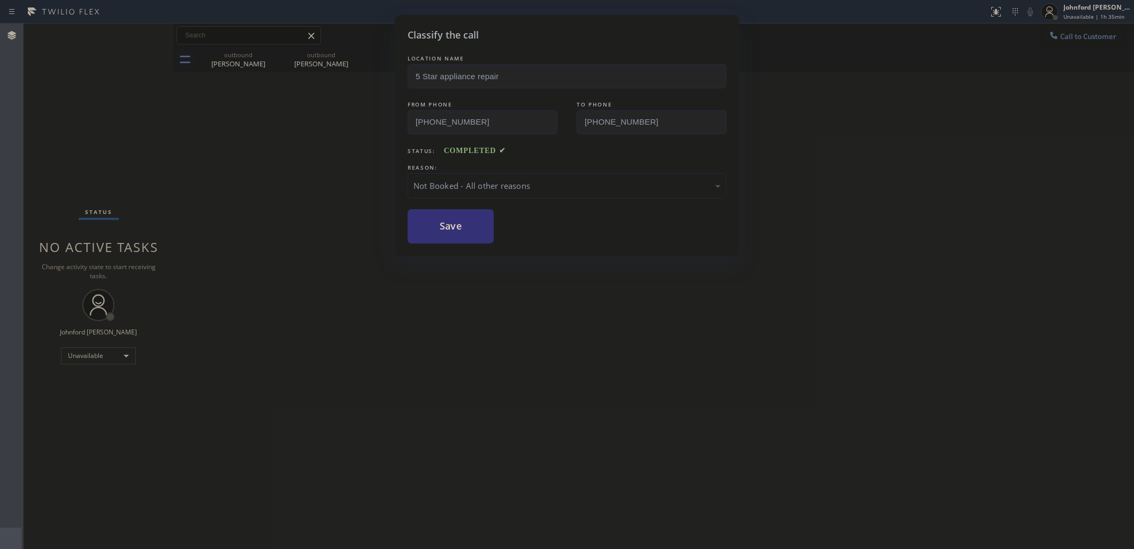
click at [464, 182] on div "Not Booked - All other reasons" at bounding box center [566, 186] width 307 height 12
click at [455, 231] on button "Save" at bounding box center [450, 226] width 86 height 34
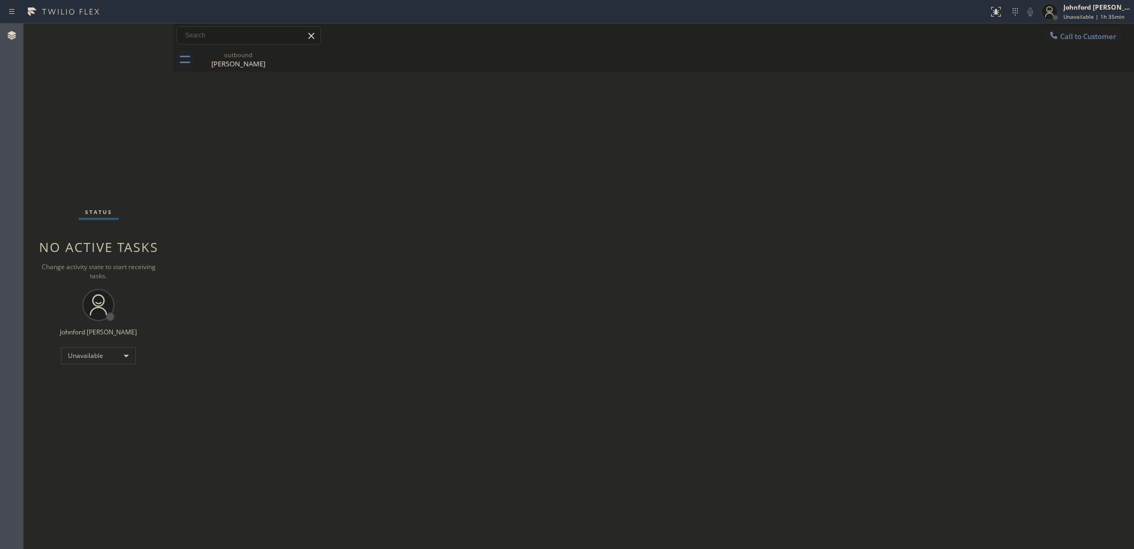
click at [1039, 33] on div "Call to Customer Outbound call Location 5 Star appliance repair Your caller id …" at bounding box center [653, 35] width 960 height 19
click at [1095, 27] on button "Call to Customer" at bounding box center [1082, 36] width 82 height 20
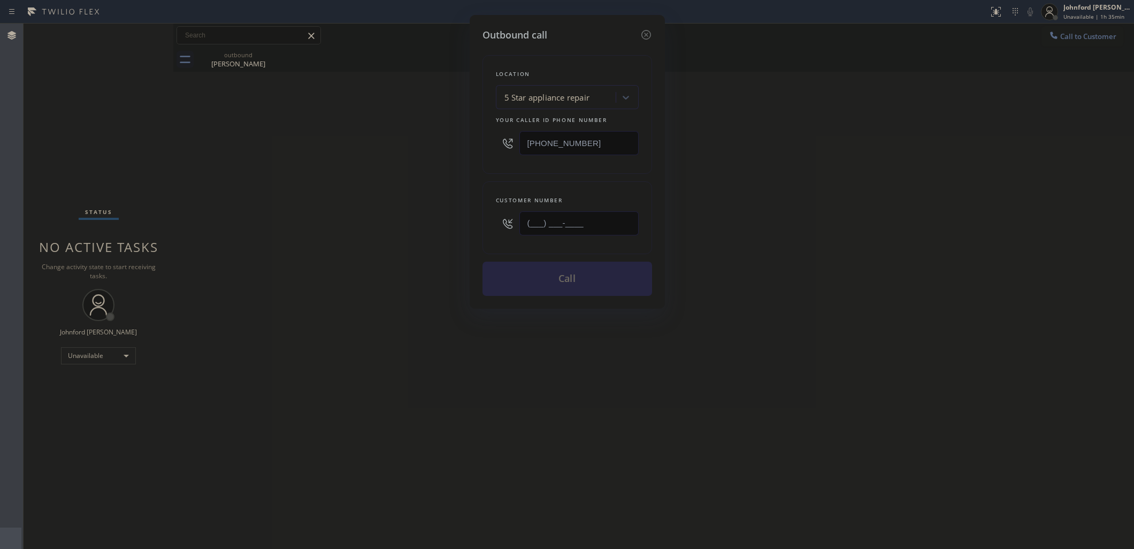
drag, startPoint x: 563, startPoint y: 226, endPoint x: 432, endPoint y: 220, distance: 131.1
click at [432, 220] on div "Outbound call Location 5 Star appliance repair Your caller id phone number [PHO…" at bounding box center [567, 274] width 1134 height 549
paste input "408) 444-3586"
type input "[PHONE_NUMBER]"
click at [403, 218] on div "Outbound call Location 5 Star appliance repair Your caller id phone number [PHO…" at bounding box center [567, 274] width 1134 height 549
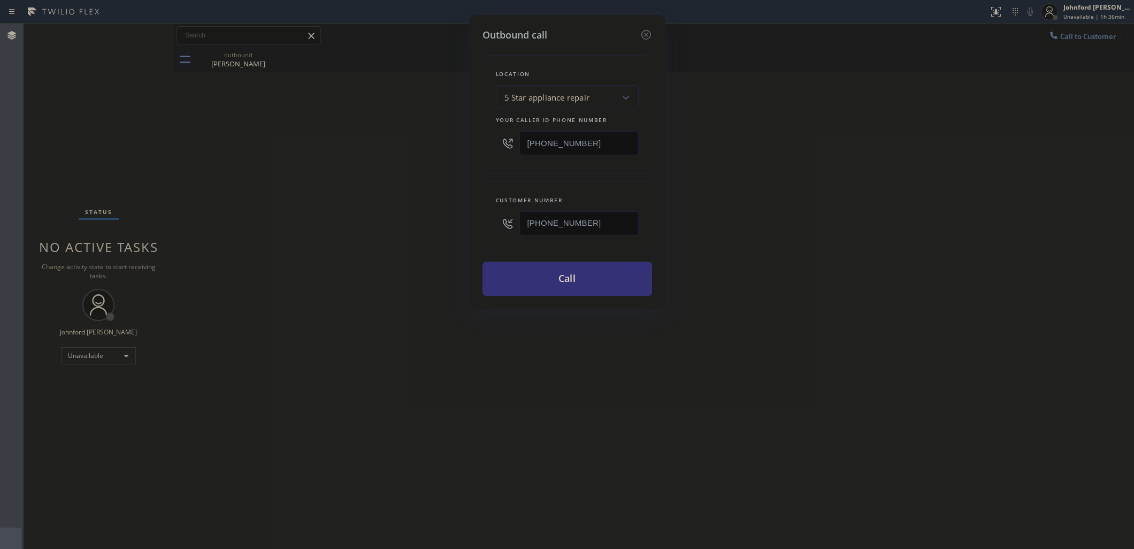
click at [1059, 39] on div "Outbound call Location 5 Star appliance repair Your caller id phone number [PHO…" at bounding box center [567, 274] width 1134 height 549
drag, startPoint x: 624, startPoint y: 143, endPoint x: 477, endPoint y: 126, distance: 148.0
click at [436, 150] on div "Outbound call Location 5 Star appliance repair Your caller id phone number [PHO…" at bounding box center [567, 274] width 1134 height 549
paste input "877) 800-0094"
type input "[PHONE_NUMBER]"
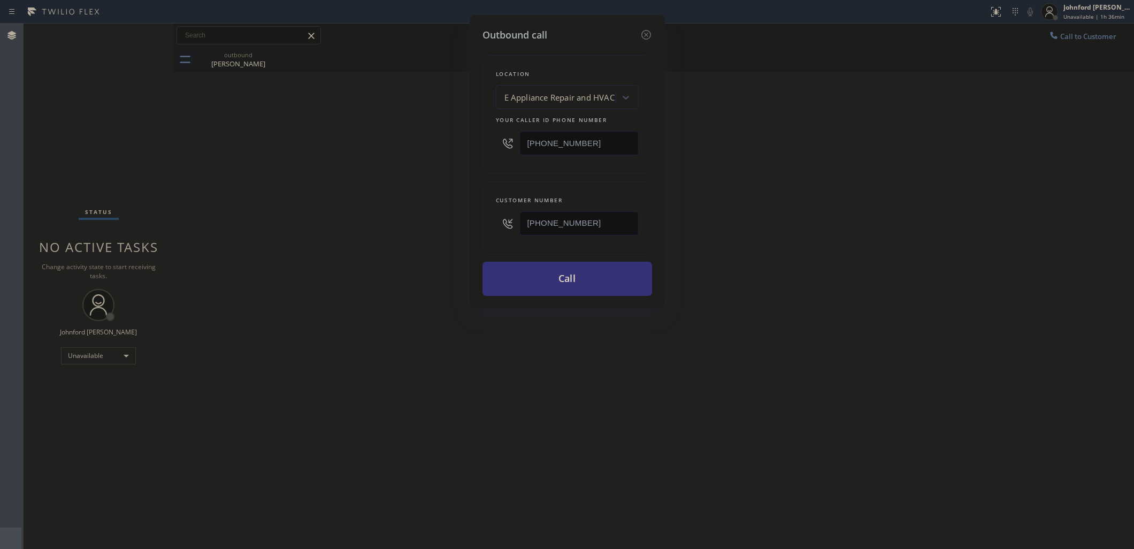
paste input "310) 755-8201"
drag, startPoint x: 603, startPoint y: 214, endPoint x: 428, endPoint y: 221, distance: 175.0
click at [452, 221] on div "Outbound call Location E Appliance Repair and HVAC Your caller id phone number …" at bounding box center [567, 274] width 1134 height 549
type input "[PHONE_NUMBER]"
click at [428, 221] on div "Outbound call Location E Appliance Repair and HVAC Your caller id phone number …" at bounding box center [567, 274] width 1134 height 549
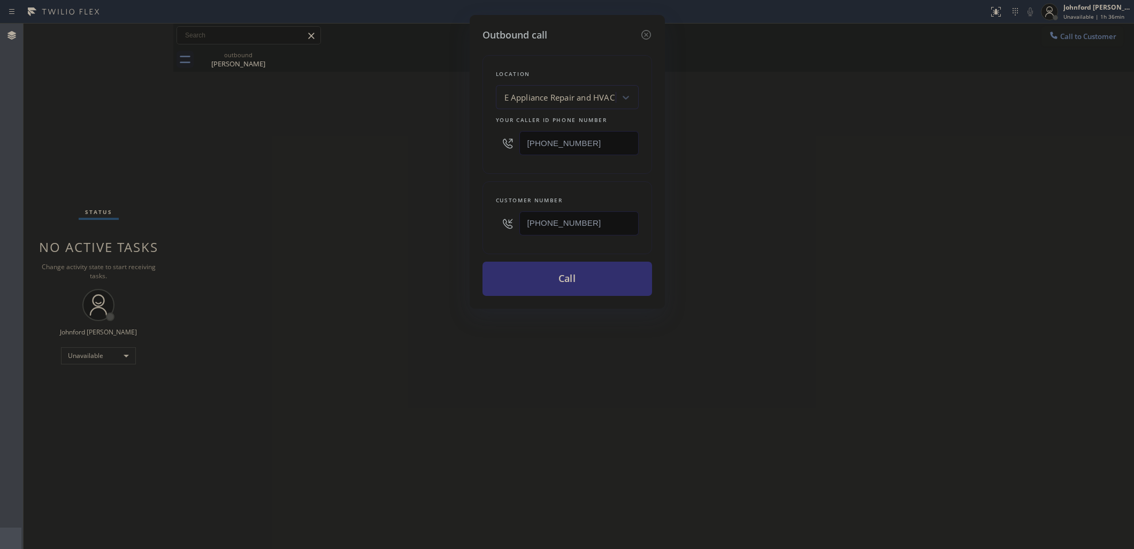
click at [534, 266] on button "Call" at bounding box center [567, 278] width 170 height 34
click at [826, 263] on div "Outbound call Location E Appliance Repair and HVAC Your caller id phone number …" at bounding box center [567, 274] width 1134 height 549
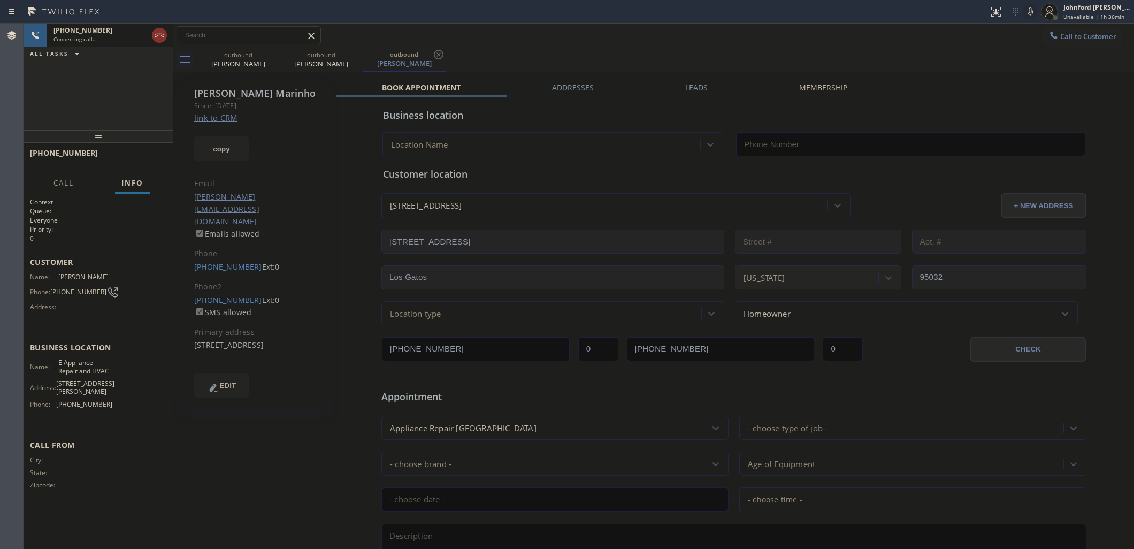
type input "[PHONE_NUMBER]"
click at [274, 57] on icon at bounding box center [272, 54] width 13 height 13
click at [160, 34] on icon at bounding box center [159, 35] width 13 height 13
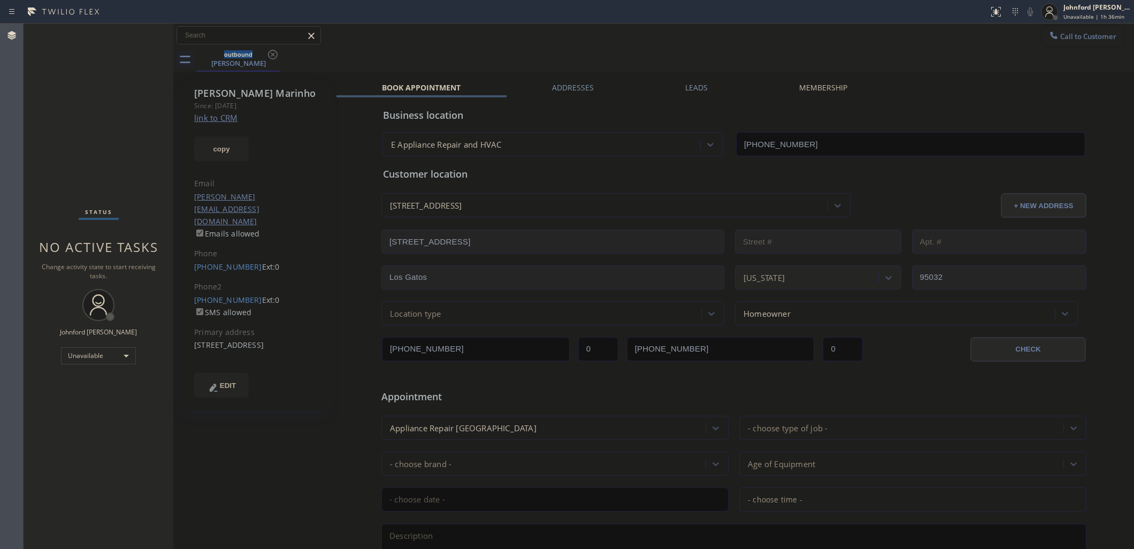
click at [1048, 33] on icon at bounding box center [1053, 35] width 11 height 11
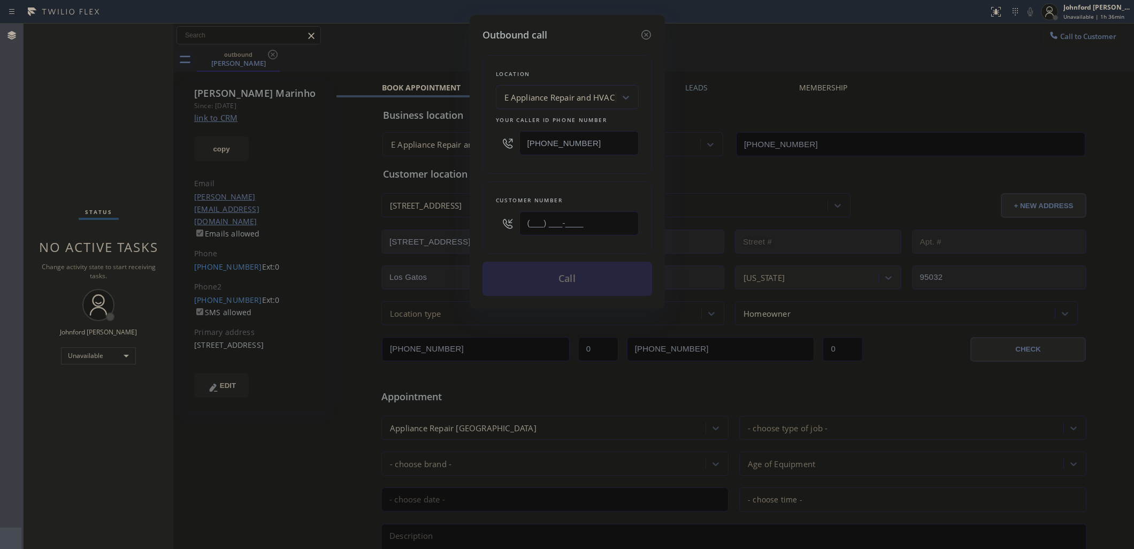
drag, startPoint x: 605, startPoint y: 215, endPoint x: 476, endPoint y: 228, distance: 129.5
click at [488, 230] on div "Customer number (___) ___-____" at bounding box center [567, 217] width 170 height 73
paste input "310) 755-8201"
type input "[PHONE_NUMBER]"
click at [520, 174] on div "Location E Appliance Repair and HVAC Your caller id phone number [PHONE_NUMBER]…" at bounding box center [567, 168] width 170 height 253
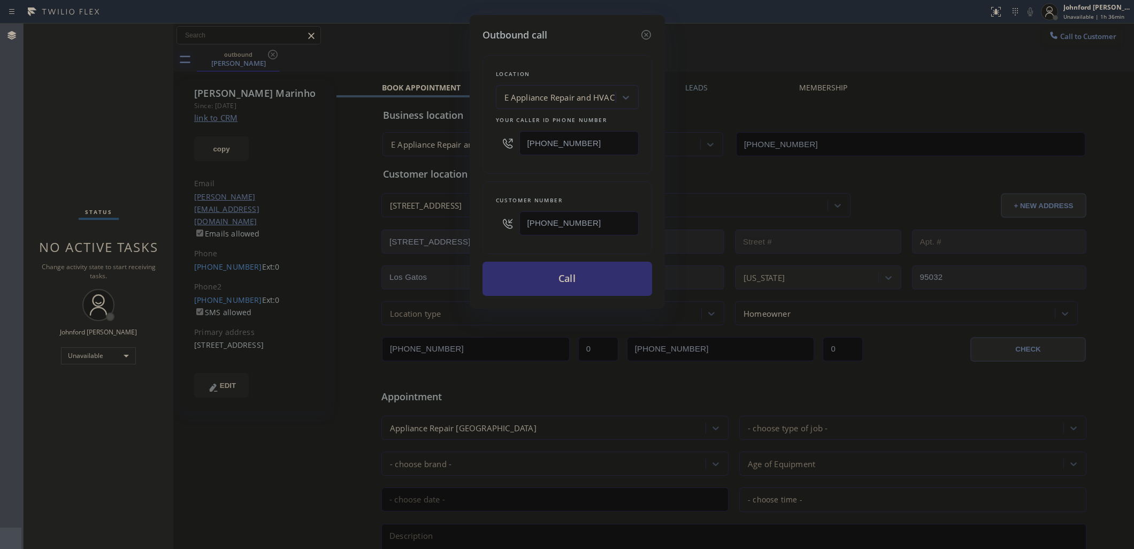
click at [539, 272] on button "Call" at bounding box center [567, 278] width 170 height 34
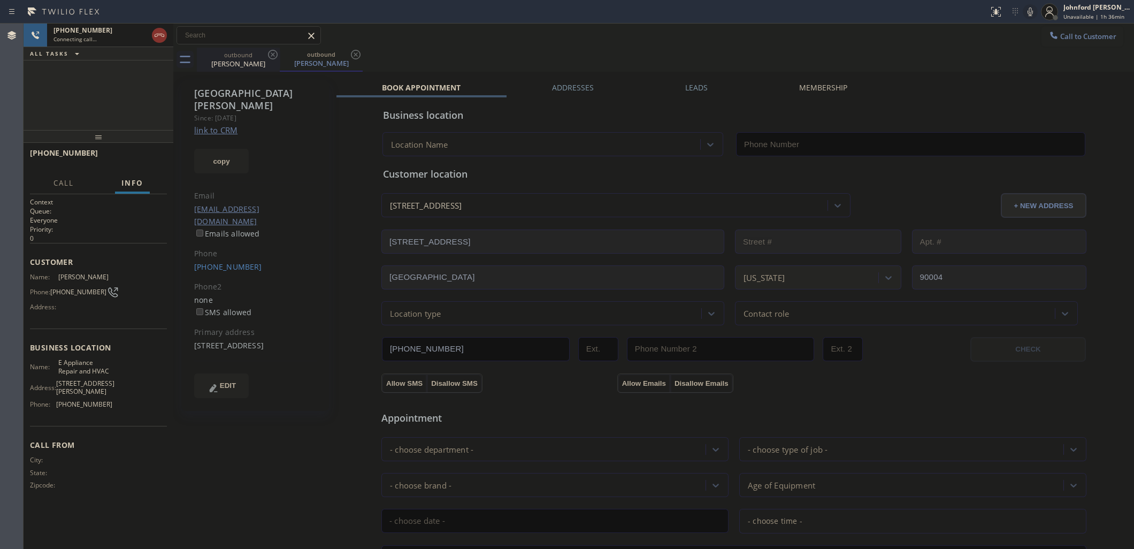
click at [263, 56] on div "outbound" at bounding box center [238, 55] width 81 height 8
click at [268, 54] on icon at bounding box center [273, 55] width 10 height 10
click at [701, 86] on label "Leads" at bounding box center [696, 87] width 22 height 10
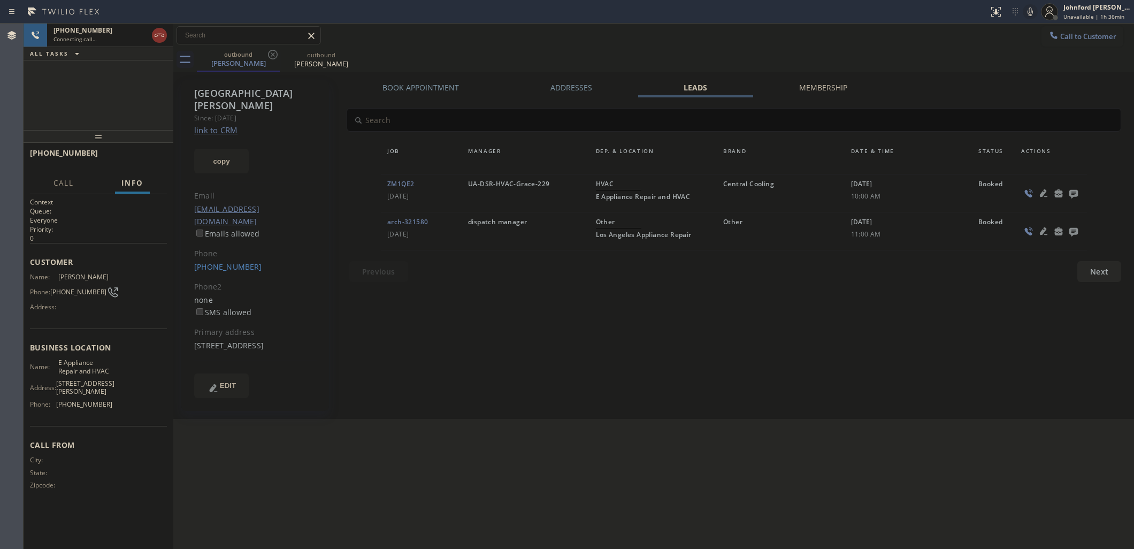
click at [670, 44] on div "Call to Customer Outbound call Location E Appliance Repair and HVAC Your caller…" at bounding box center [653, 35] width 960 height 19
click at [127, 155] on span "HANG UP" at bounding box center [142, 157] width 33 height 7
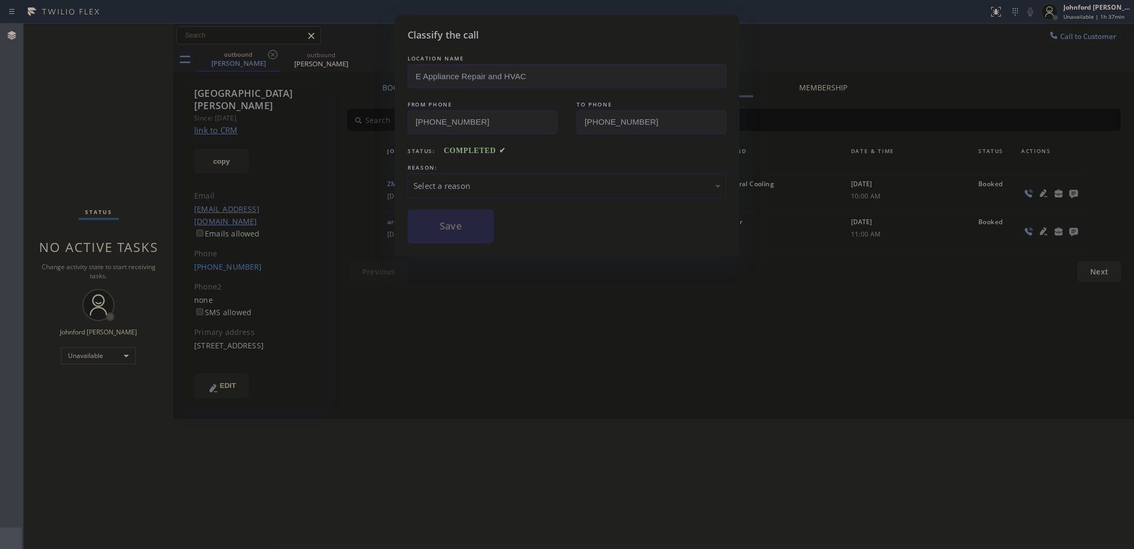
click at [466, 182] on div "Select a reason" at bounding box center [566, 186] width 307 height 12
click at [451, 225] on button "Save" at bounding box center [450, 226] width 86 height 34
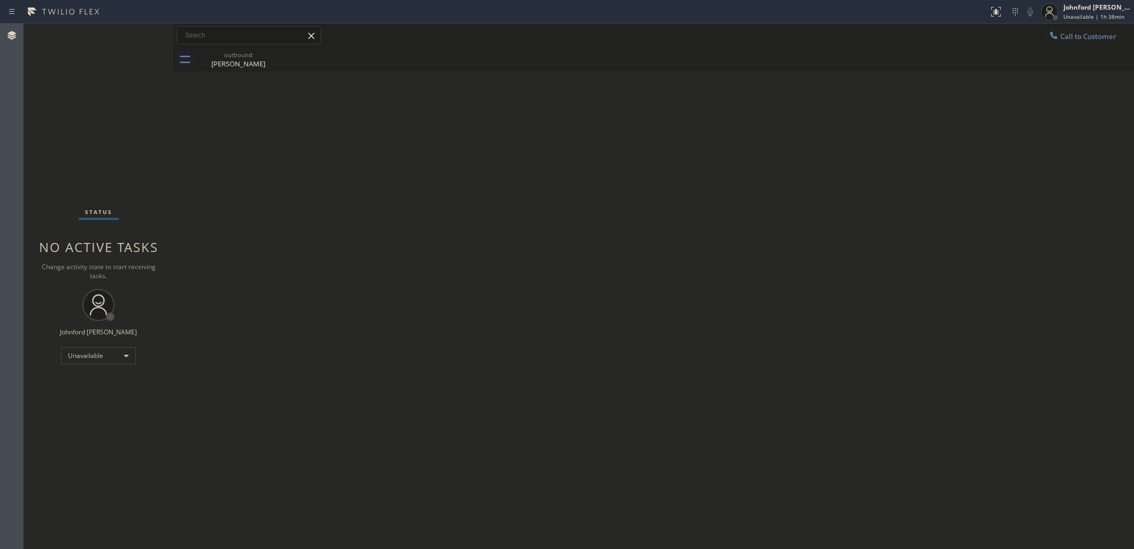
drag, startPoint x: 1083, startPoint y: 31, endPoint x: 873, endPoint y: 84, distance: 217.4
click at [1084, 32] on button "Call to Customer" at bounding box center [1082, 36] width 82 height 20
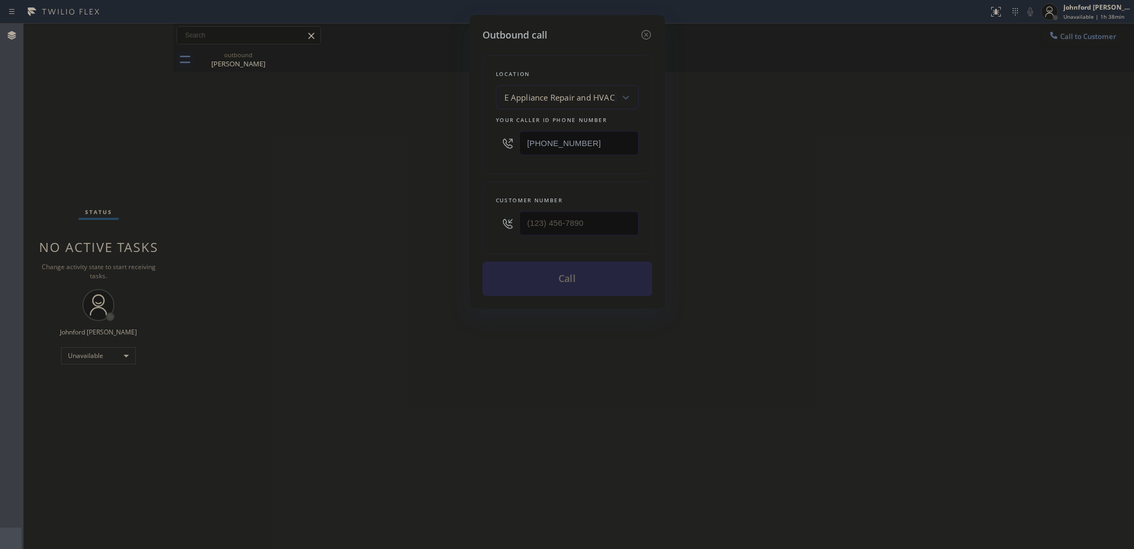
click at [448, 142] on div "Outbound call Location E Appliance Repair and HVAC Your caller id phone number …" at bounding box center [567, 274] width 1134 height 549
paste input "748-5179"
type input "[PHONE_NUMBER]"
drag, startPoint x: 584, startPoint y: 227, endPoint x: 447, endPoint y: 233, distance: 137.5
click at [453, 233] on div "Outbound call Location LG Repairs Your caller id phone number [PHONE_NUMBER] Cu…" at bounding box center [567, 274] width 1134 height 549
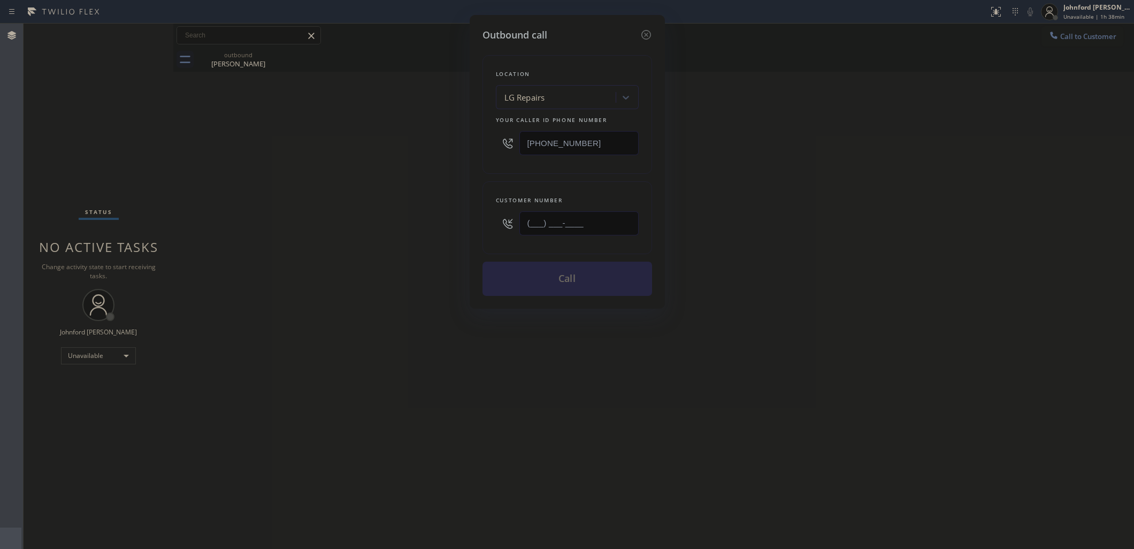
paste input "626) 705-7833"
type input "[PHONE_NUMBER]"
click at [436, 232] on div "Outbound call Location LG Repairs Your caller id phone number [PHONE_NUMBER] Cu…" at bounding box center [567, 274] width 1134 height 549
click at [582, 277] on button "Call" at bounding box center [567, 278] width 170 height 34
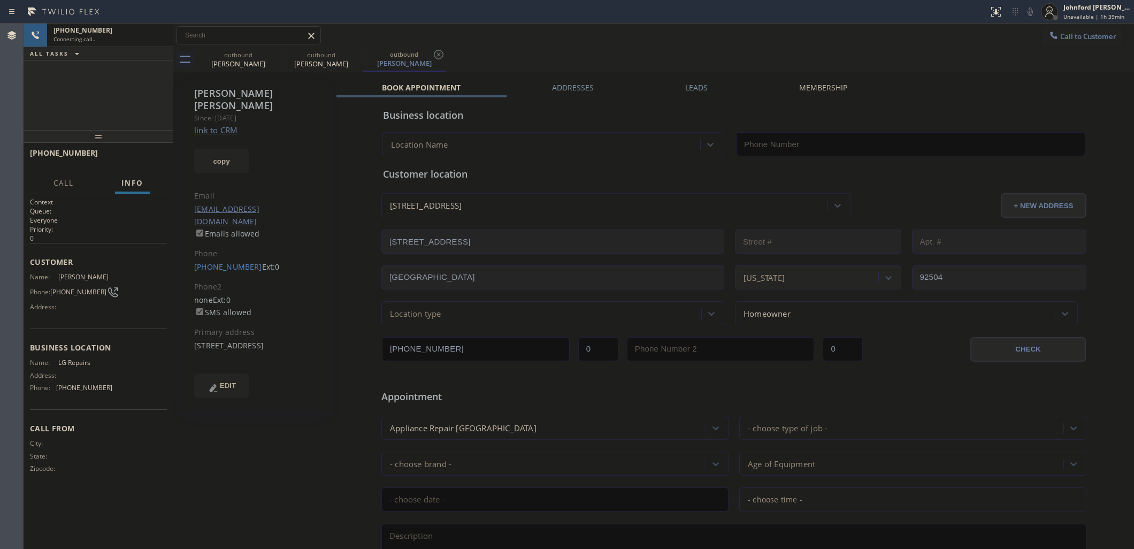
type input "[PHONE_NUMBER]"
click at [143, 105] on div "[PHONE_NUMBER] Live | 00:01 ALL TASKS ALL TASKS ACTIVE TASKS TASKS IN WRAP UP" at bounding box center [99, 77] width 150 height 106
click at [1028, 14] on icon at bounding box center [1030, 11] width 13 height 13
click at [998, 39] on div "Call to Customer Outbound call Location LG Repairs Your caller id phone number …" at bounding box center [653, 35] width 960 height 19
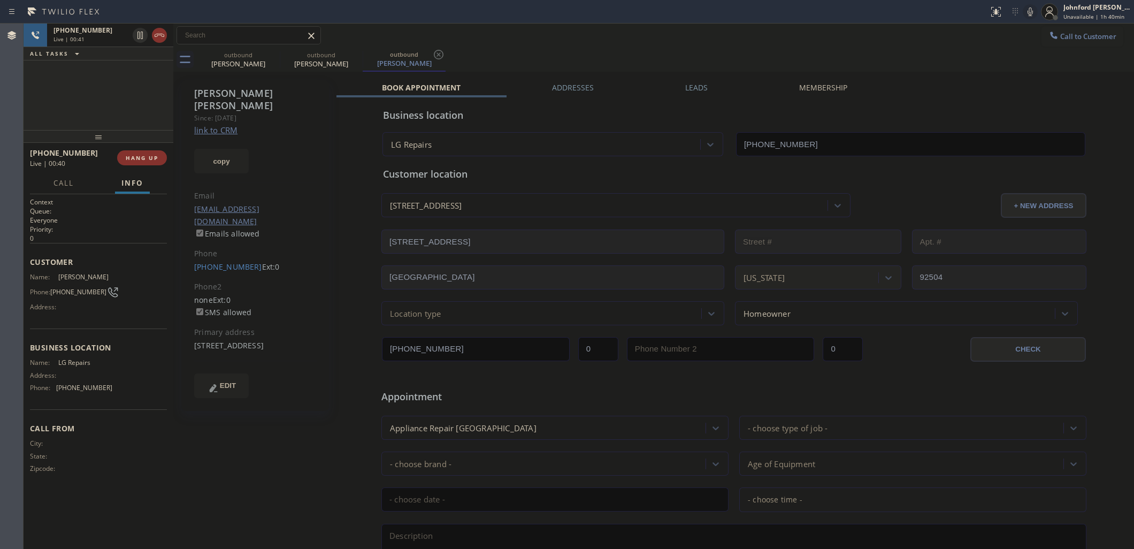
click at [626, 44] on div "Call to Customer Outbound call Location LG Repairs Your caller id phone number …" at bounding box center [653, 35] width 960 height 19
click at [1029, 7] on icon at bounding box center [1029, 11] width 5 height 9
drag, startPoint x: 1027, startPoint y: 14, endPoint x: 1021, endPoint y: 3, distance: 13.2
click at [1027, 14] on icon at bounding box center [1030, 11] width 13 height 13
click at [146, 158] on span "COMPLETE" at bounding box center [139, 157] width 37 height 7
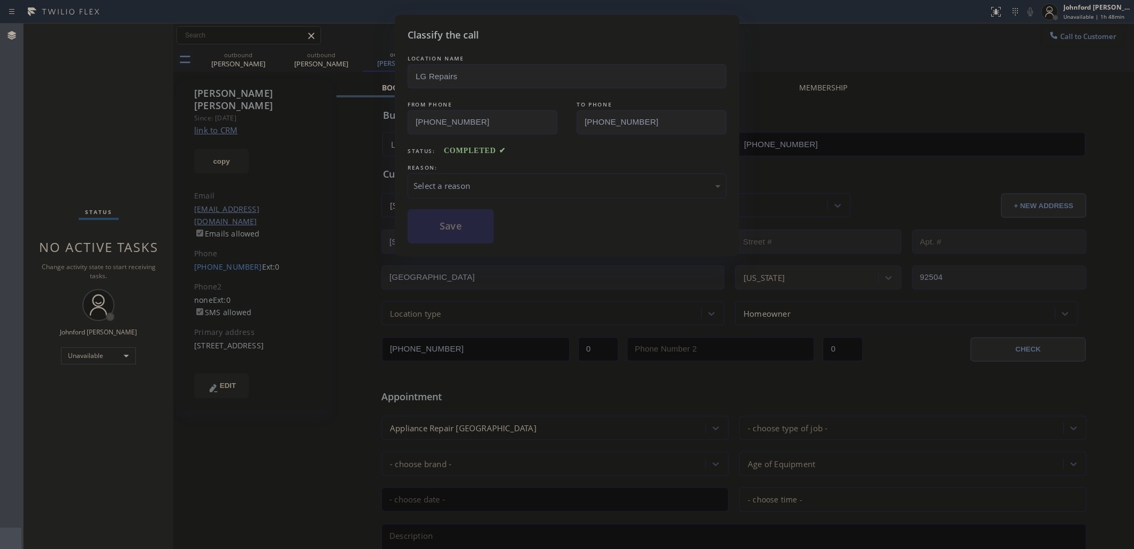
click at [465, 189] on div "Select a reason" at bounding box center [566, 185] width 319 height 25
click at [461, 221] on button "Save" at bounding box center [450, 226] width 86 height 34
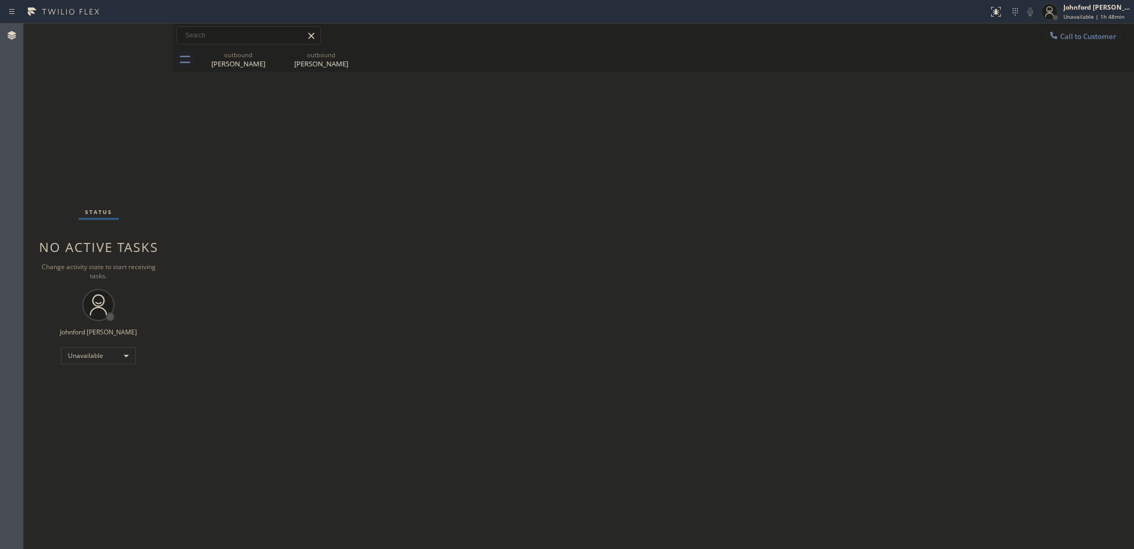
click at [92, 111] on div "Status No active tasks Change activity state to start receiving tasks. [PERSON_…" at bounding box center [99, 286] width 150 height 525
drag, startPoint x: 111, startPoint y: 45, endPoint x: 110, endPoint y: 40, distance: 5.4
click at [110, 43] on div "Status No active tasks Change activity state to start receiving tasks. [PERSON_…" at bounding box center [99, 286] width 150 height 525
click at [106, 356] on div "Unavailable" at bounding box center [98, 355] width 75 height 17
click at [79, 409] on li "Break" at bounding box center [97, 410] width 73 height 13
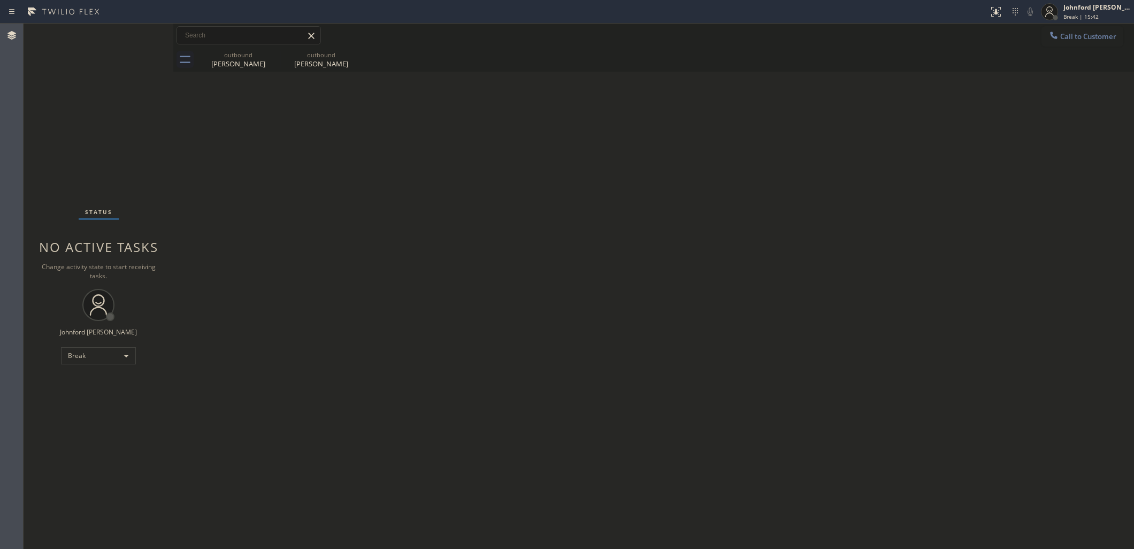
click at [97, 345] on div "Status No active tasks Change activity state to start receiving tasks. [PERSON_…" at bounding box center [99, 286] width 150 height 525
click at [91, 360] on div "Break" at bounding box center [98, 355] width 75 height 17
click at [87, 397] on li "Unavailable" at bounding box center [97, 396] width 73 height 13
click at [837, 301] on div "Back to Dashboard Change Sender ID Customers Technicians Select a contact Outbo…" at bounding box center [653, 286] width 960 height 525
click at [930, 142] on div "Back to Dashboard Change Sender ID Customers Technicians Select a contact Outbo…" at bounding box center [653, 286] width 960 height 525
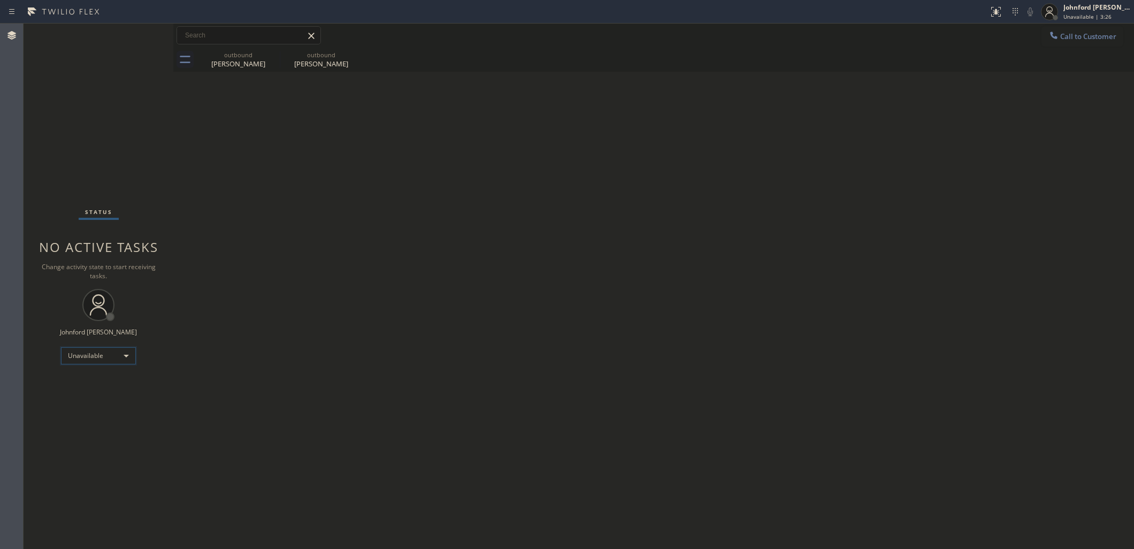
click at [110, 352] on div "Unavailable" at bounding box center [98, 355] width 75 height 17
click at [95, 384] on li "Available" at bounding box center [97, 383] width 73 height 13
drag, startPoint x: 118, startPoint y: 334, endPoint x: 52, endPoint y: 336, distance: 66.3
click at [52, 336] on div "Status No active tasks You are ready to start receiving tasks. [PERSON_NAME] Av…" at bounding box center [99, 286] width 150 height 525
copy div "Johnford [PERSON_NAME]"
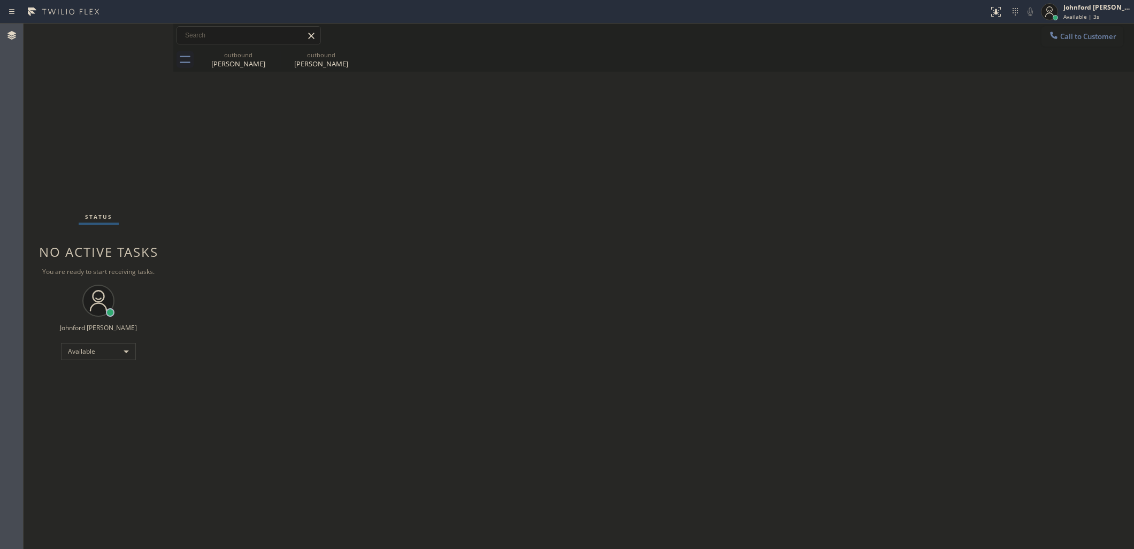
click at [996, 104] on div "Back to Dashboard Change Sender ID Customers Technicians Select a contact Outbo…" at bounding box center [653, 286] width 960 height 525
click at [134, 34] on div at bounding box center [149, 36] width 39 height 24
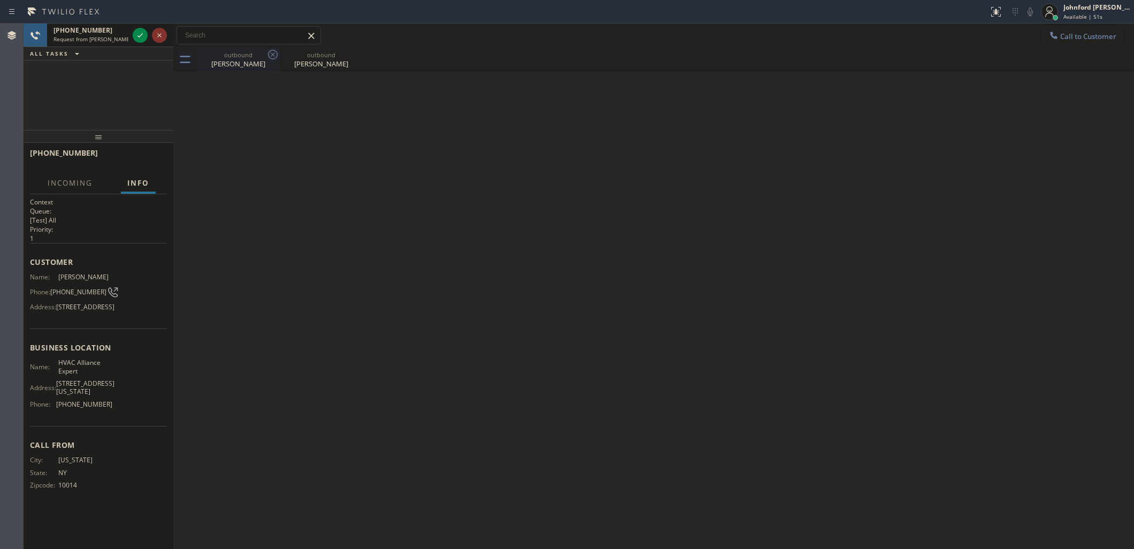
click at [272, 55] on icon at bounding box center [273, 55] width 10 height 10
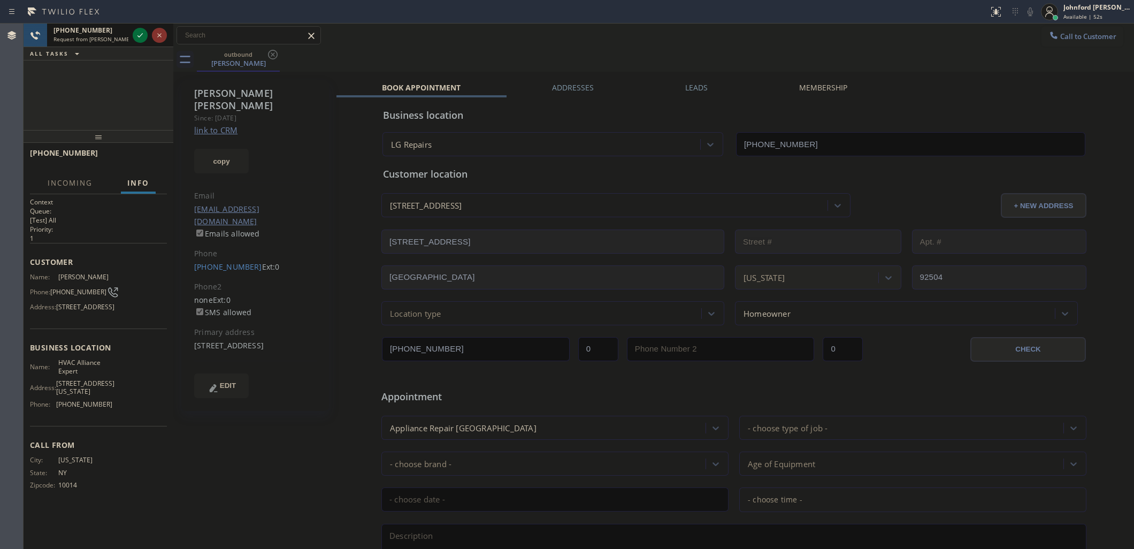
click at [142, 38] on icon at bounding box center [140, 35] width 13 height 13
click at [1028, 12] on icon at bounding box center [1030, 11] width 13 height 13
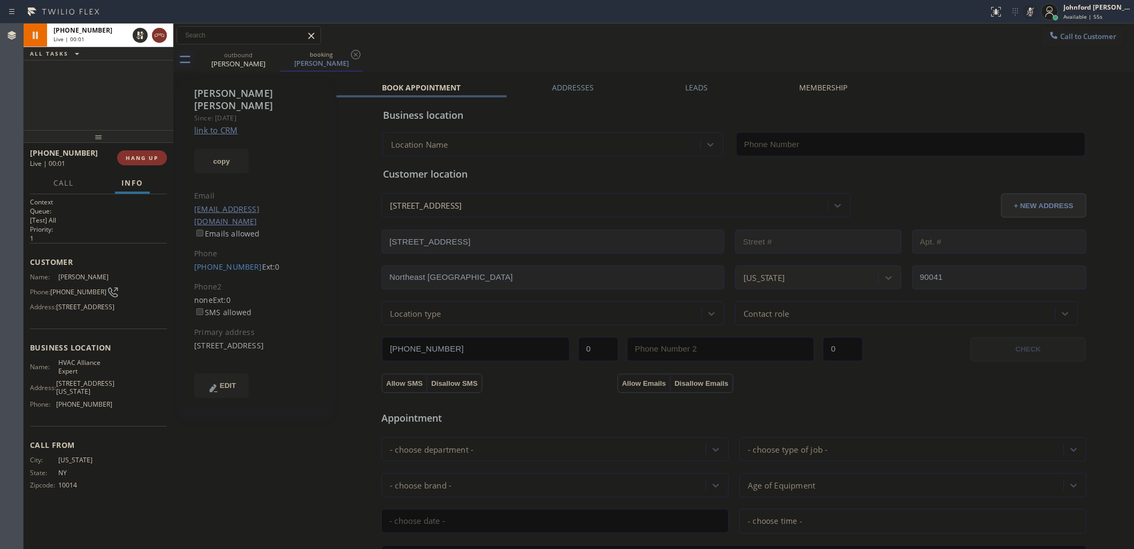
click at [1028, 12] on icon at bounding box center [1030, 11] width 13 height 13
type input "[PHONE_NUMBER]"
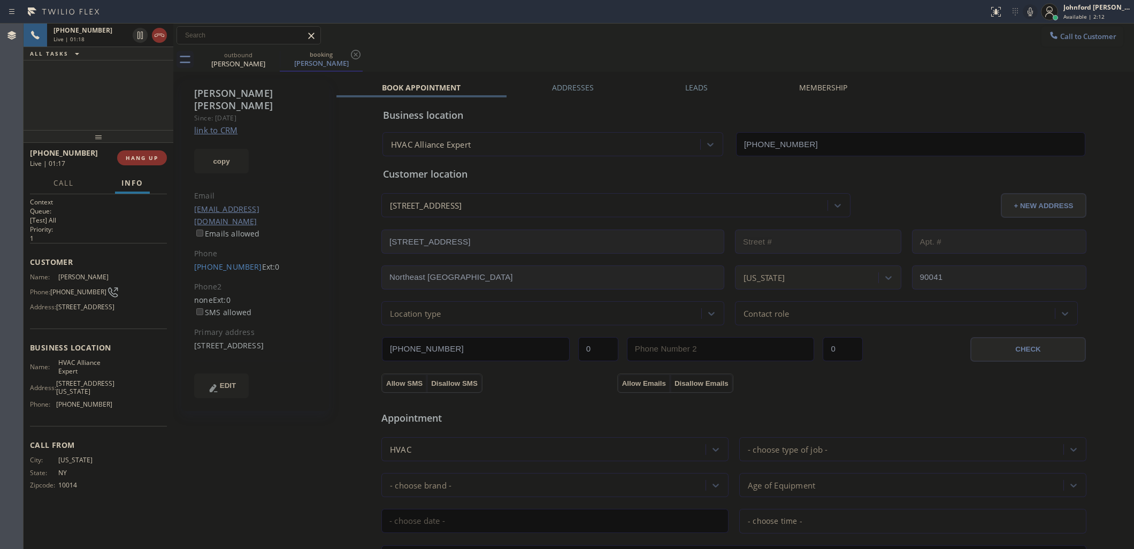
click at [1025, 15] on icon at bounding box center [1030, 11] width 13 height 13
click at [1025, 12] on icon at bounding box center [1030, 11] width 13 height 13
click at [926, 39] on div "Call to Customer Outbound call Location LG Repairs Your caller id phone number …" at bounding box center [653, 35] width 960 height 19
click at [209, 155] on button "copy" at bounding box center [221, 161] width 55 height 25
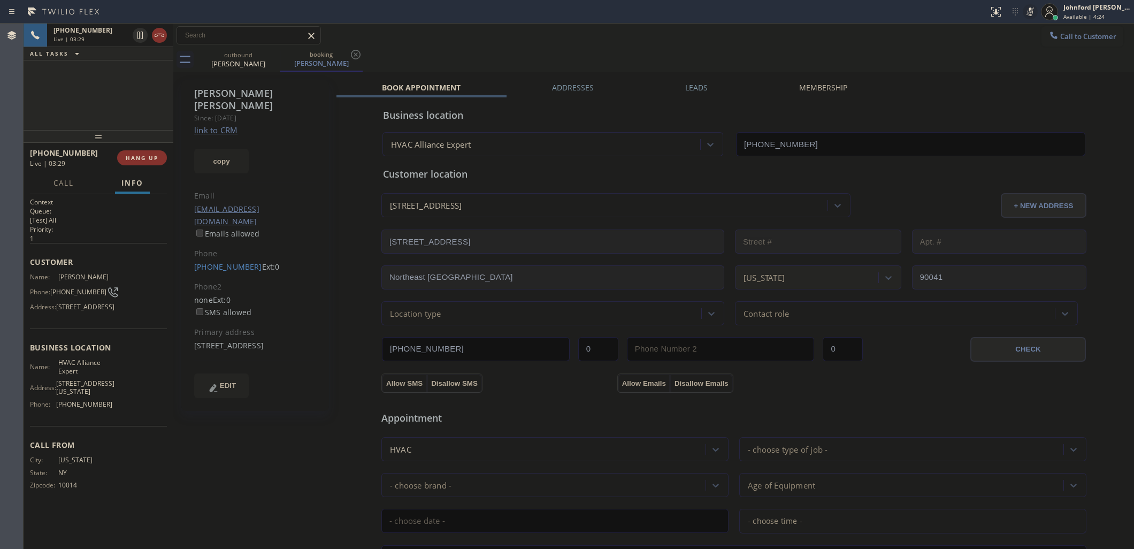
click at [855, 46] on div "Call to Customer Outbound call Location LG Repairs Your caller id phone number …" at bounding box center [653, 36] width 960 height 24
click at [1034, 12] on icon at bounding box center [1030, 11] width 13 height 13
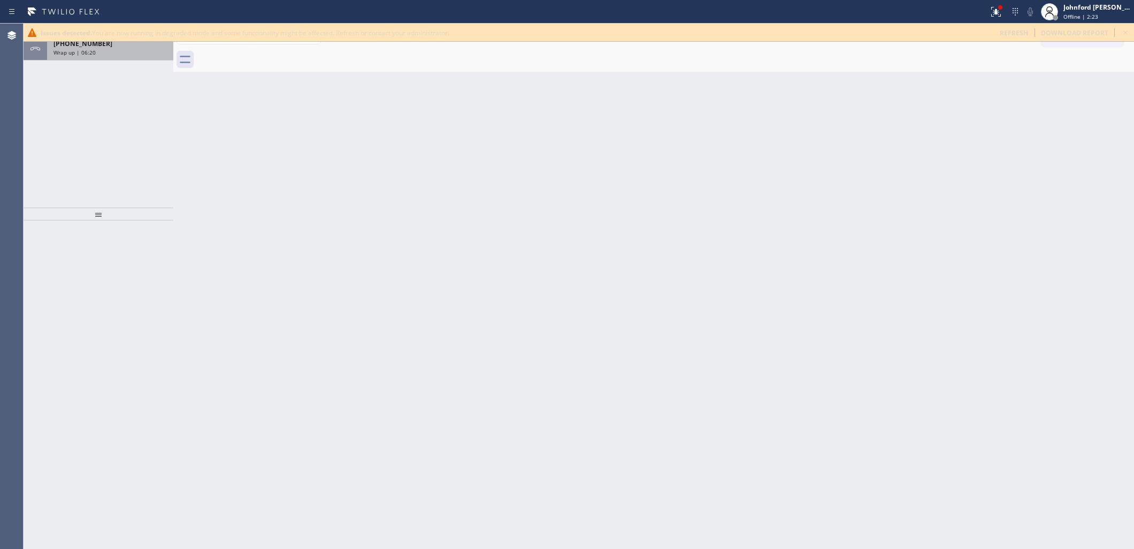
click at [129, 56] on div "+19174491068 Wrap up | 06:20" at bounding box center [108, 49] width 122 height 24
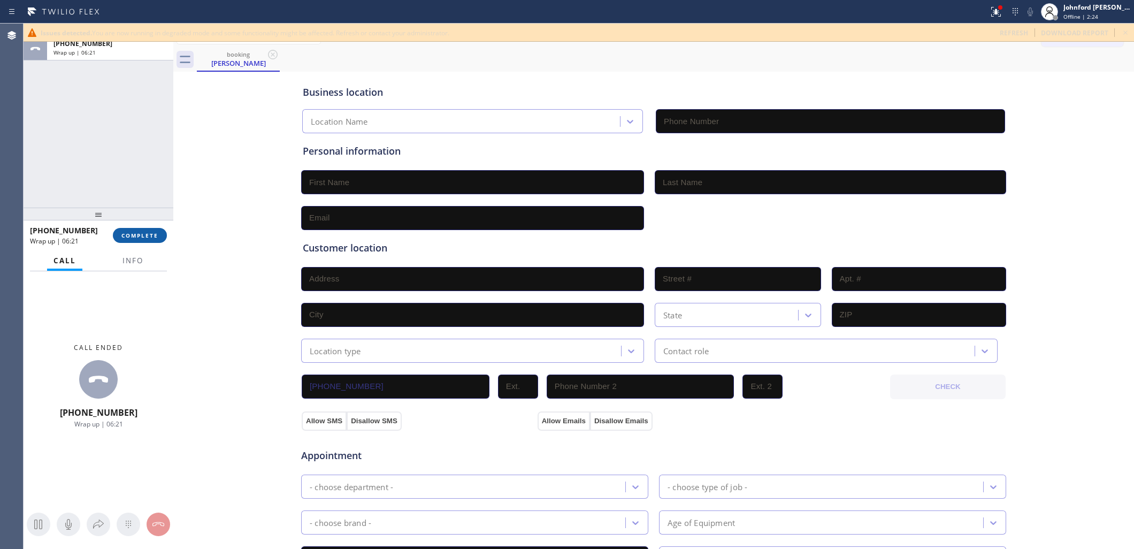
click at [154, 234] on span "COMPLETE" at bounding box center [139, 235] width 37 height 7
click at [113, 252] on div "Call Info" at bounding box center [98, 260] width 137 height 21
click at [134, 257] on span "Info" at bounding box center [132, 261] width 21 height 10
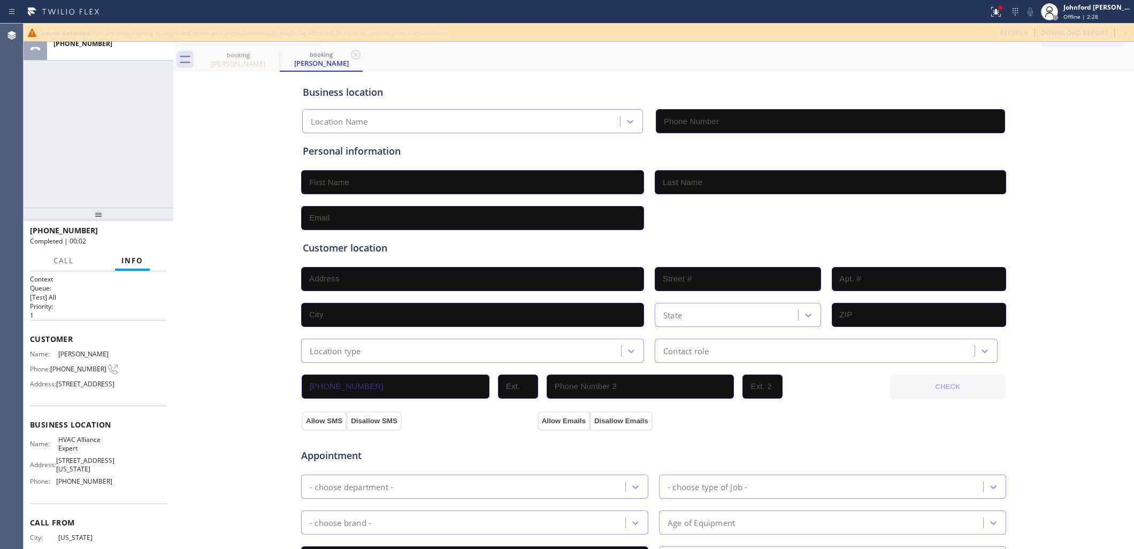
click at [126, 59] on div "ALL TASKS ALL TASKS ACTIVE TASKS TASKS IN WRAP UP +19174491068 +19174491068 Com…" at bounding box center [579, 286] width 1110 height 525
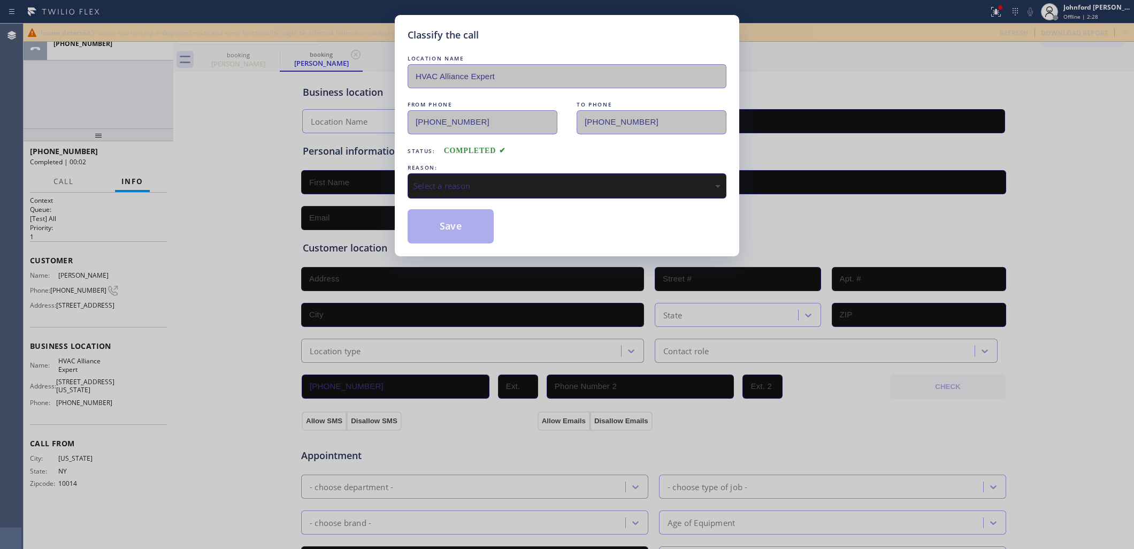
drag, startPoint x: 114, startPoint y: 164, endPoint x: 130, endPoint y: 59, distance: 106.6
click at [127, 59] on div "Classify the call LOCATION NAME HVAC Alliance Expert FROM PHONE (917) 449-1068 …" at bounding box center [567, 274] width 1134 height 549
click at [453, 167] on div "REASON:" at bounding box center [566, 167] width 319 height 11
drag, startPoint x: 468, startPoint y: 185, endPoint x: 475, endPoint y: 193, distance: 10.6
click at [469, 187] on div "Select a reason" at bounding box center [566, 186] width 307 height 12
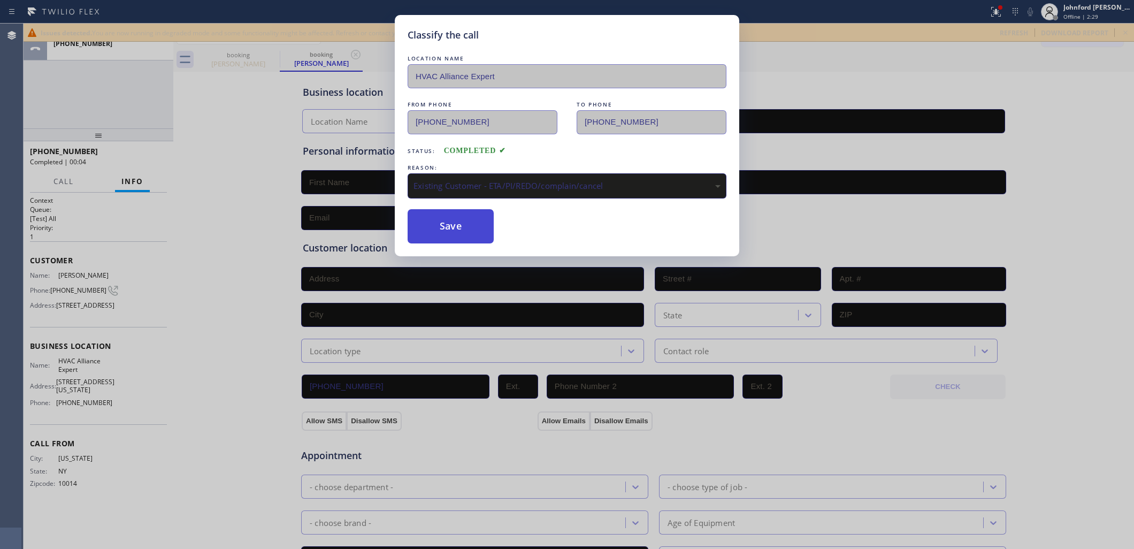
drag, startPoint x: 483, startPoint y: 243, endPoint x: 461, endPoint y: 235, distance: 22.8
click at [461, 235] on button "Save" at bounding box center [450, 226] width 86 height 34
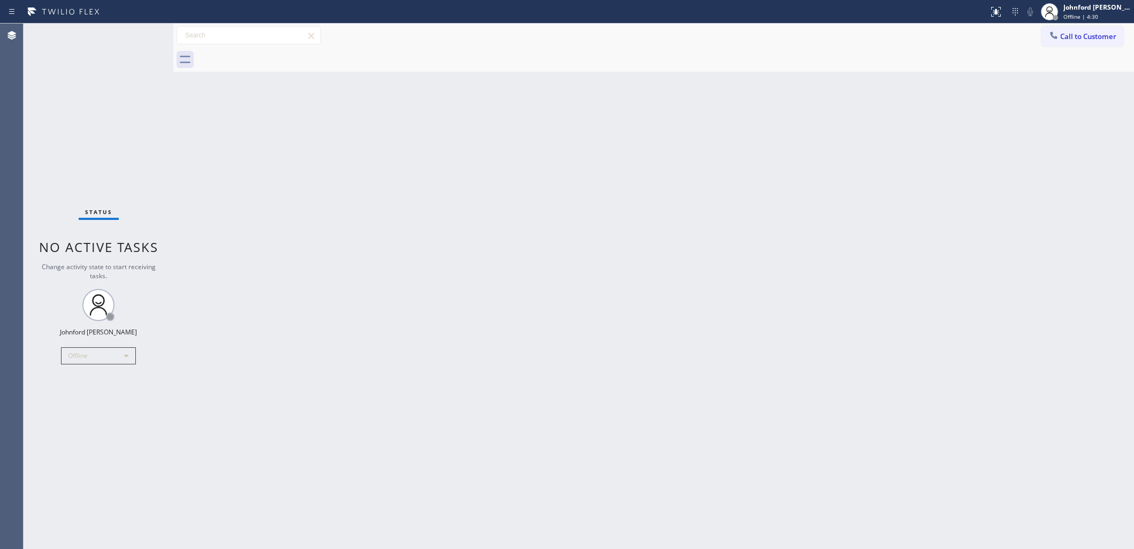
click at [116, 343] on div "Status No active tasks Change activity state to start receiving tasks. Johnford…" at bounding box center [99, 286] width 150 height 525
click at [97, 361] on div "Offline" at bounding box center [98, 355] width 75 height 17
click at [89, 397] on li "Unavailable" at bounding box center [97, 396] width 73 height 13
drag, startPoint x: 676, startPoint y: 292, endPoint x: 725, endPoint y: 212, distance: 93.1
click at [699, 254] on div "Back to Dashboard Change Sender ID Customers Technicians Select a contact Outbo…" at bounding box center [653, 286] width 960 height 525
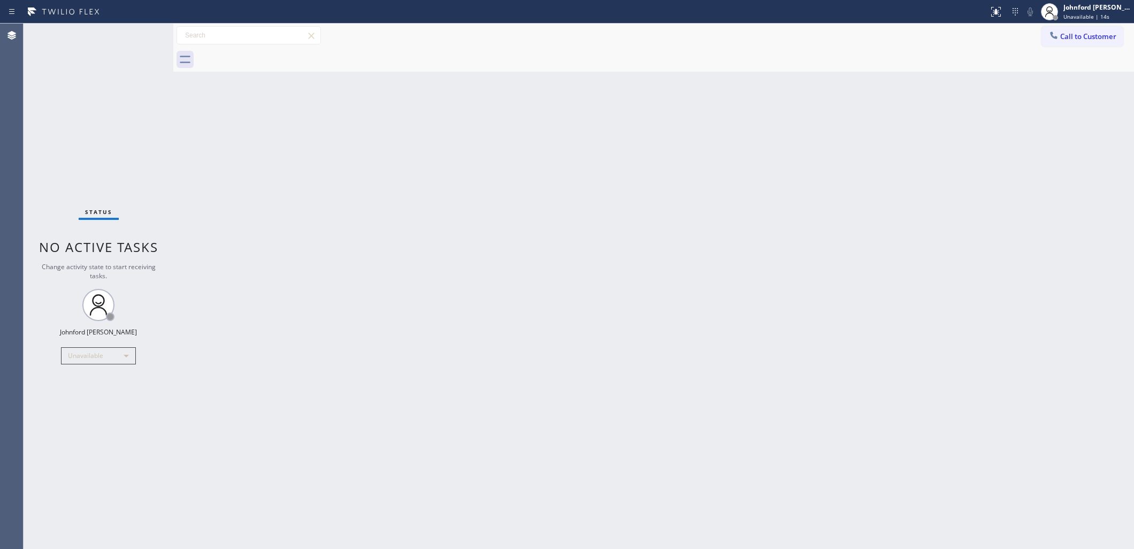
click at [1066, 39] on button "Call to Customer" at bounding box center [1082, 36] width 82 height 20
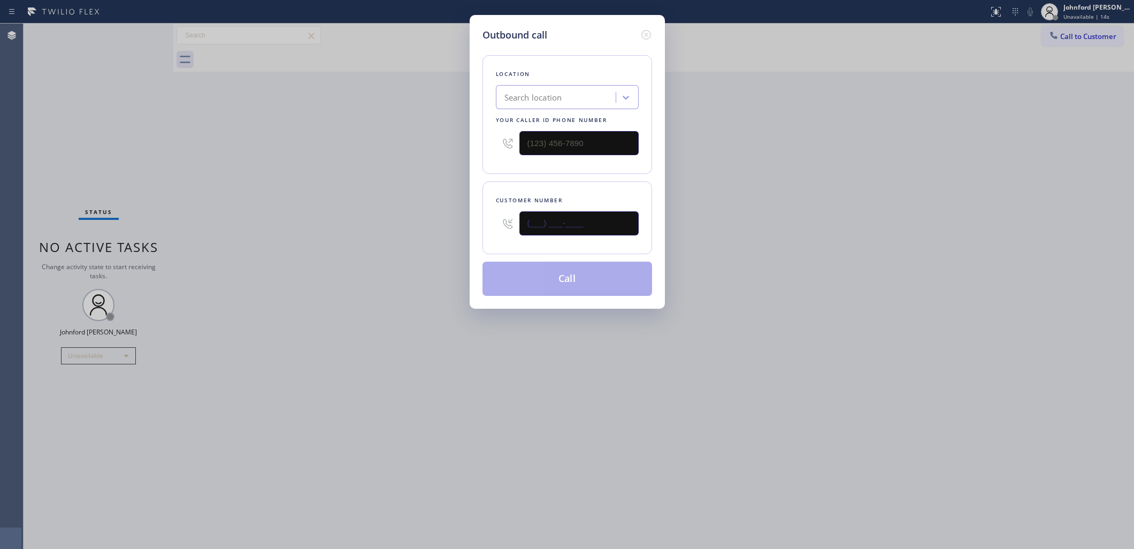
drag, startPoint x: 530, startPoint y: 226, endPoint x: 479, endPoint y: 226, distance: 51.3
click at [479, 226] on div "Outbound call Location Search location Your caller id phone number Customer num…" at bounding box center [567, 162] width 195 height 294
paste input "480) 220-2214"
type input "(480) 220-2214"
drag, startPoint x: 549, startPoint y: 142, endPoint x: 407, endPoint y: 146, distance: 141.2
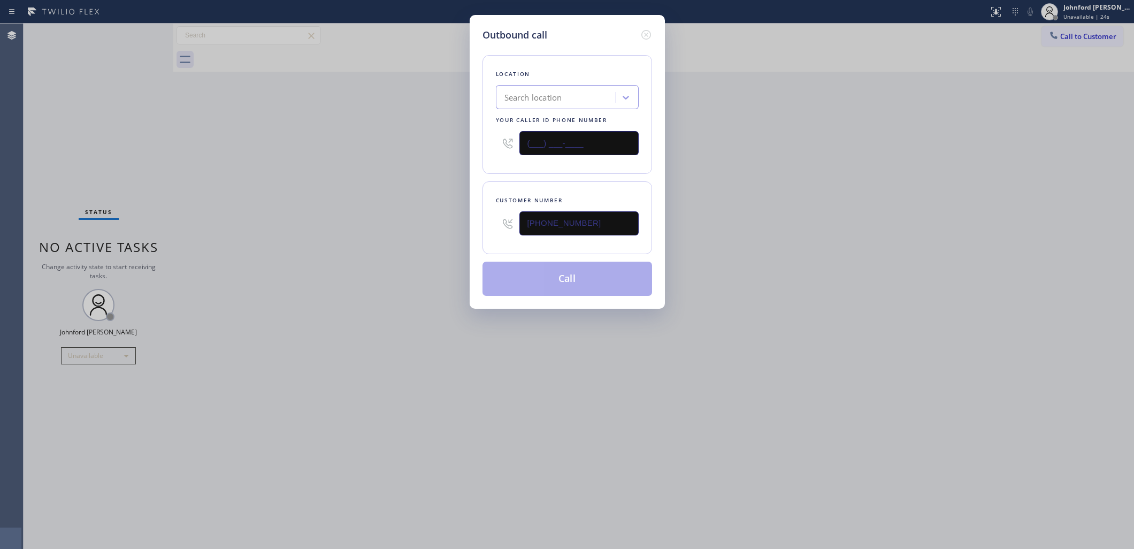
click at [478, 144] on div "Outbound call Location Search location Your caller id phone number (___) ___-__…" at bounding box center [567, 162] width 195 height 294
paste input "602) 755-1659"
type input "(602) 755-1659"
click at [404, 147] on div "Outbound call Location Search location Your caller id phone number (602) 755-16…" at bounding box center [567, 274] width 1134 height 549
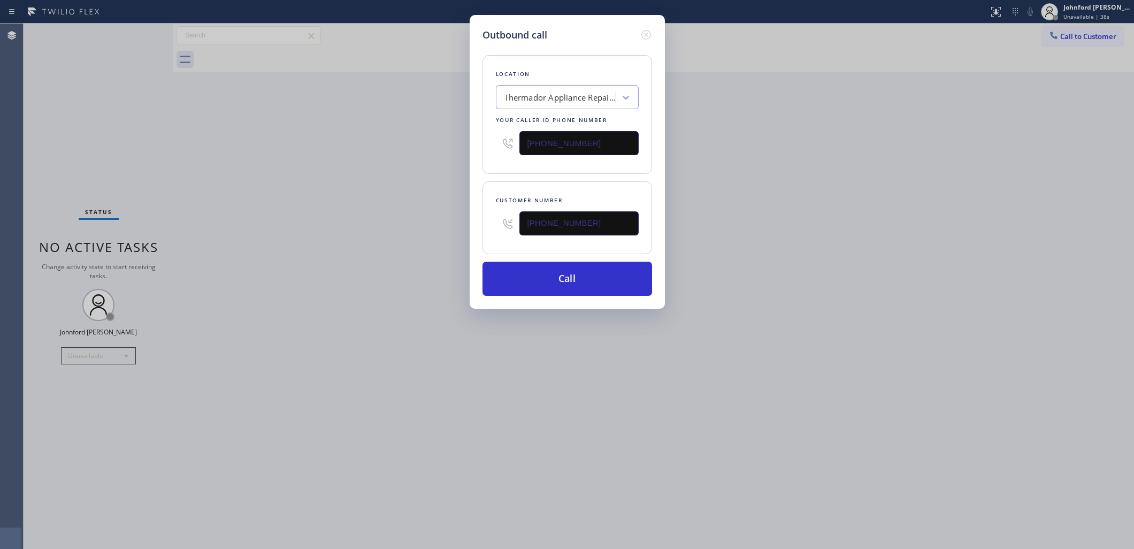
click at [896, 347] on div "Outbound call Location Thermador Appliance Repair Experts Phoenix Your caller i…" at bounding box center [567, 274] width 1134 height 549
click at [568, 271] on button "Call" at bounding box center [567, 278] width 170 height 34
drag, startPoint x: 865, startPoint y: 159, endPoint x: 881, endPoint y: 115, distance: 46.7
click at [878, 126] on div "Outbound call Location Thermador Appliance Repair Experts Phoenix Your caller i…" at bounding box center [567, 274] width 1134 height 549
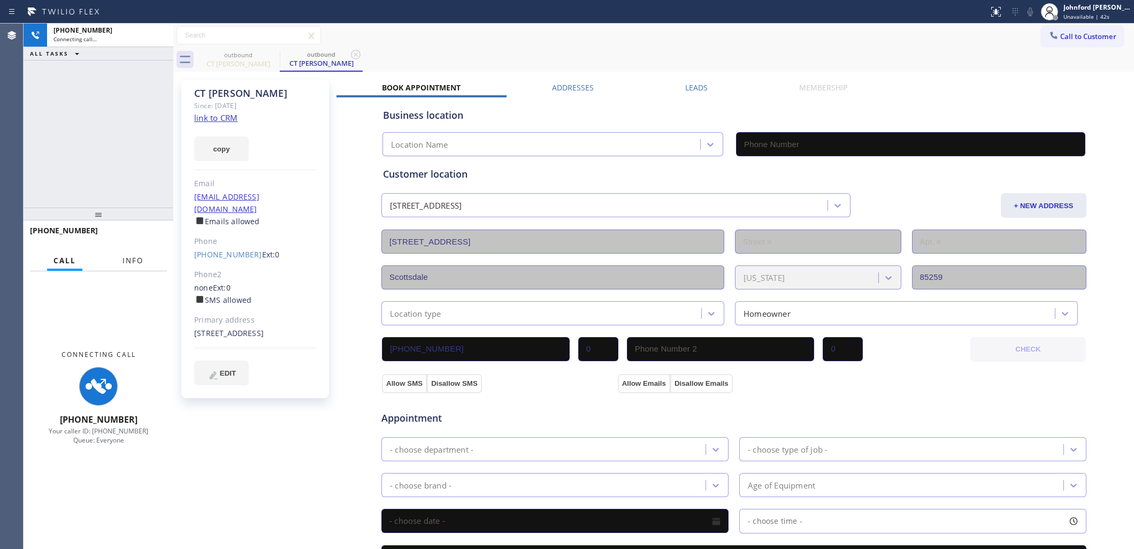
click at [124, 265] on button "Info" at bounding box center [133, 260] width 34 height 21
drag, startPoint x: 105, startPoint y: 206, endPoint x: 97, endPoint y: 210, distance: 9.6
click at [102, 195] on div "+14802202214 Connecting call… ALL TASKS ALL TASKS ACTIVE TASKS TASKS IN WRAP UP…" at bounding box center [99, 286] width 150 height 525
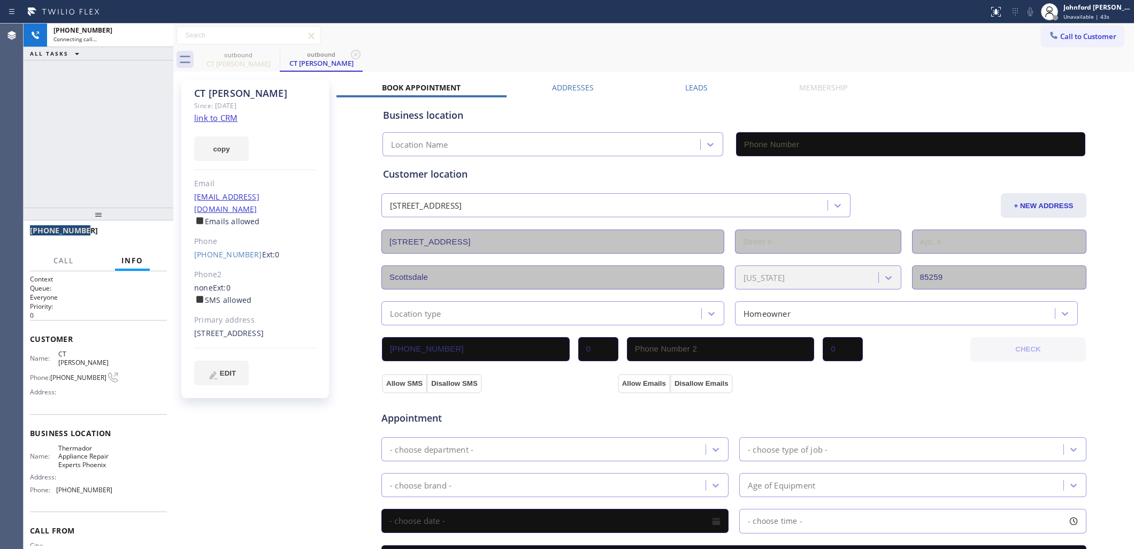
drag, startPoint x: 94, startPoint y: 215, endPoint x: 115, endPoint y: 116, distance: 101.6
click at [115, 116] on div "+14802202214 Connecting call… ALL TASKS ALL TASKS ACTIVE TASKS TASKS IN WRAP UP…" at bounding box center [99, 286] width 150 height 525
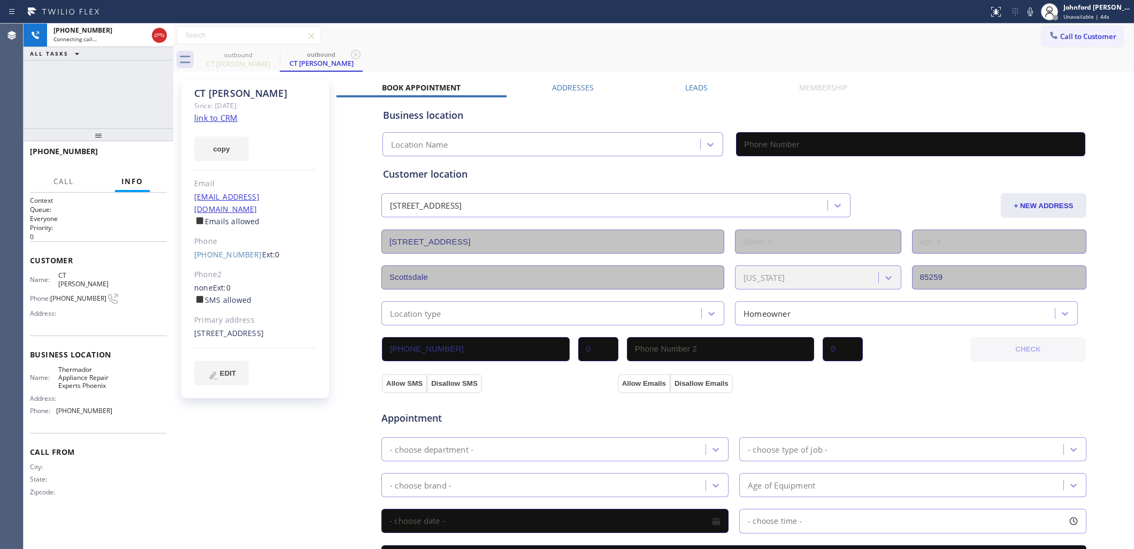
type input "(602) 755-1659"
click at [161, 105] on div "+14802202214 Live | 00:05 ALL TASKS ALL TASKS ACTIVE TASKS TASKS IN WRAP UP" at bounding box center [99, 76] width 150 height 105
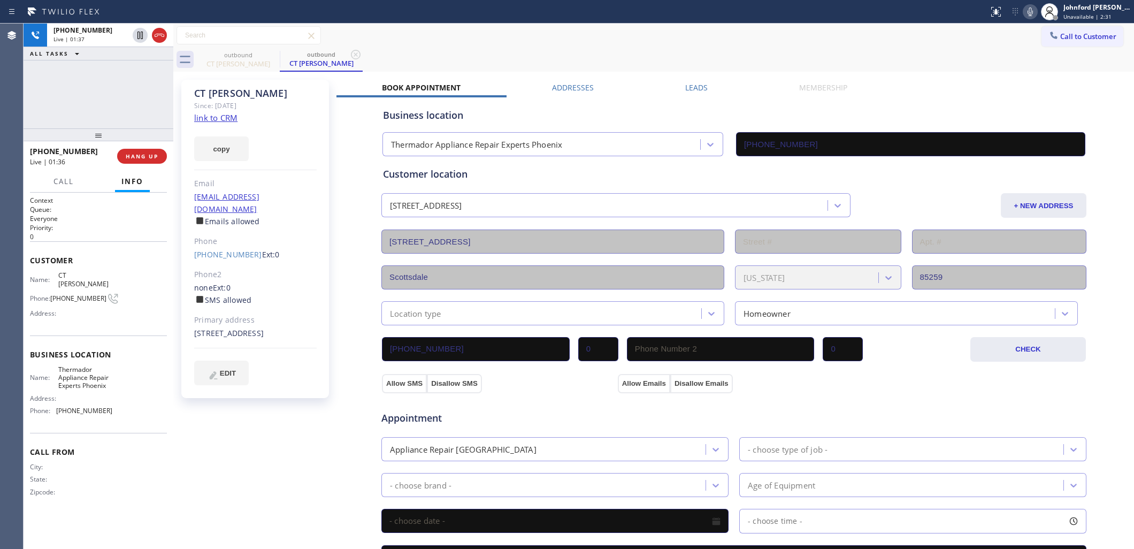
click at [1022, 6] on div at bounding box center [1029, 11] width 15 height 13
drag, startPoint x: 1022, startPoint y: 6, endPoint x: 1027, endPoint y: 9, distance: 5.5
click at [1027, 9] on icon at bounding box center [1030, 11] width 13 height 13
click at [137, 154] on span "HANG UP" at bounding box center [142, 155] width 33 height 7
click at [220, 135] on div "copy" at bounding box center [255, 142] width 122 height 37
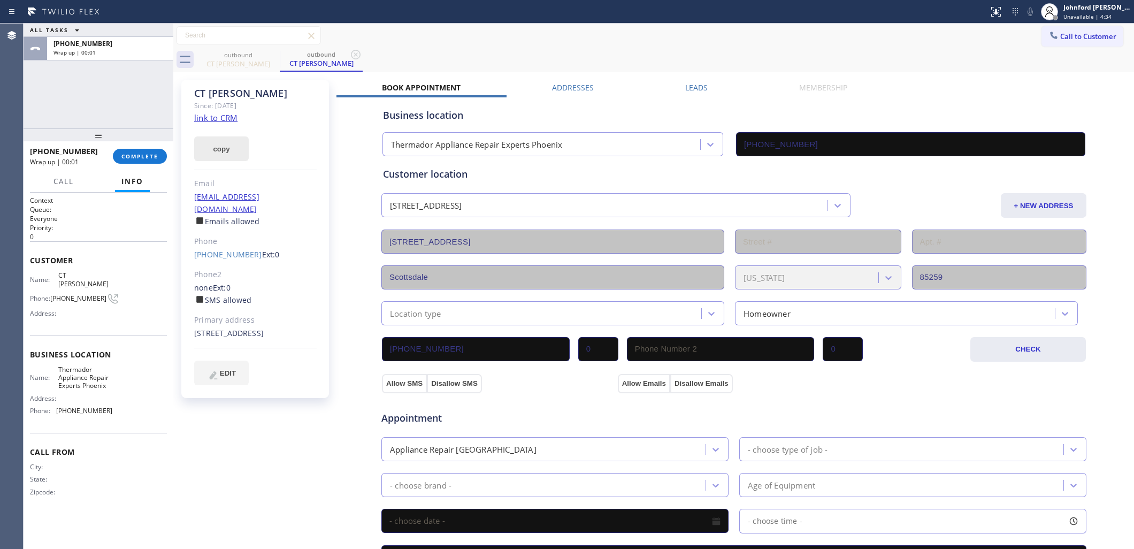
click at [220, 139] on button "copy" at bounding box center [221, 148] width 55 height 25
click at [105, 102] on div "ALL TASKS ALL TASKS ACTIVE TASKS TASKS IN WRAP UP +14802202214 Wrap up | 00:37" at bounding box center [99, 76] width 150 height 105
click at [123, 45] on div "+14802202214" at bounding box center [109, 43] width 113 height 9
click at [126, 160] on button "COMPLETE" at bounding box center [140, 156] width 54 height 15
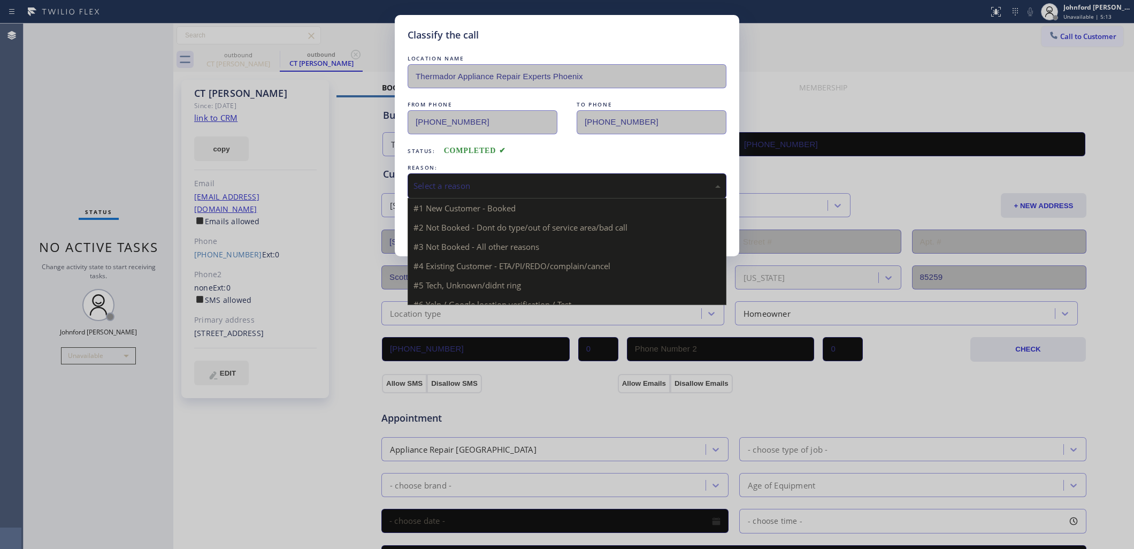
click at [494, 188] on div "Select a reason" at bounding box center [566, 186] width 307 height 12
drag, startPoint x: 468, startPoint y: 245, endPoint x: 455, endPoint y: 233, distance: 17.4
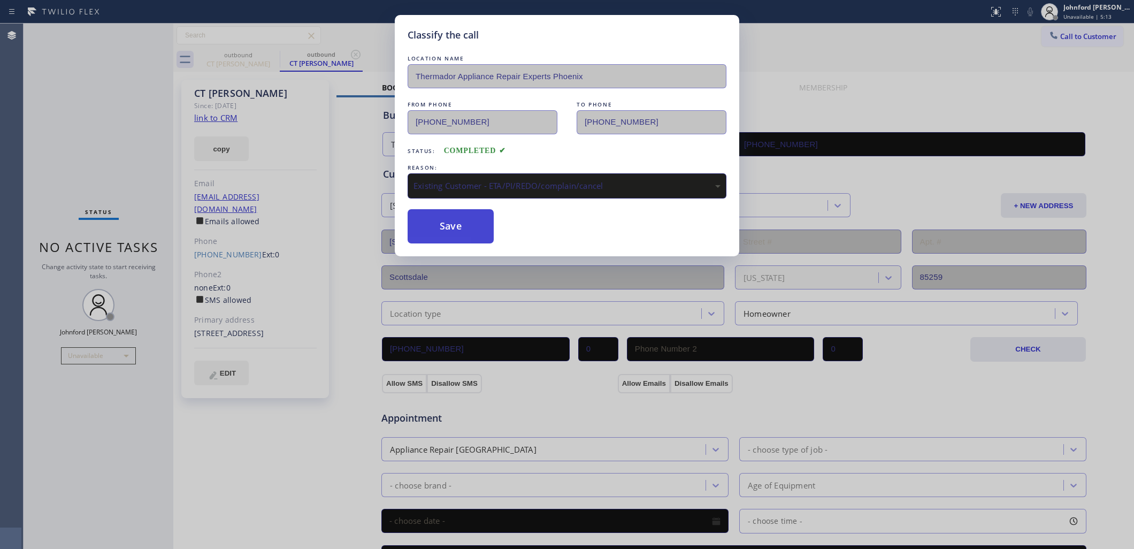
click at [455, 233] on button "Save" at bounding box center [450, 226] width 86 height 34
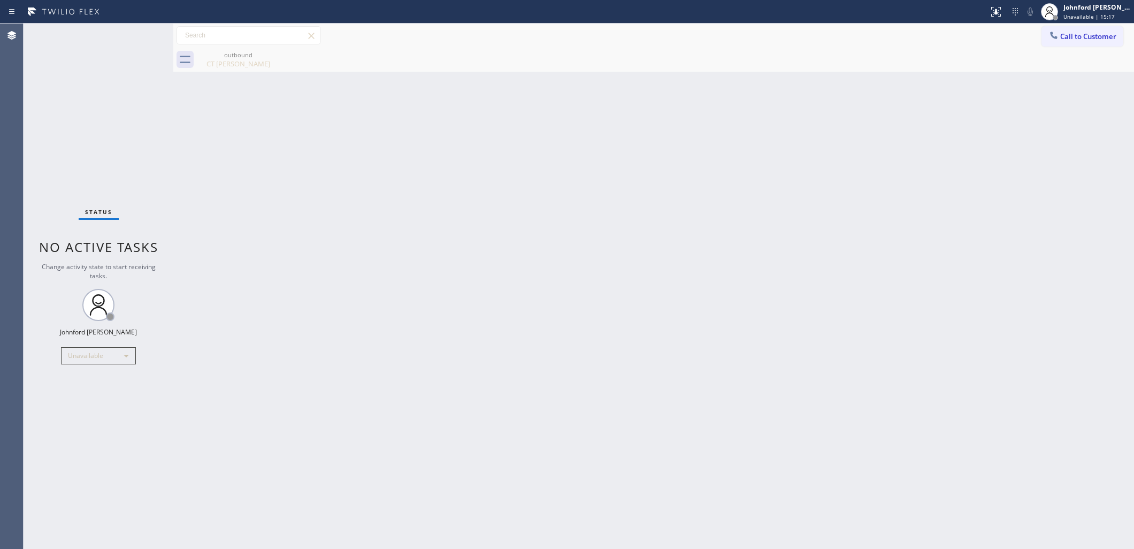
click at [1115, 41] on button "Call to Customer" at bounding box center [1082, 36] width 82 height 20
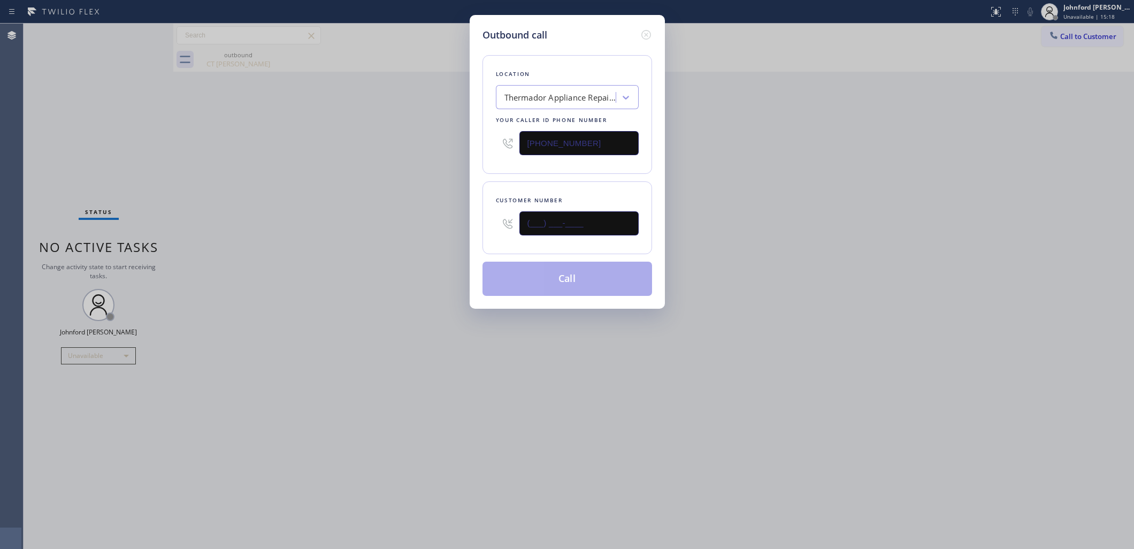
drag, startPoint x: 580, startPoint y: 232, endPoint x: 436, endPoint y: 228, distance: 143.9
click at [467, 229] on div "Outbound call Location Thermador Appliance Repair Experts Phoenix Your caller i…" at bounding box center [567, 274] width 1134 height 549
paste input "480) 220-2214"
type input "(480) 220-2214"
click at [350, 222] on div "Outbound call Location Thermador Appliance Repair Experts Phoenix Your caller i…" at bounding box center [567, 274] width 1134 height 549
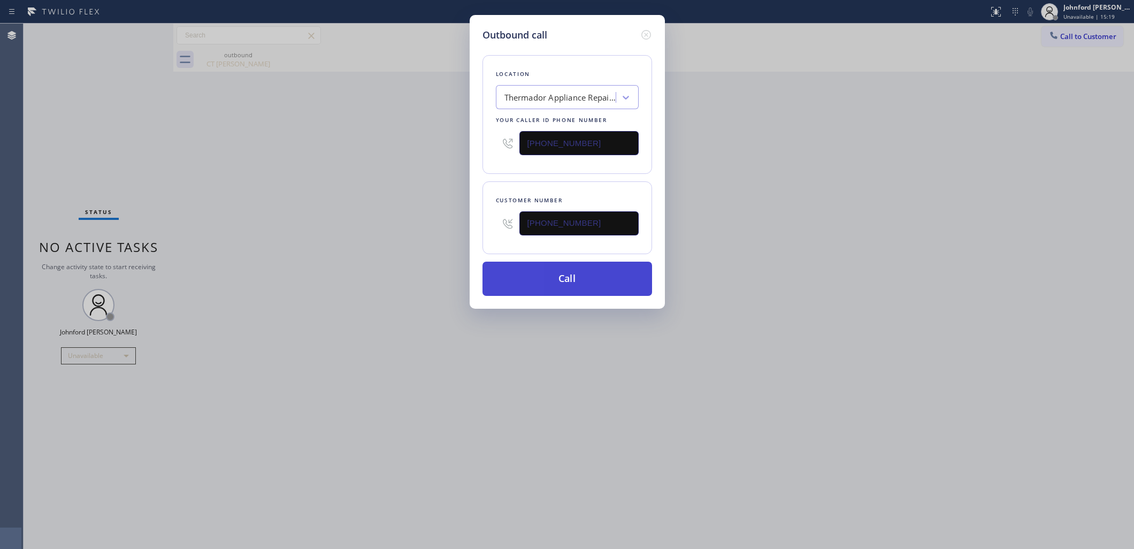
click at [547, 276] on button "Call" at bounding box center [567, 278] width 170 height 34
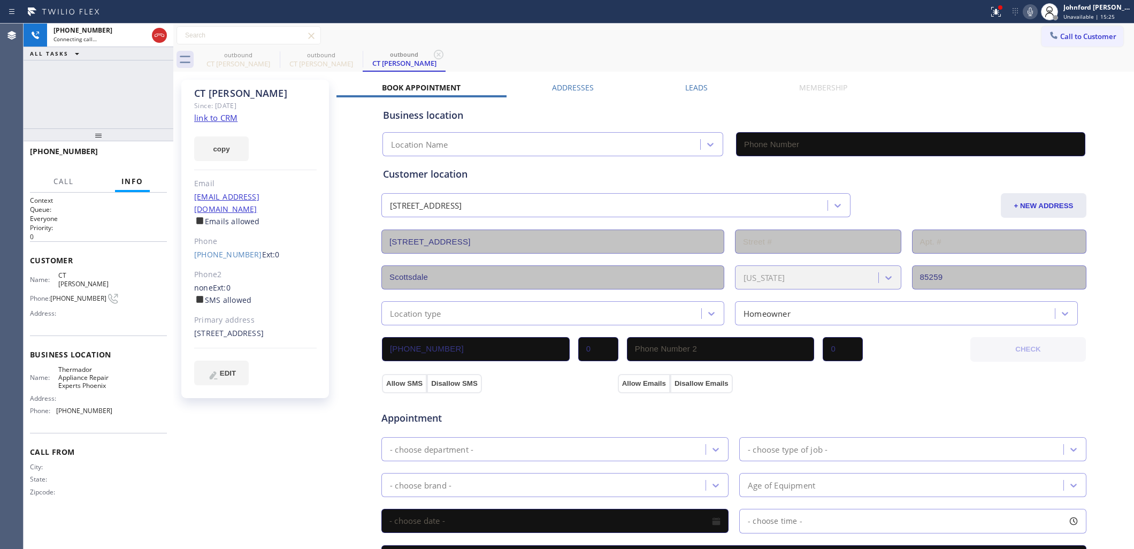
type input "(602) 755-1659"
click at [924, 71] on div "outbound CT Henry outbound CT Henry outbound CT Henry" at bounding box center [665, 60] width 937 height 24
drag, startPoint x: 856, startPoint y: 82, endPoint x: 889, endPoint y: 33, distance: 58.9
click at [859, 78] on div "CT Henry Since: 20 may 2020 link to CRM copy Email cttate312@gmail.com Emails a…" at bounding box center [653, 431] width 955 height 714
click at [1028, 11] on icon at bounding box center [1030, 11] width 13 height 13
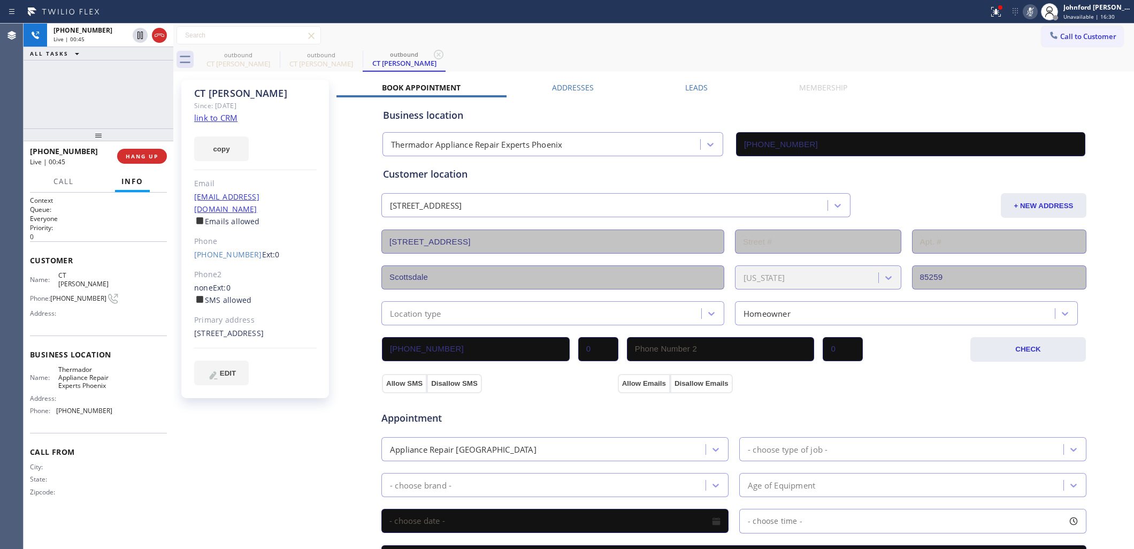
click at [1028, 11] on icon at bounding box center [1030, 11] width 13 height 13
click at [141, 160] on button "HANG UP" at bounding box center [142, 156] width 50 height 15
click at [125, 94] on div "ALL TASKS ALL TASKS ACTIVE TASKS TASKS IN WRAP UP +14802202214 Wrap up | 01:51" at bounding box center [99, 76] width 150 height 105
click at [122, 131] on div at bounding box center [99, 134] width 150 height 13
drag, startPoint x: 142, startPoint y: 169, endPoint x: 140, endPoint y: 156, distance: 13.0
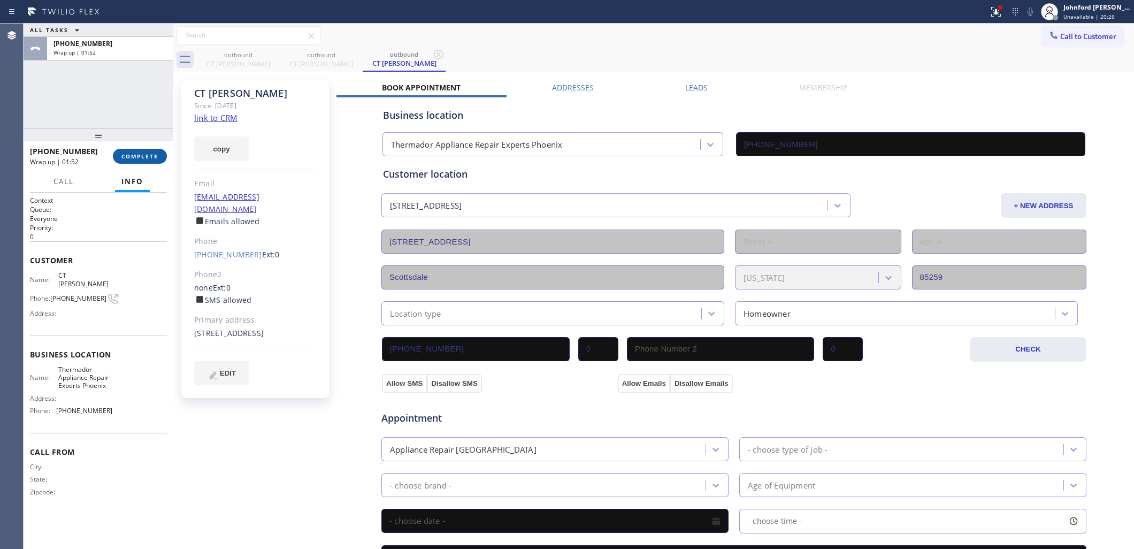
click at [142, 170] on div "+14802202214 Wrap up | 01:52 COMPLETE" at bounding box center [98, 156] width 137 height 28
click at [142, 150] on button "COMPLETE" at bounding box center [140, 156] width 54 height 15
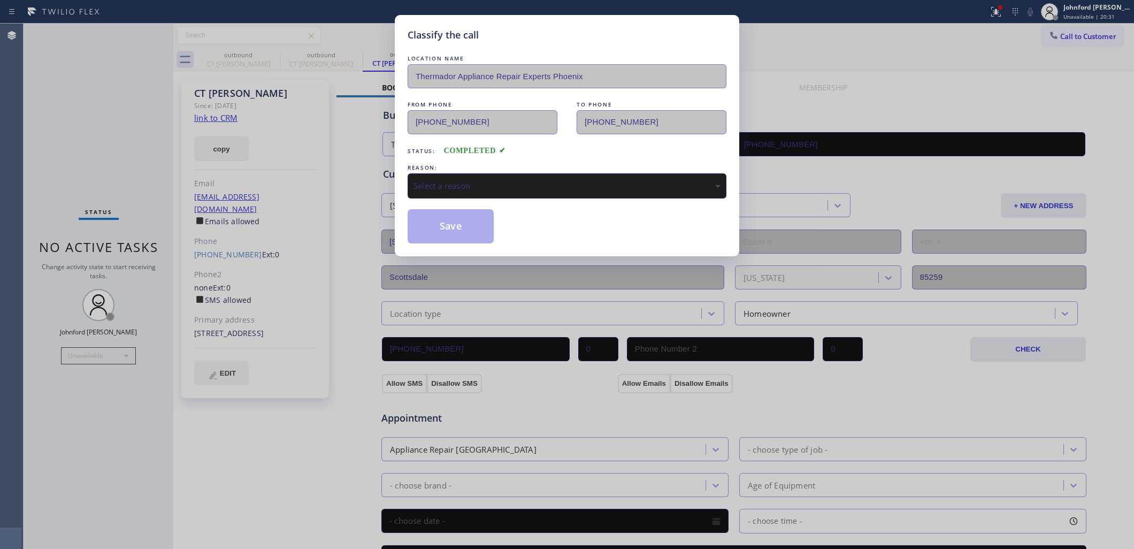
click at [422, 156] on div "LOCATION NAME Thermador Appliance Repair Experts Phoenix FROM PHONE (602) 755-1…" at bounding box center [566, 148] width 319 height 190
click at [428, 174] on div "Select a reason" at bounding box center [566, 185] width 319 height 25
click at [463, 229] on button "Save" at bounding box center [450, 226] width 86 height 34
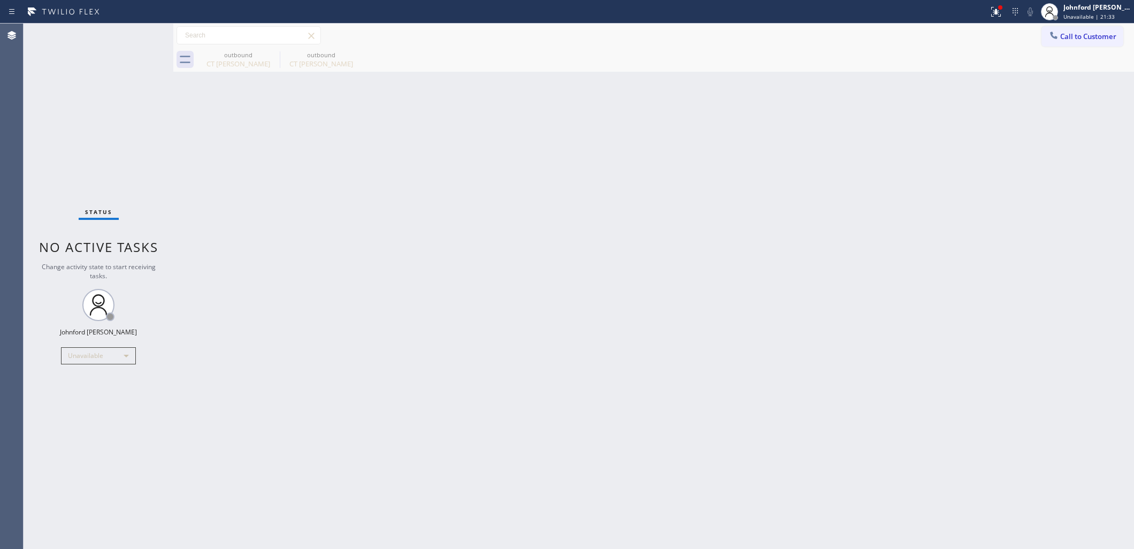
click at [975, 156] on div "Back to Dashboard Change Sender ID Customers Technicians Select a contact Outbo…" at bounding box center [653, 286] width 960 height 525
click at [149, 148] on div "Status No active tasks Change activity state to start receiving tasks. [PERSON_…" at bounding box center [99, 286] width 150 height 525
click at [0, 0] on icon at bounding box center [0, 0] width 0 height 0
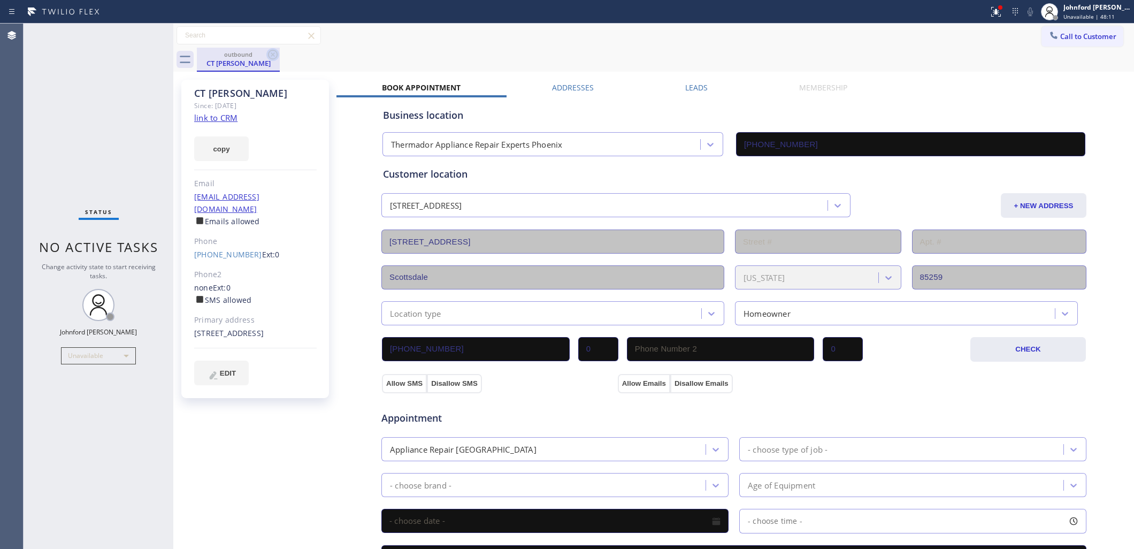
click at [268, 52] on icon at bounding box center [272, 54] width 13 height 13
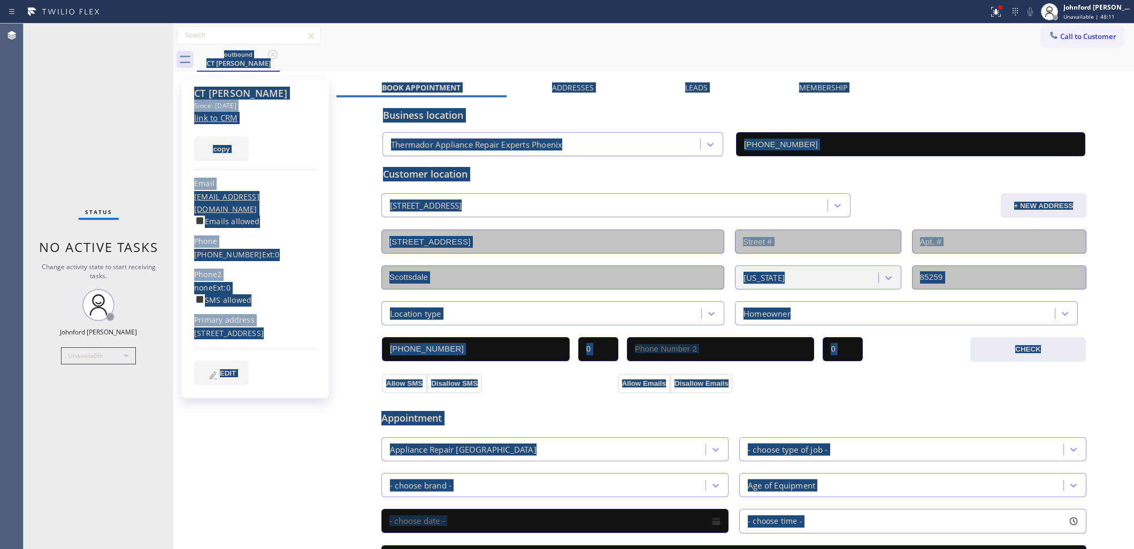
drag, startPoint x: 268, startPoint y: 52, endPoint x: 172, endPoint y: 8, distance: 105.8
click at [268, 51] on div "outbound CT Henry" at bounding box center [665, 60] width 937 height 24
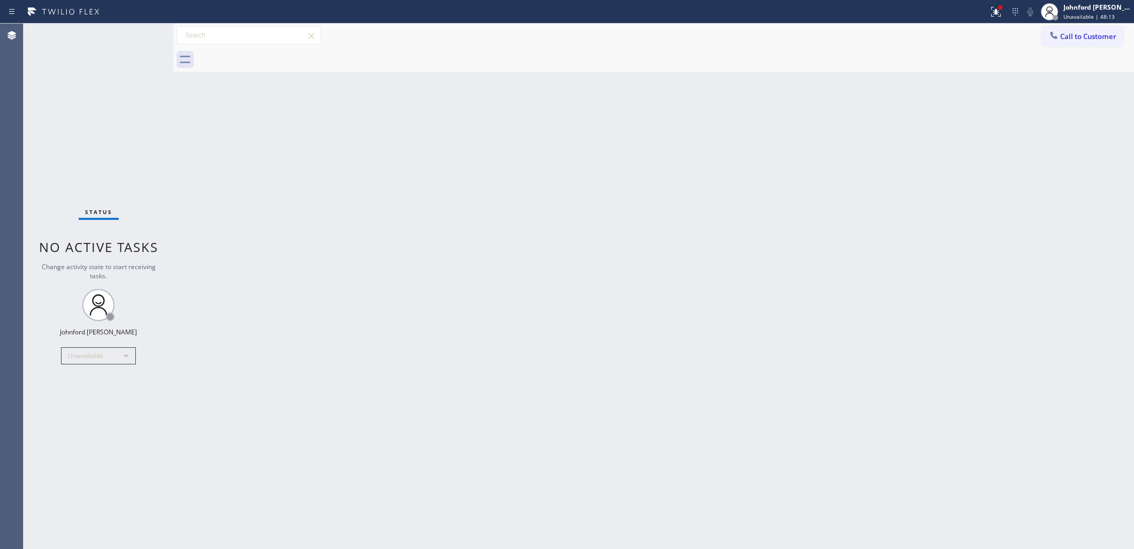
drag, startPoint x: 70, startPoint y: 74, endPoint x: 86, endPoint y: 36, distance: 40.7
click at [72, 75] on div "Status No active tasks Change activity state to start receiving tasks. [PERSON_…" at bounding box center [99, 286] width 150 height 525
click at [929, 214] on div "Back to Dashboard Change Sender ID Customers Technicians Select a contact Outbo…" at bounding box center [653, 286] width 960 height 525
drag, startPoint x: 990, startPoint y: 11, endPoint x: 961, endPoint y: 83, distance: 77.5
click at [991, 11] on icon at bounding box center [995, 11] width 13 height 13
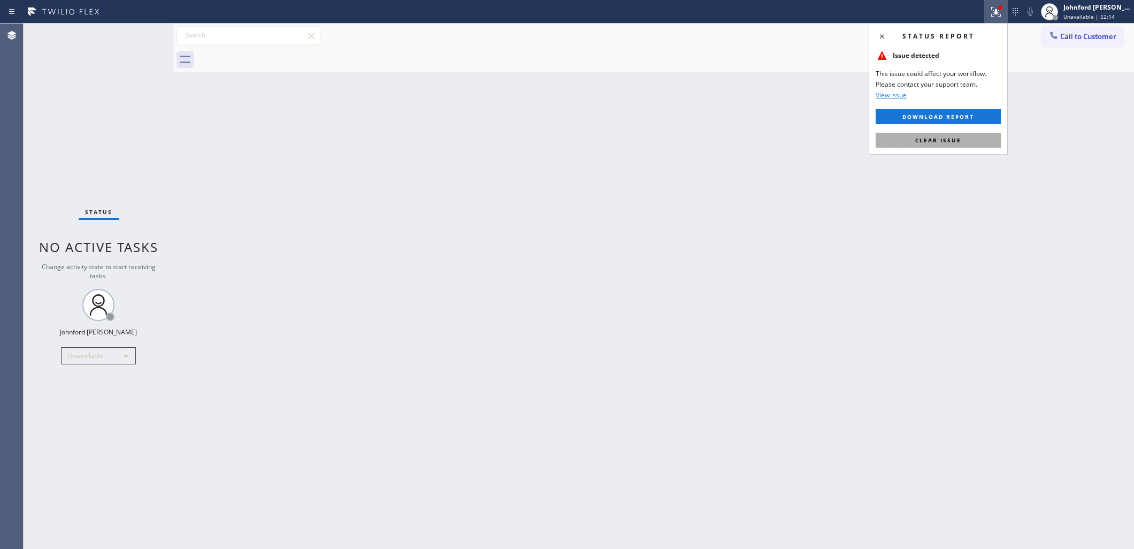
click at [907, 143] on button "Clear issue" at bounding box center [937, 140] width 125 height 15
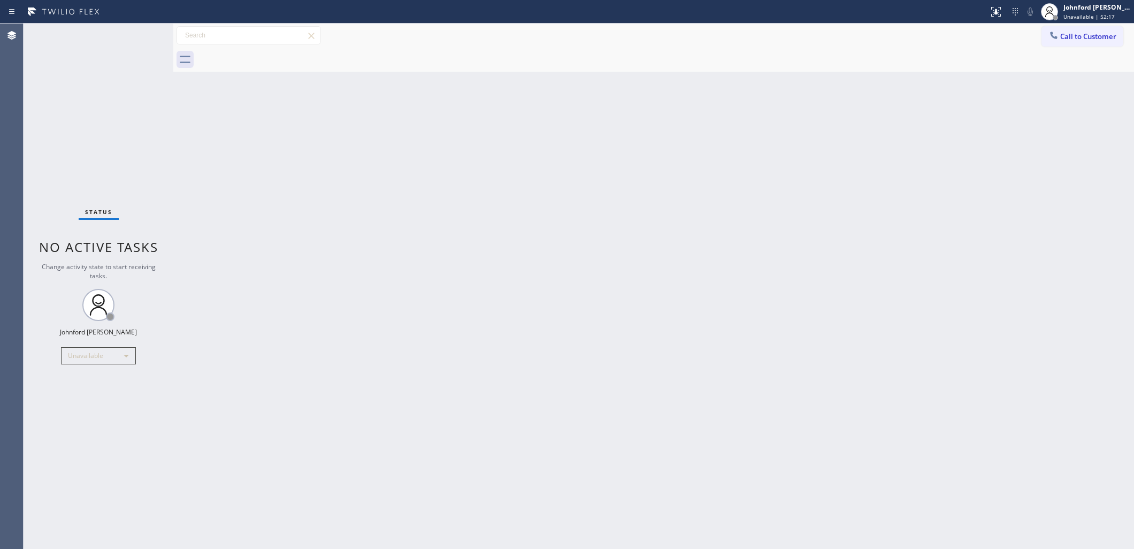
click at [841, 225] on div "Back to Dashboard Change Sender ID Customers Technicians Select a contact Outbo…" at bounding box center [653, 286] width 960 height 525
click at [908, 188] on div "Back to Dashboard Change Sender ID Customers Technicians Select a contact Outbo…" at bounding box center [653, 286] width 960 height 525
click at [1067, 42] on div "Call to Customer Outbound call Location Thermador Appliance Repair Experts Phoe…" at bounding box center [653, 48] width 960 height 48
click at [1028, 57] on div at bounding box center [665, 60] width 937 height 24
click at [1055, 35] on icon at bounding box center [1053, 35] width 11 height 11
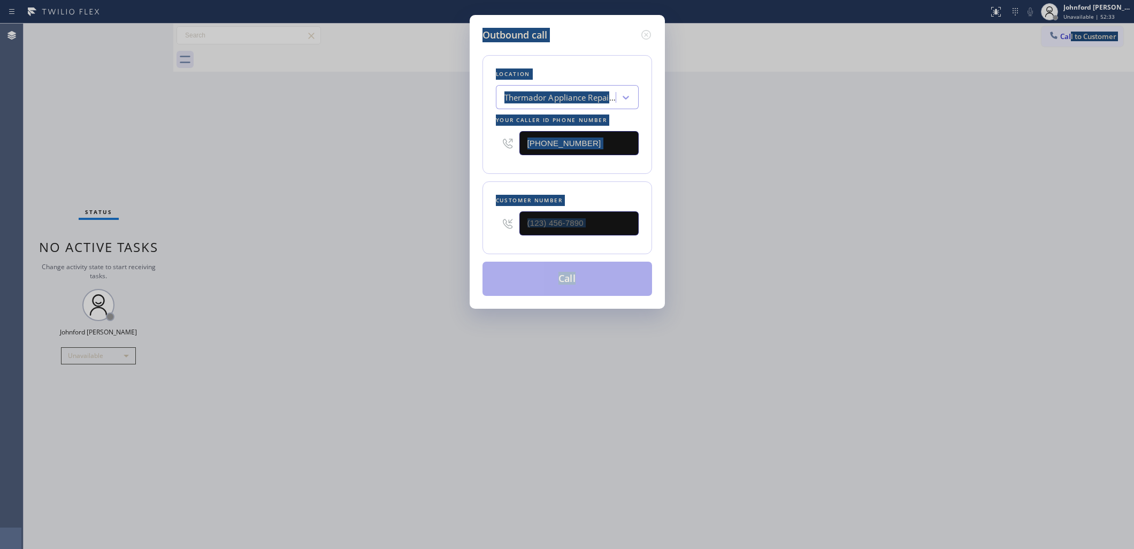
click at [614, 137] on input "(602) 755-1659" at bounding box center [578, 143] width 119 height 24
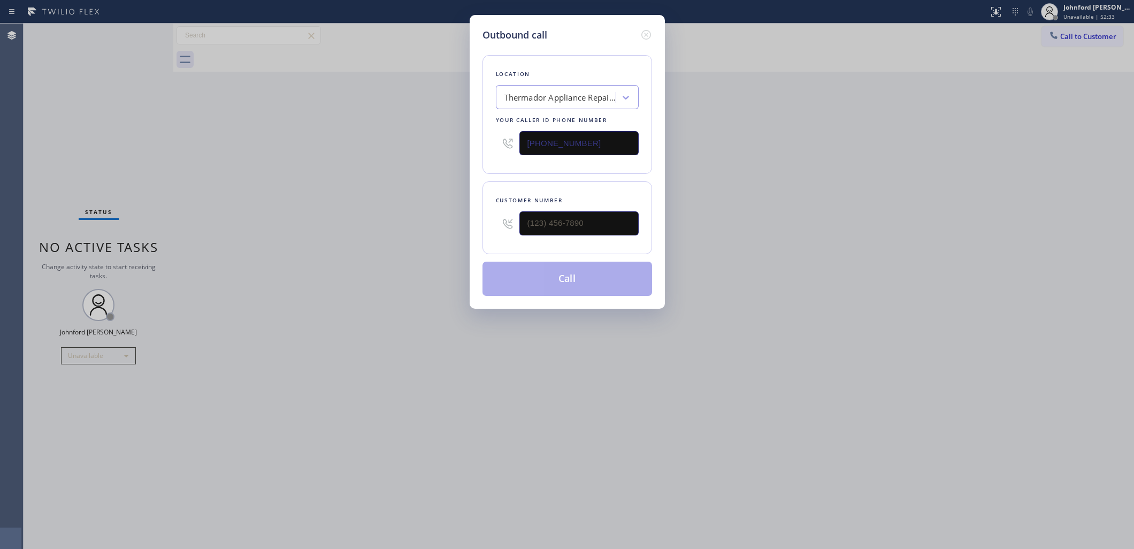
drag, startPoint x: 614, startPoint y: 137, endPoint x: 452, endPoint y: 142, distance: 161.6
click at [452, 142] on div "Outbound call Location Thermador Appliance Repair Experts Phoenix Your caller i…" at bounding box center [567, 274] width 1134 height 549
paste input "714) 278-3771"
type input "(714) 278-3771"
drag, startPoint x: 941, startPoint y: 154, endPoint x: 704, endPoint y: 210, distance: 244.0
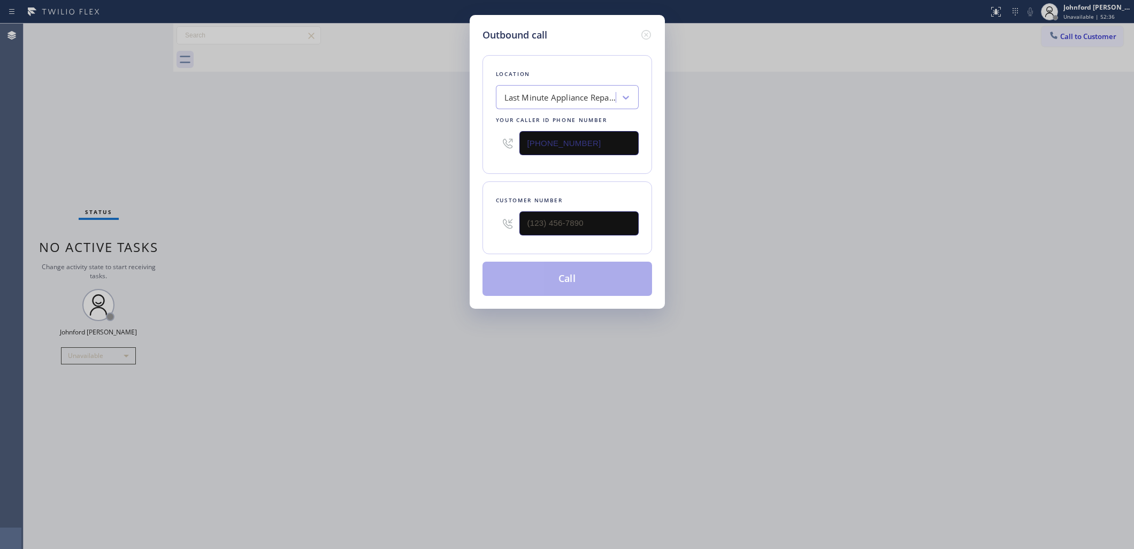
click at [942, 156] on div "Outbound call Location Last Minute Appliance Repair Placentia Your caller id ph…" at bounding box center [567, 274] width 1134 height 549
drag, startPoint x: 557, startPoint y: 211, endPoint x: 485, endPoint y: 211, distance: 71.7
click at [485, 211] on div "Customer number (___) ___-____" at bounding box center [567, 217] width 170 height 73
paste input "714) 210-1371"
type input "(714) 210-1371"
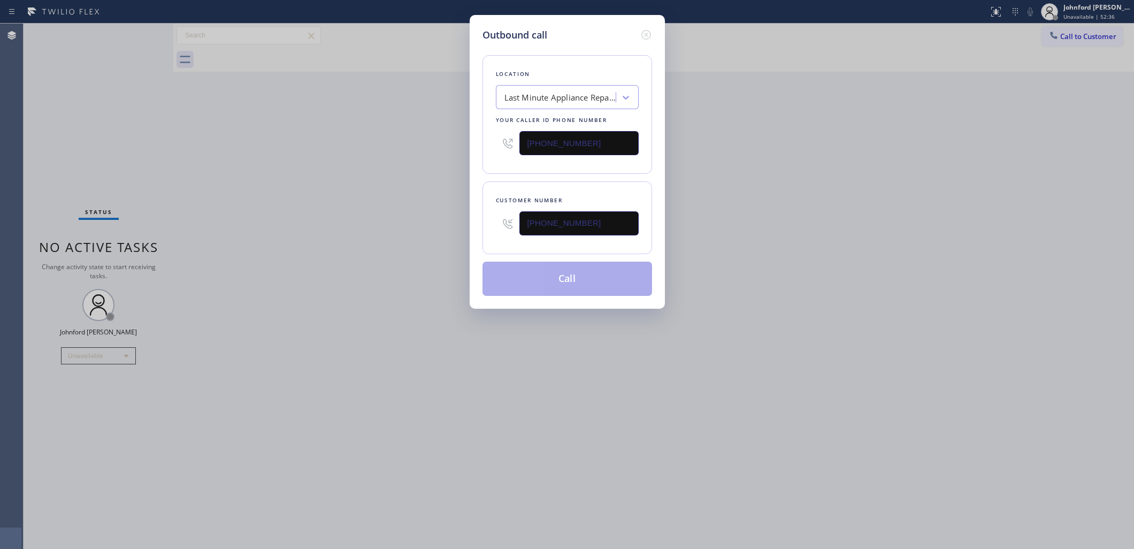
click at [388, 211] on div "Outbound call Location Last Minute Appliance Repair Placentia Your caller id ph…" at bounding box center [567, 274] width 1134 height 549
click at [560, 274] on button "Call" at bounding box center [567, 278] width 170 height 34
drag, startPoint x: 927, startPoint y: 245, endPoint x: 894, endPoint y: 21, distance: 226.0
click at [934, 222] on div "Outbound call Location Last Minute Appliance Repair Placentia Your caller id ph…" at bounding box center [567, 274] width 1134 height 549
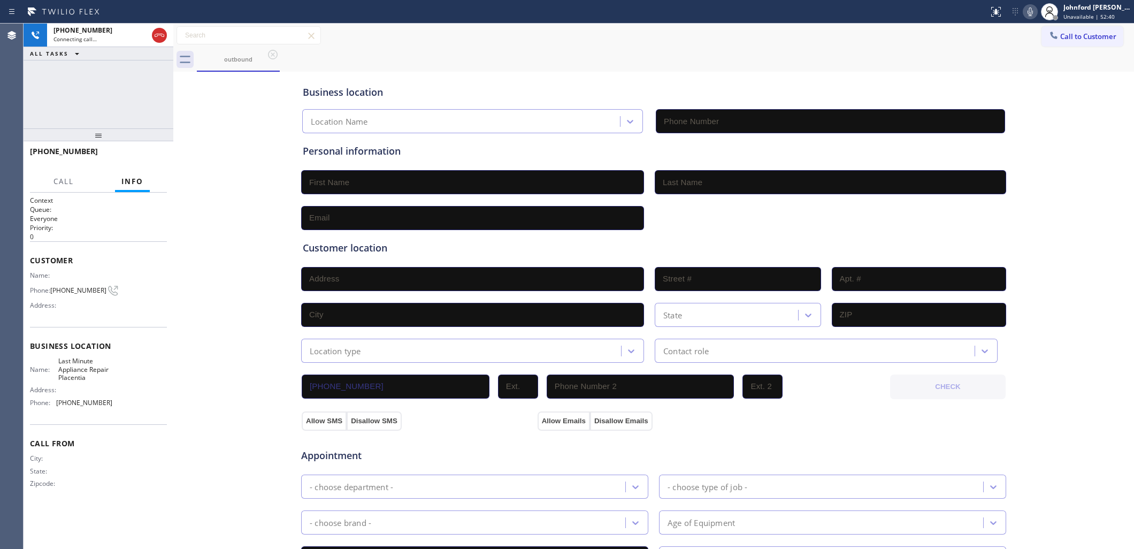
type input "(714) 278-3771"
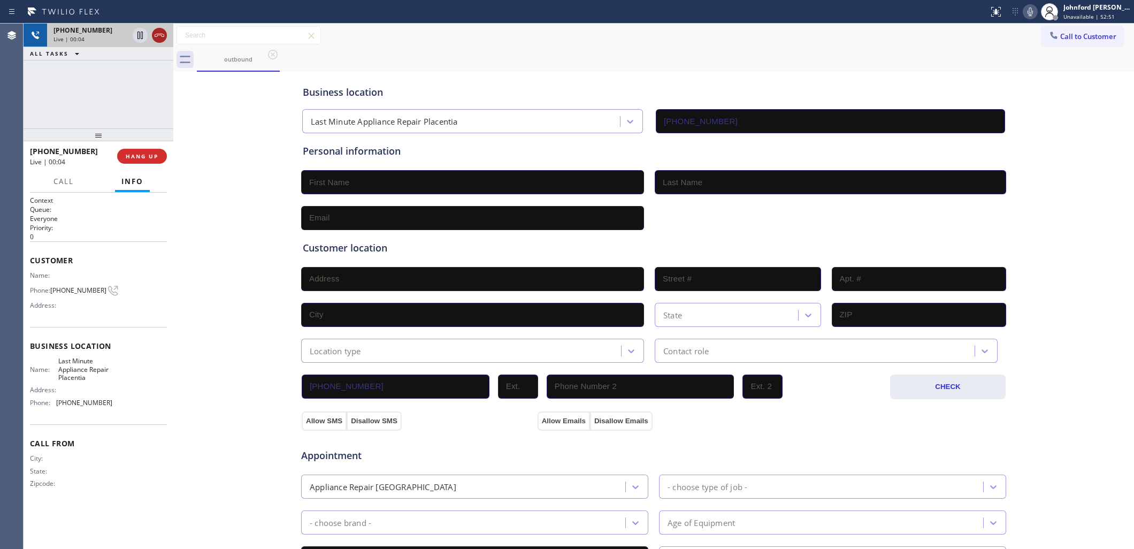
click at [161, 33] on icon at bounding box center [159, 35] width 13 height 13
click at [1066, 36] on span "Call to Customer" at bounding box center [1088, 37] width 56 height 10
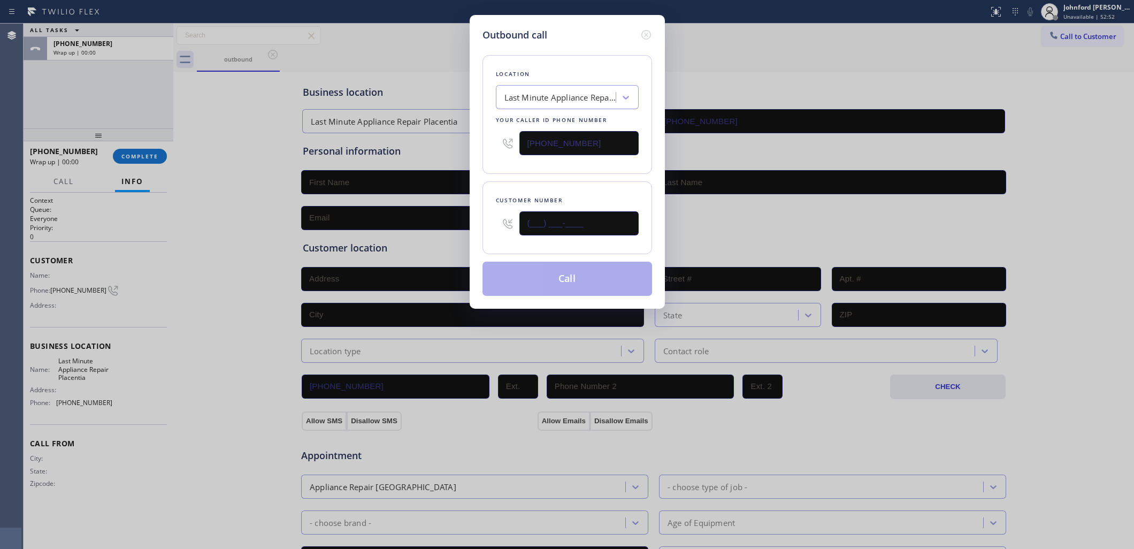
drag, startPoint x: 570, startPoint y: 217, endPoint x: 472, endPoint y: 220, distance: 97.9
click at [488, 220] on div "Customer number (___) ___-____" at bounding box center [567, 217] width 170 height 73
paste input "714) 210-1371"
type input "(714) 210-1371"
click at [474, 164] on div "Outbound call Location Last Minute Appliance Repair Placentia Your caller id ph…" at bounding box center [567, 162] width 195 height 294
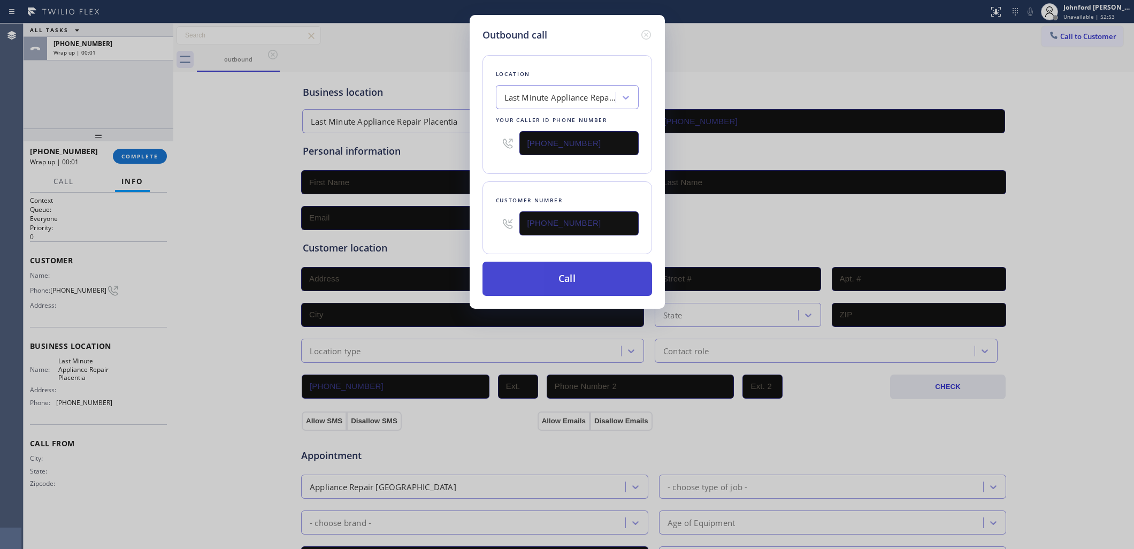
click at [561, 278] on button "Call" at bounding box center [567, 278] width 170 height 34
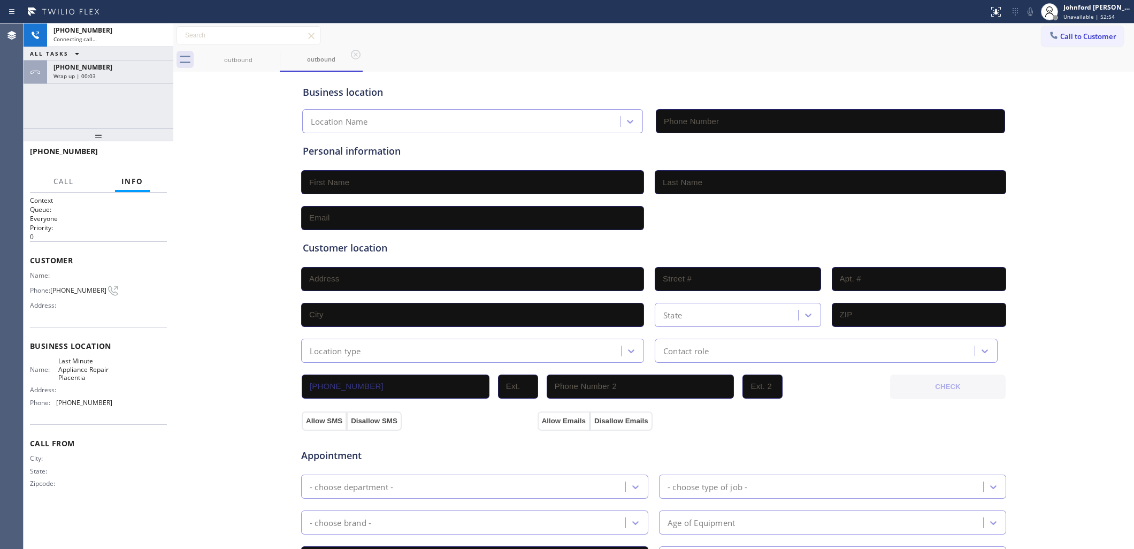
type input "(714) 278-3771"
click at [129, 84] on div "+17142101371 Connecting call… ALL TASKS ALL TASKS ACTIVE TASKS TASKS IN WRAP UP…" at bounding box center [99, 76] width 150 height 105
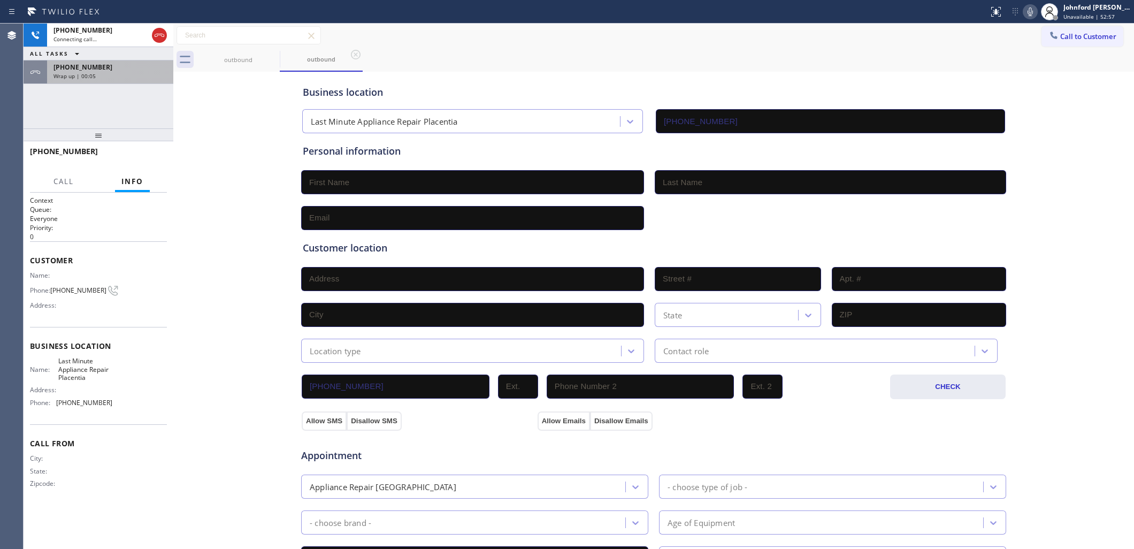
click at [129, 72] on div "Wrap up | 00:05" at bounding box center [109, 75] width 113 height 7
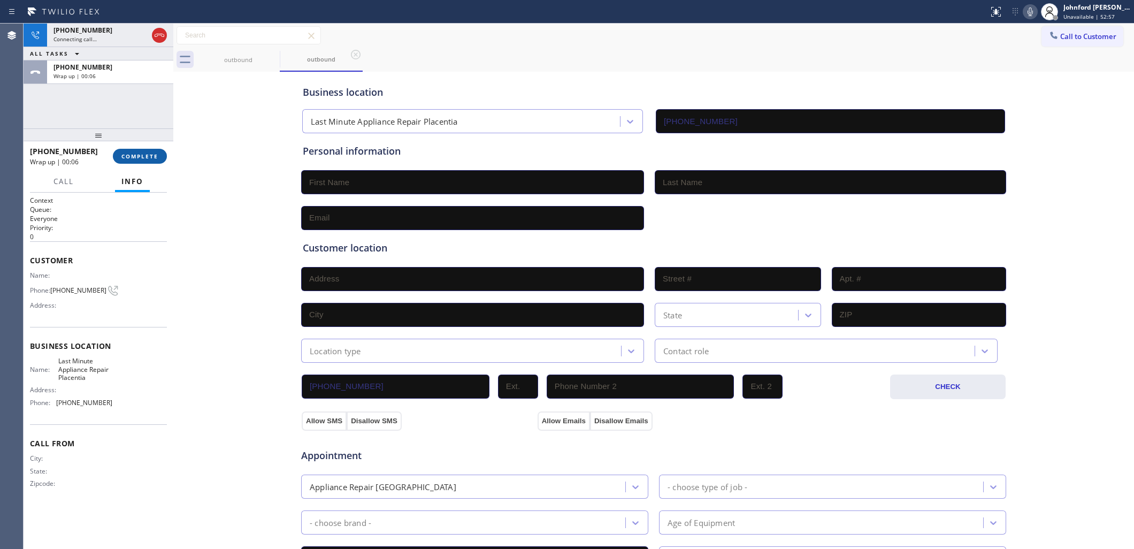
click at [161, 158] on button "COMPLETE" at bounding box center [140, 156] width 54 height 15
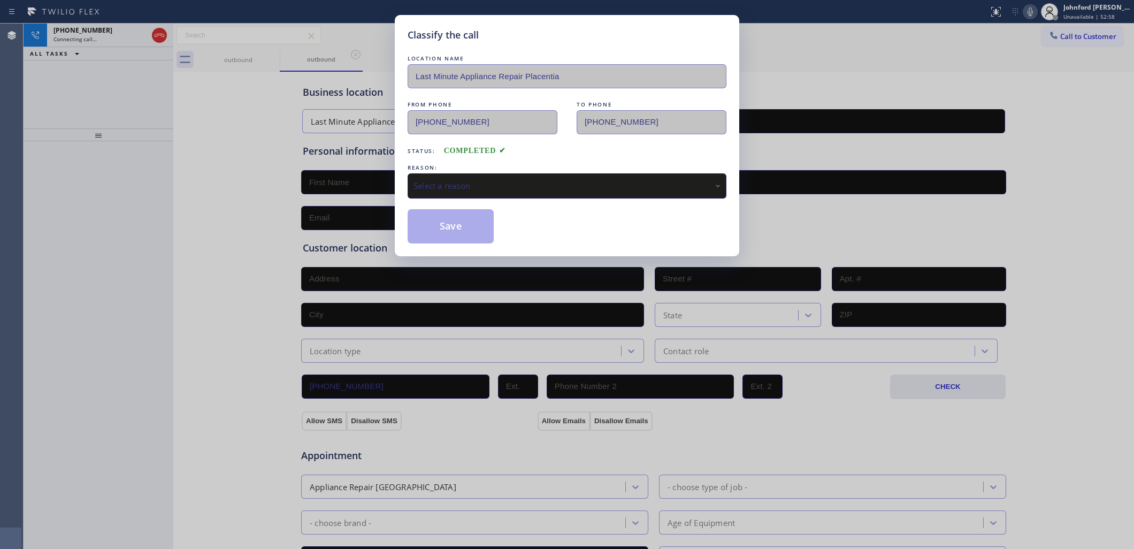
click at [436, 190] on div "Select a reason" at bounding box center [566, 185] width 319 height 25
click at [448, 222] on button "Save" at bounding box center [450, 226] width 86 height 34
click at [159, 38] on div "Classify the call LOCATION NAME Last Minute Appliance Repair Placentia FROM PHO…" at bounding box center [567, 274] width 1134 height 549
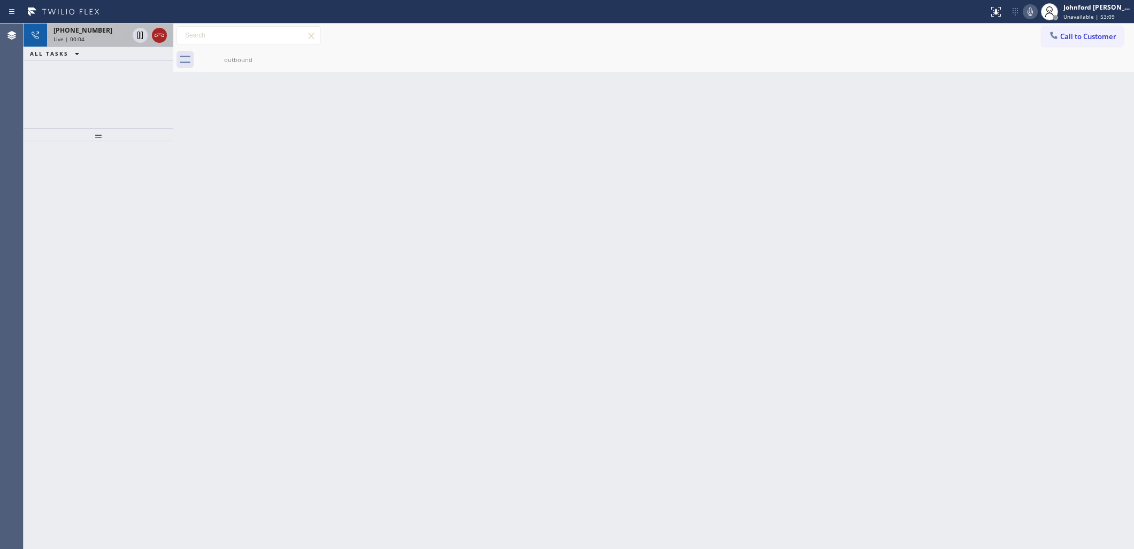
click at [156, 34] on icon at bounding box center [160, 35] width 10 height 3
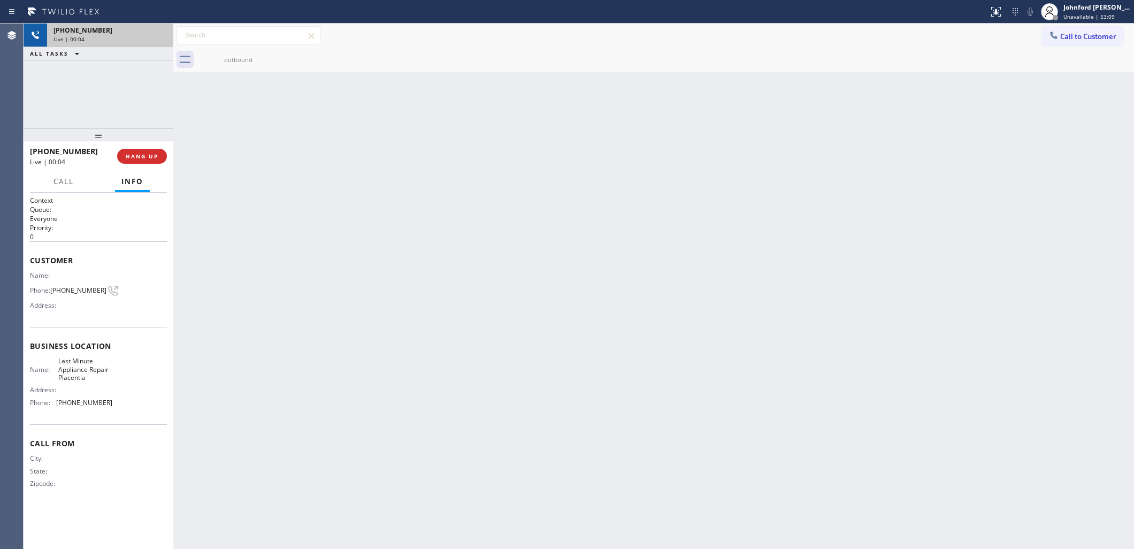
click at [173, 157] on div at bounding box center [173, 286] width 0 height 525
click at [152, 158] on span "HANG UP" at bounding box center [142, 155] width 33 height 7
click at [156, 157] on span "COMPLETE" at bounding box center [139, 155] width 37 height 7
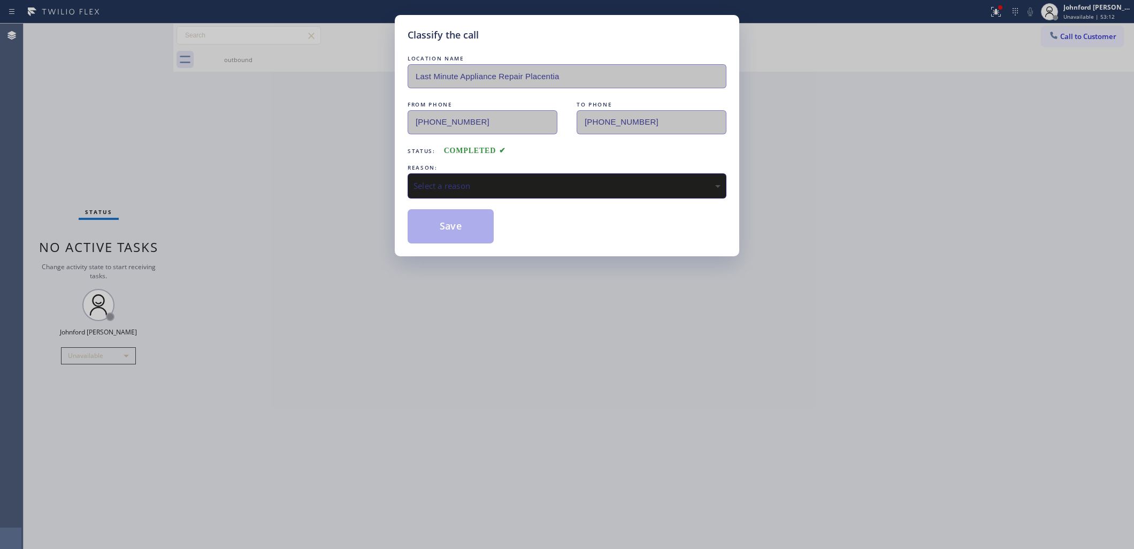
click at [476, 184] on div "Select a reason" at bounding box center [566, 186] width 307 height 12
click at [464, 237] on button "Save" at bounding box center [450, 226] width 86 height 34
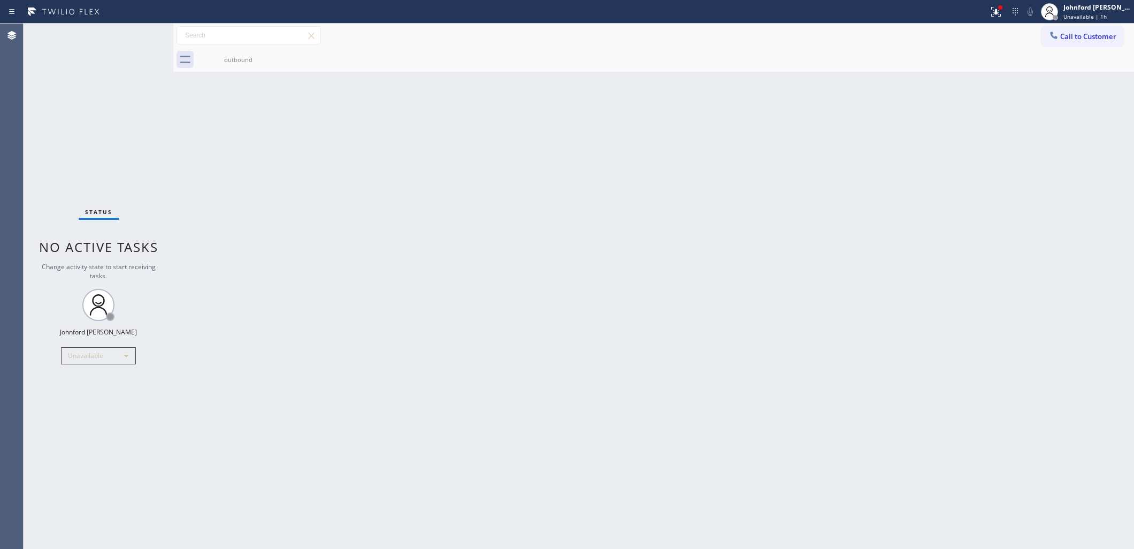
click at [1059, 32] on div at bounding box center [1053, 36] width 13 height 13
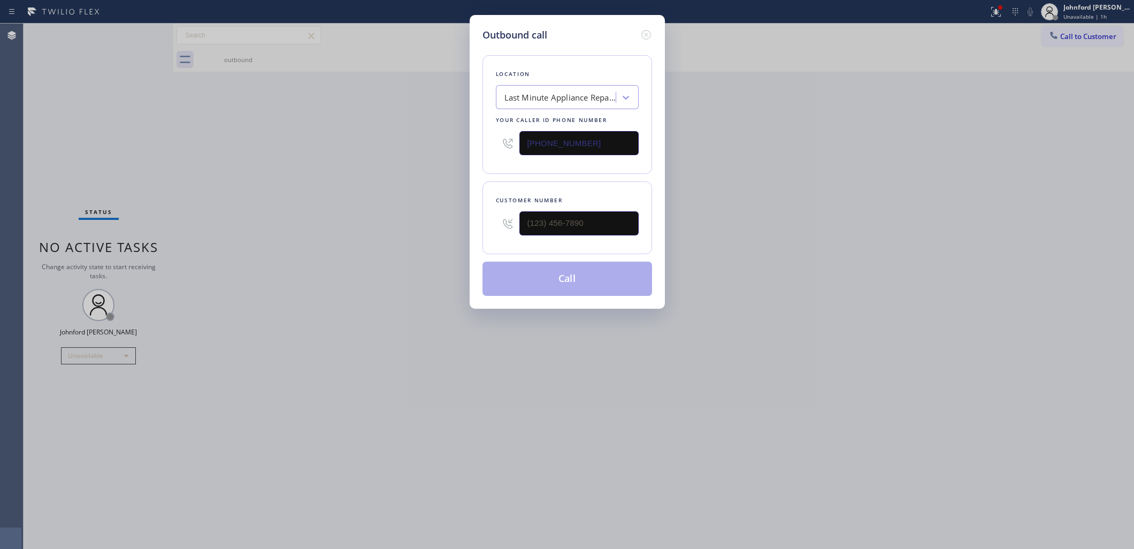
drag, startPoint x: 603, startPoint y: 133, endPoint x: 473, endPoint y: 133, distance: 129.9
click at [480, 133] on div "Outbound call Location Last Minute Appliance Repair Placentia Your caller id ph…" at bounding box center [567, 162] width 195 height 294
click at [622, 135] on input "(___) ___-____" at bounding box center [578, 143] width 119 height 24
drag, startPoint x: 611, startPoint y: 138, endPoint x: 488, endPoint y: 128, distance: 123.4
click at [489, 135] on div "Location Search location Your caller id phone number (___) ___-____" at bounding box center [567, 114] width 170 height 119
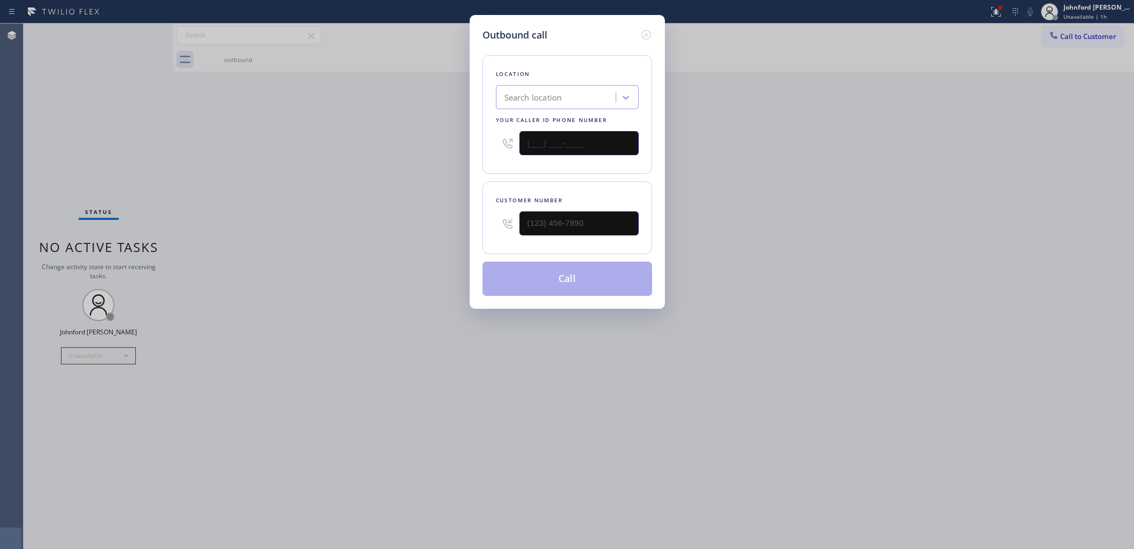
paste input "818) 732-8552"
type input "(818) 732-8552"
click at [822, 83] on div "Outbound call Location Search location Your caller id phone number (818) 732-85…" at bounding box center [567, 274] width 1134 height 549
drag, startPoint x: 521, startPoint y: 224, endPoint x: 472, endPoint y: 225, distance: 49.7
click at [472, 225] on div "Outbound call Location Eagle Rock Prestige HVAC Your caller id phone number (81…" at bounding box center [567, 162] width 195 height 294
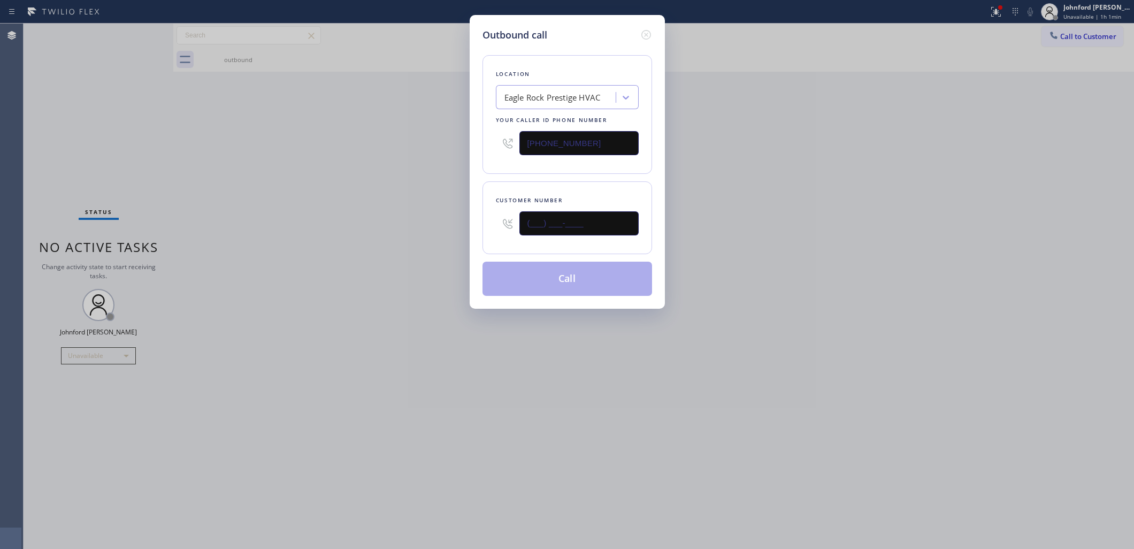
click at [584, 222] on input "(___) ___-____" at bounding box center [578, 223] width 119 height 24
paste input "917) 449-1068"
type input "[PHONE_NUMBER]"
click at [832, 222] on div "Outbound call Location Eagle Rock Prestige HVAC Your caller id phone number (81…" at bounding box center [567, 274] width 1134 height 549
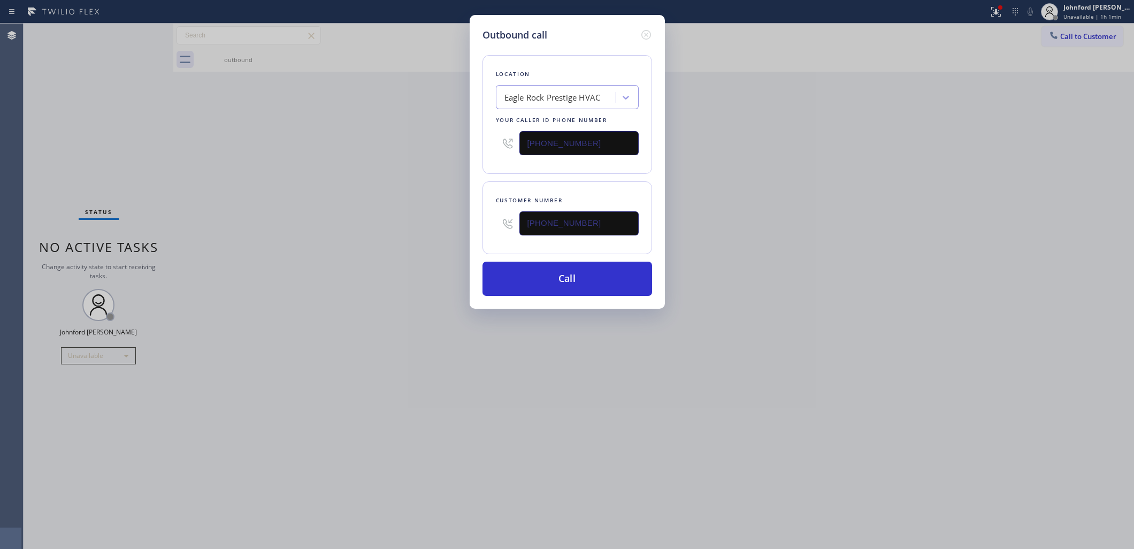
drag, startPoint x: 86, startPoint y: 102, endPoint x: 166, endPoint y: 28, distance: 109.0
click at [84, 99] on div "Outbound call Location Eagle Rock Prestige HVAC Your caller id phone number (81…" at bounding box center [567, 274] width 1134 height 549
click at [616, 275] on button "Call" at bounding box center [567, 278] width 170 height 34
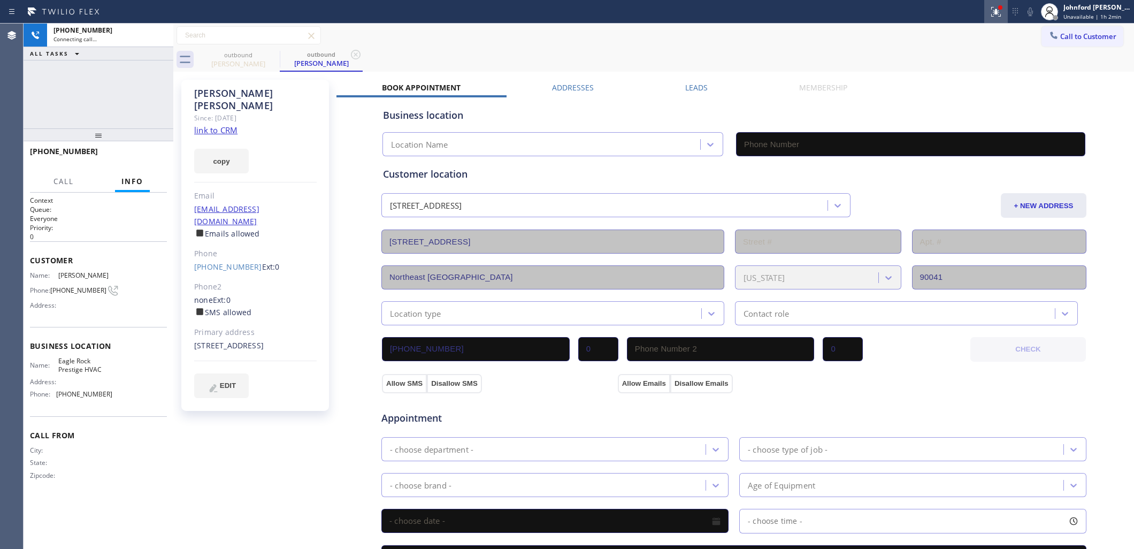
click at [1003, 14] on div at bounding box center [996, 11] width 24 height 13
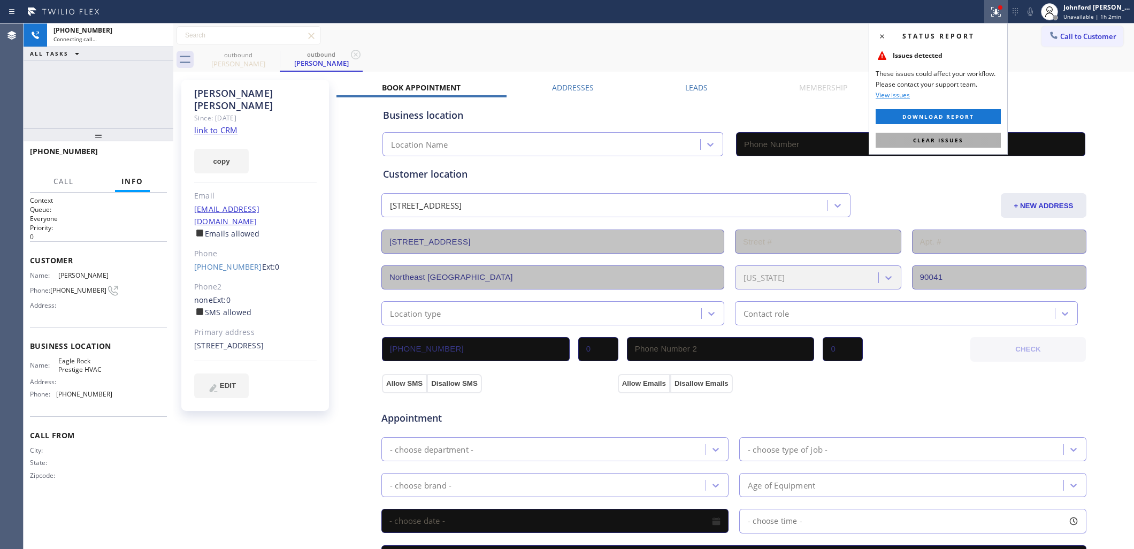
click at [910, 140] on button "Clear issues" at bounding box center [937, 140] width 125 height 15
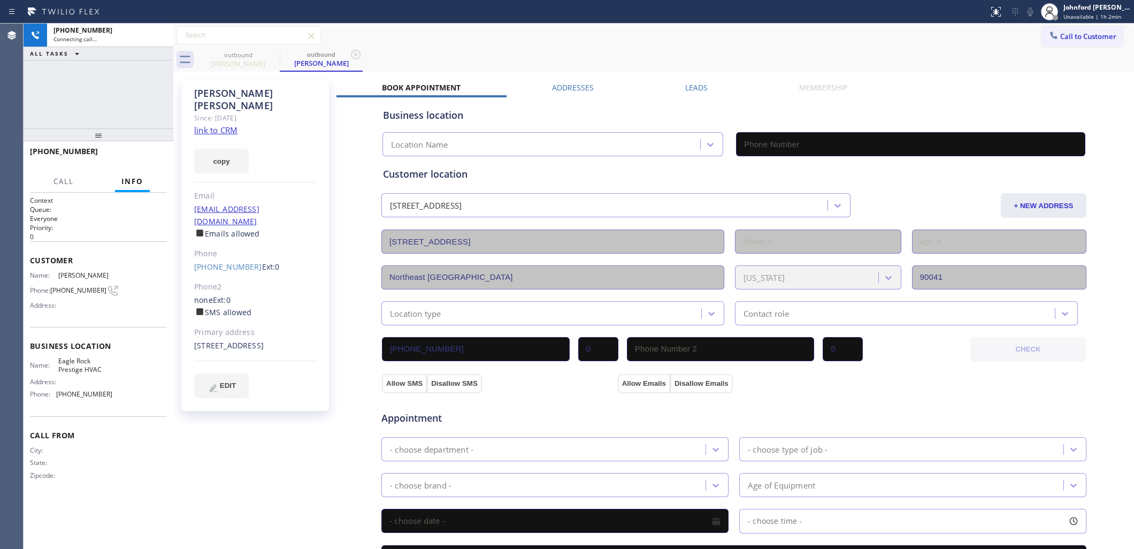
type input "(818) 732-8552"
click at [999, 68] on div "outbound Joseph Kern outbound Joseph Kern" at bounding box center [665, 60] width 937 height 24
click at [872, 52] on div "outbound Joseph Kern outbound Joseph Kern" at bounding box center [665, 60] width 937 height 24
drag, startPoint x: 466, startPoint y: 35, endPoint x: 466, endPoint y: 42, distance: 6.4
click at [466, 39] on div "Call to Customer Outbound call Location Eagle Rock Prestige HVAC Your caller id…" at bounding box center [653, 35] width 960 height 19
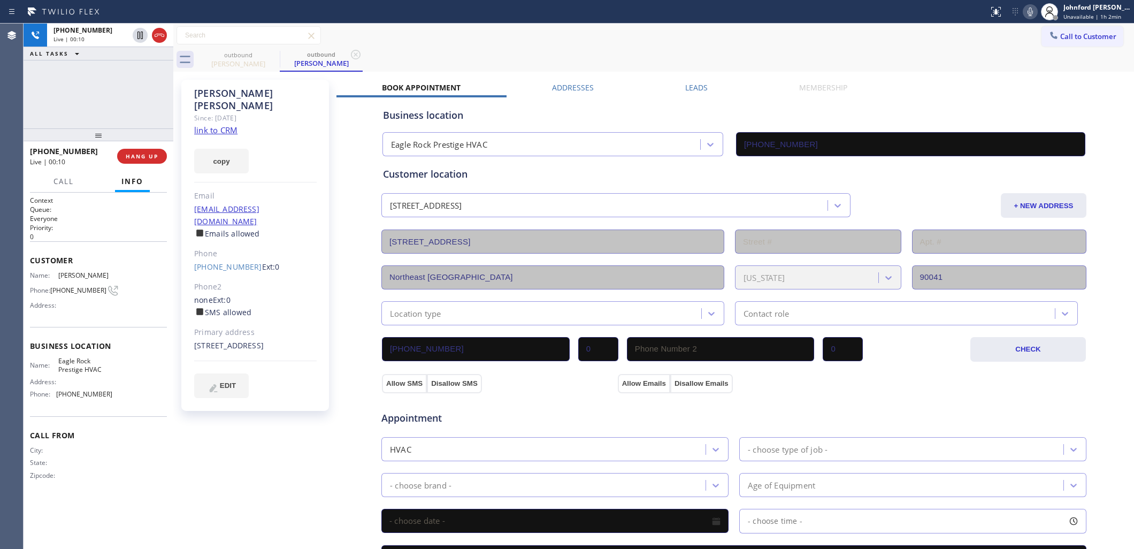
click at [612, 60] on div "outbound Joseph Kern outbound Joseph Kern" at bounding box center [665, 60] width 937 height 24
click at [100, 97] on div "ALL TASKS ALL TASKS ACTIVE TASKS TASKS IN WRAP UP +19174491068 Wrap up | 00:01" at bounding box center [99, 76] width 150 height 105
click at [146, 151] on button "COMPLETE" at bounding box center [140, 156] width 54 height 15
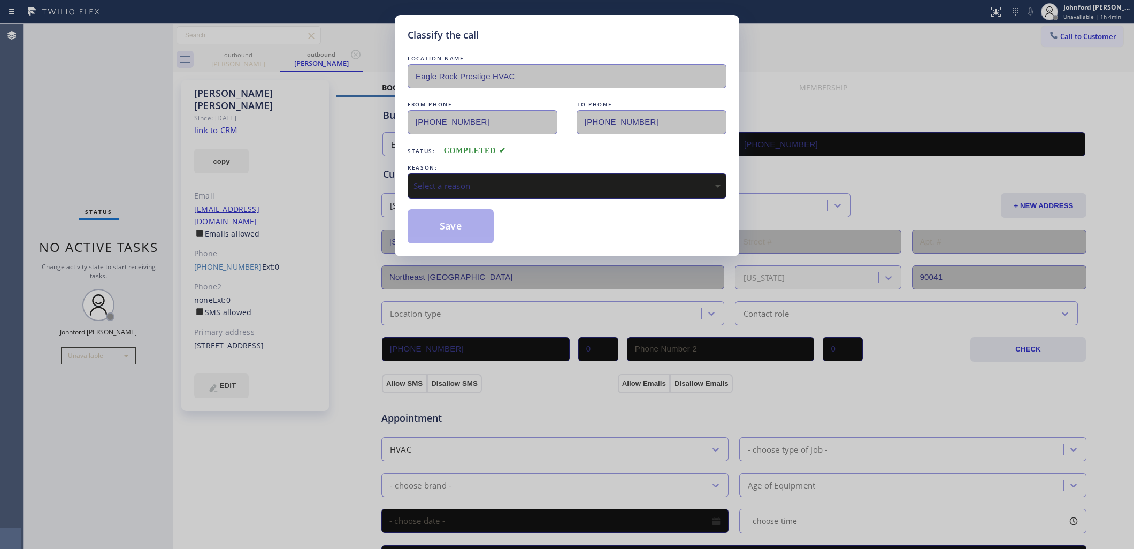
click at [447, 196] on div "LOCATION NAME Eagle Rock Prestige HVAC FROM PHONE (818) 732-8552 TO PHONE (917)…" at bounding box center [566, 148] width 319 height 190
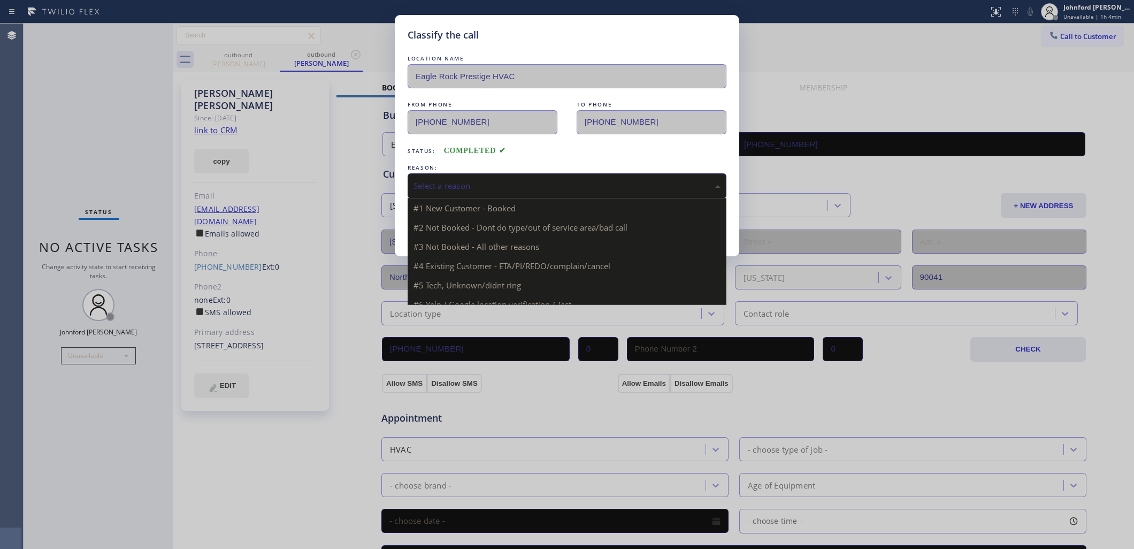
click at [467, 190] on div "Select a reason" at bounding box center [566, 185] width 319 height 25
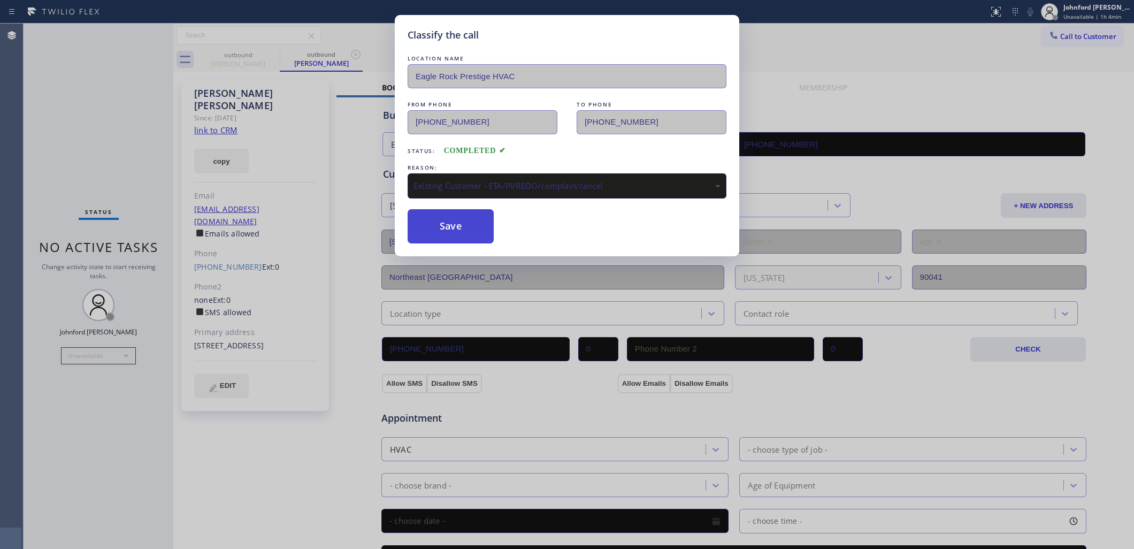
click at [461, 222] on button "Save" at bounding box center [450, 226] width 86 height 34
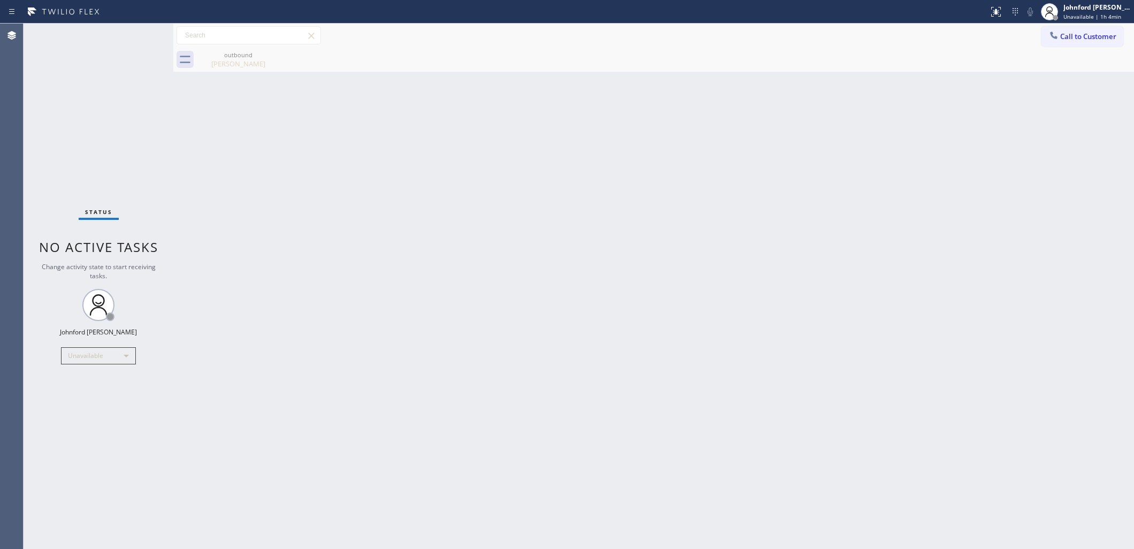
click at [864, 164] on div "Back to Dashboard Change Sender ID Customers Technicians Select a contact Outbo…" at bounding box center [653, 286] width 960 height 525
drag, startPoint x: 140, startPoint y: 167, endPoint x: 118, endPoint y: 89, distance: 81.1
click at [137, 166] on div "Status No active tasks Change activity state to start receiving tasks. [PERSON_…" at bounding box center [99, 286] width 150 height 525
click at [110, 344] on div "Status No active tasks Change activity state to start receiving tasks. [PERSON_…" at bounding box center [99, 286] width 150 height 525
click at [105, 349] on div "Unavailable" at bounding box center [98, 355] width 75 height 17
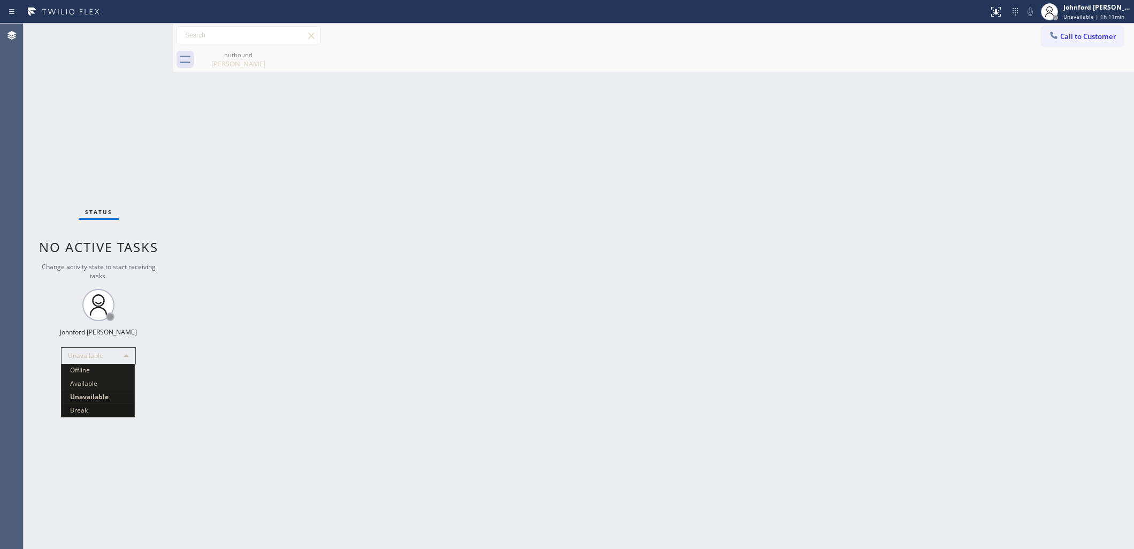
click at [78, 404] on li "Break" at bounding box center [97, 410] width 73 height 13
click at [96, 359] on div "Unavailable" at bounding box center [98, 355] width 75 height 17
click at [493, 375] on div at bounding box center [567, 274] width 1134 height 549
click at [914, 131] on div "Back to Dashboard Change Sender ID Customers Technicians Select a contact Outbo…" at bounding box center [653, 286] width 960 height 525
